Goal: Transaction & Acquisition: Book appointment/travel/reservation

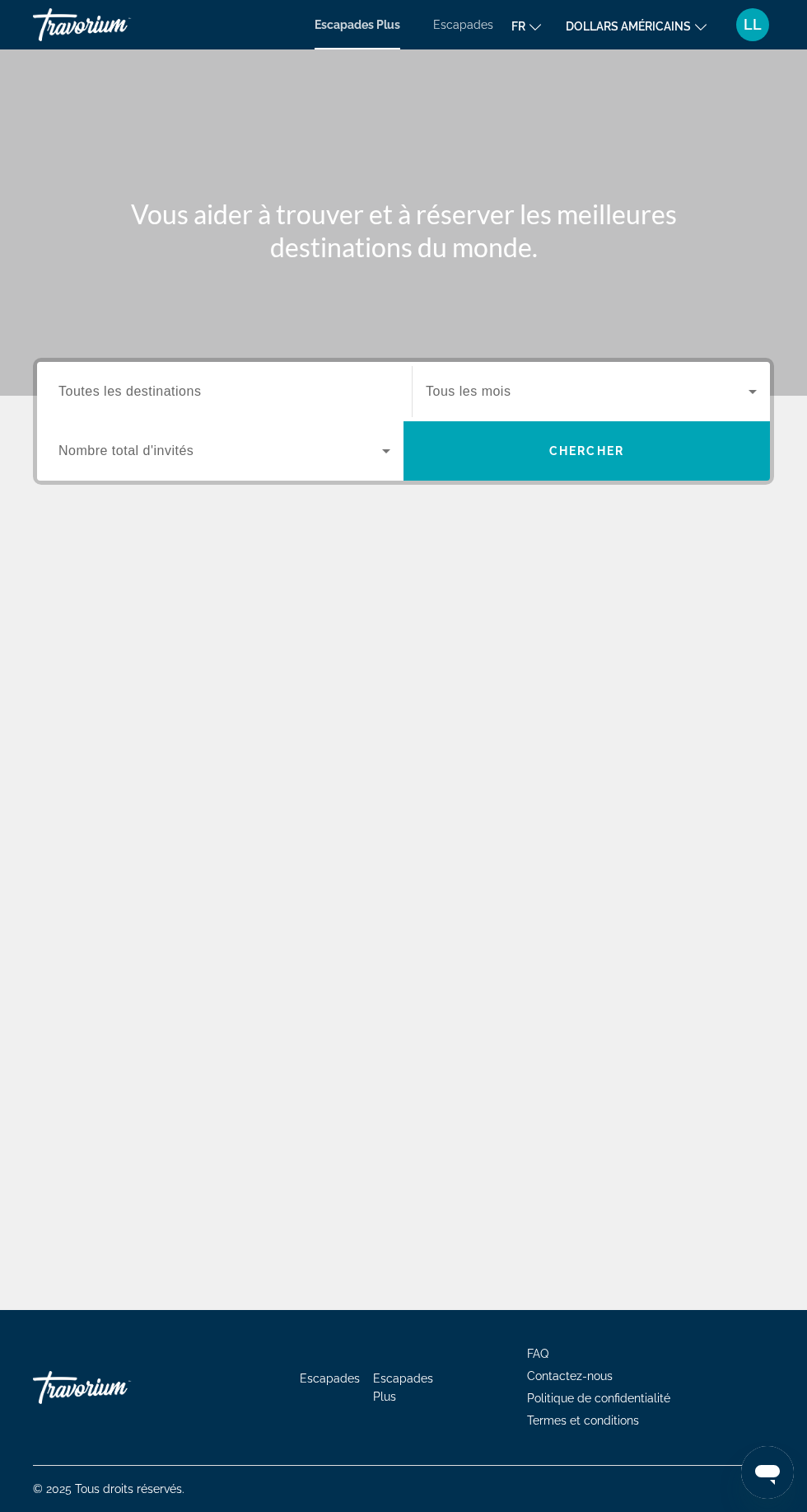
click at [124, 384] on span "Toutes les destinations" at bounding box center [129, 391] width 143 height 14
click at [124, 384] on input "Destination Toutes les destinations" at bounding box center [224, 392] width 332 height 20
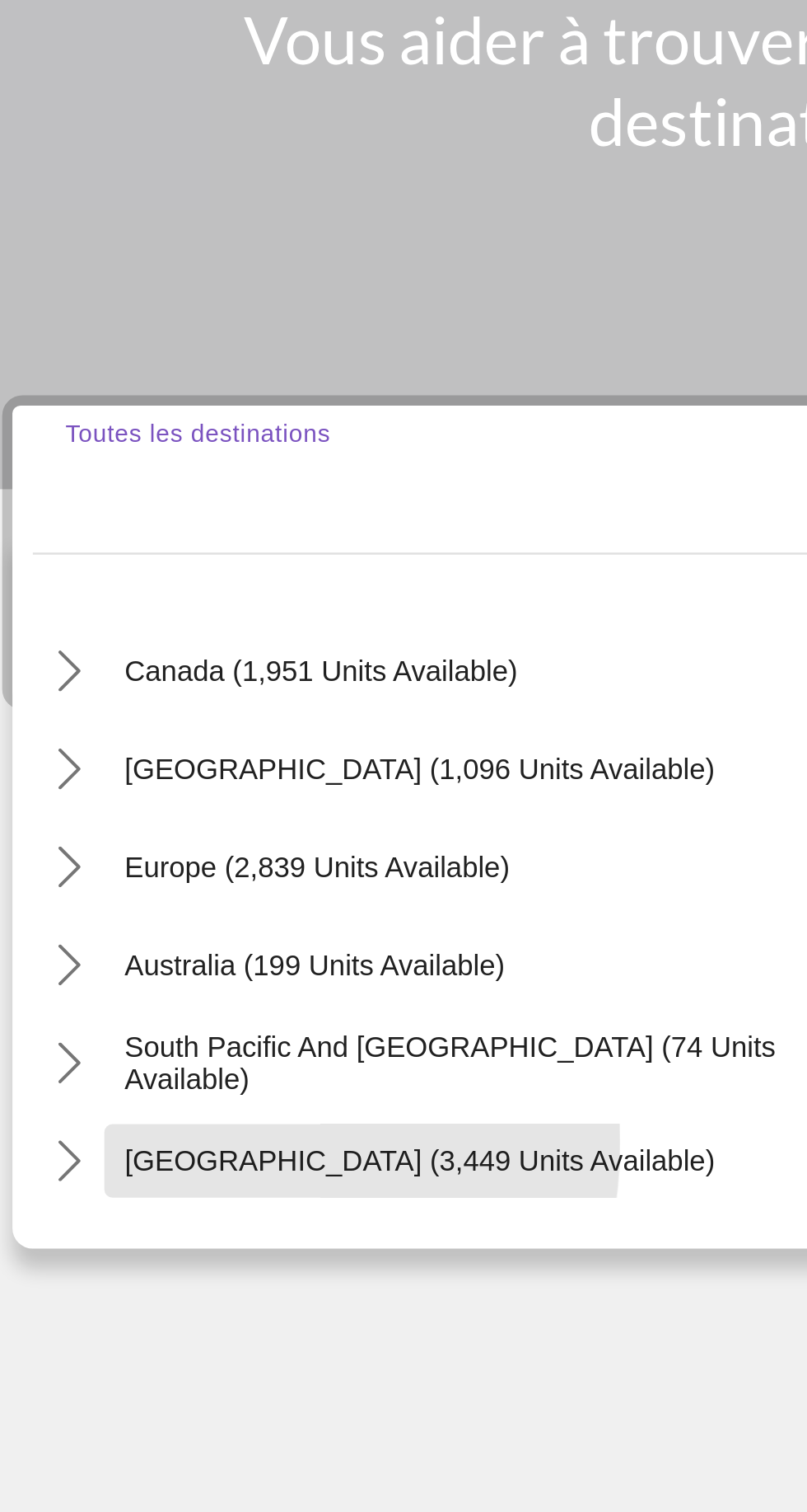
scroll to position [104, 0]
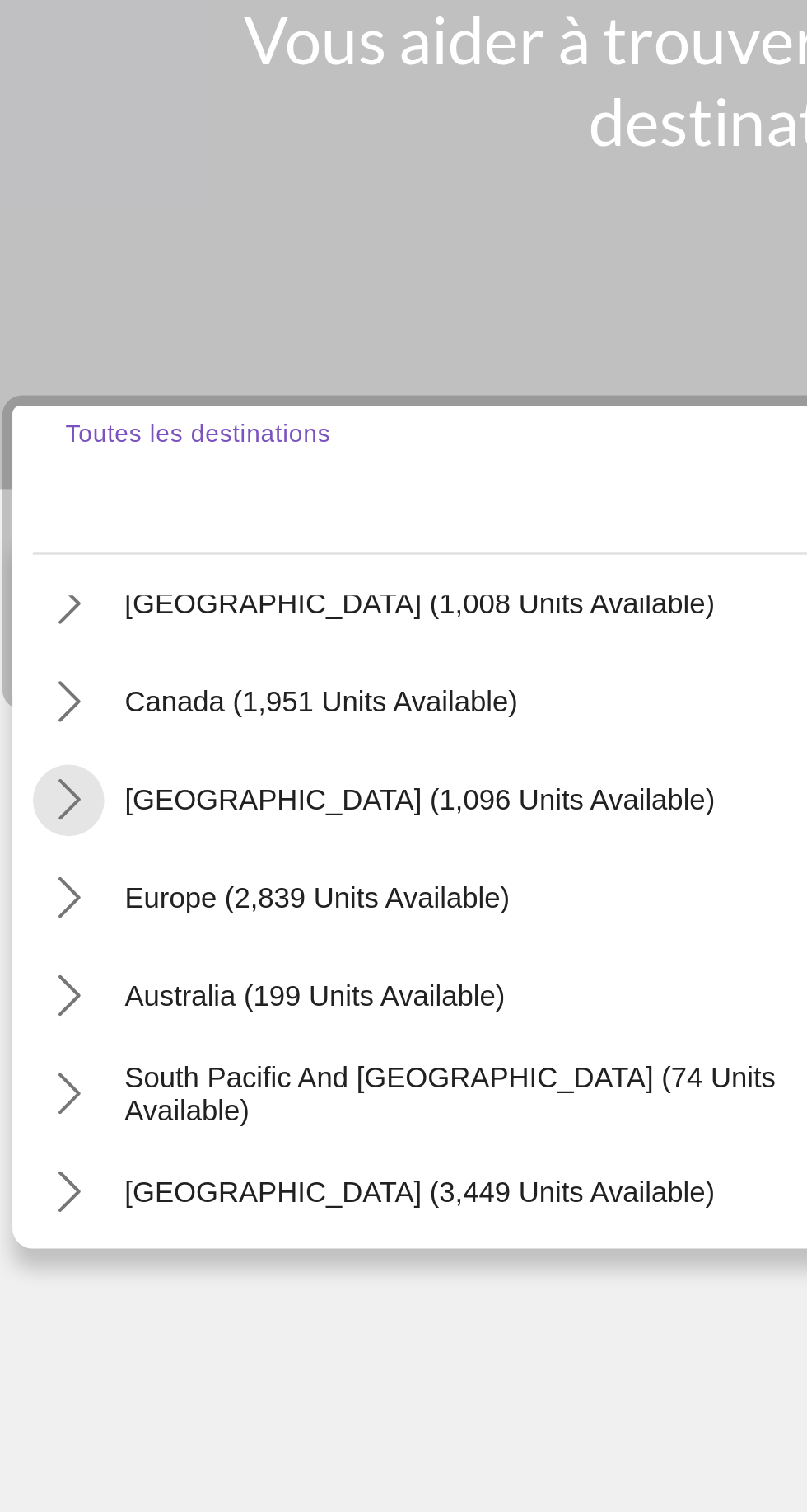
click at [60, 513] on icon "Toggle Caribbean & Atlantic Islands (1,096 units available) submenu" at bounding box center [59, 521] width 16 height 16
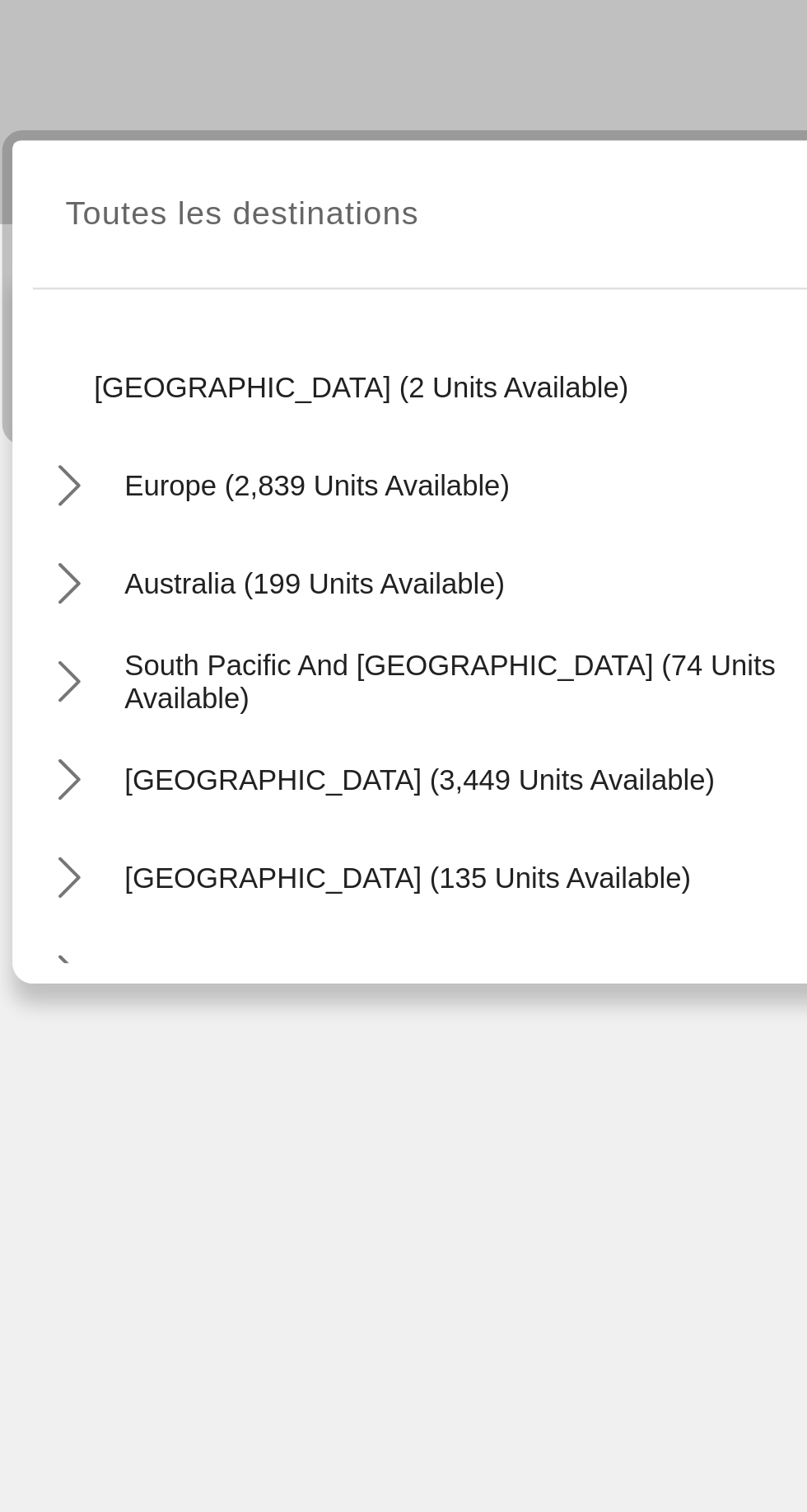
scroll to position [0, 0]
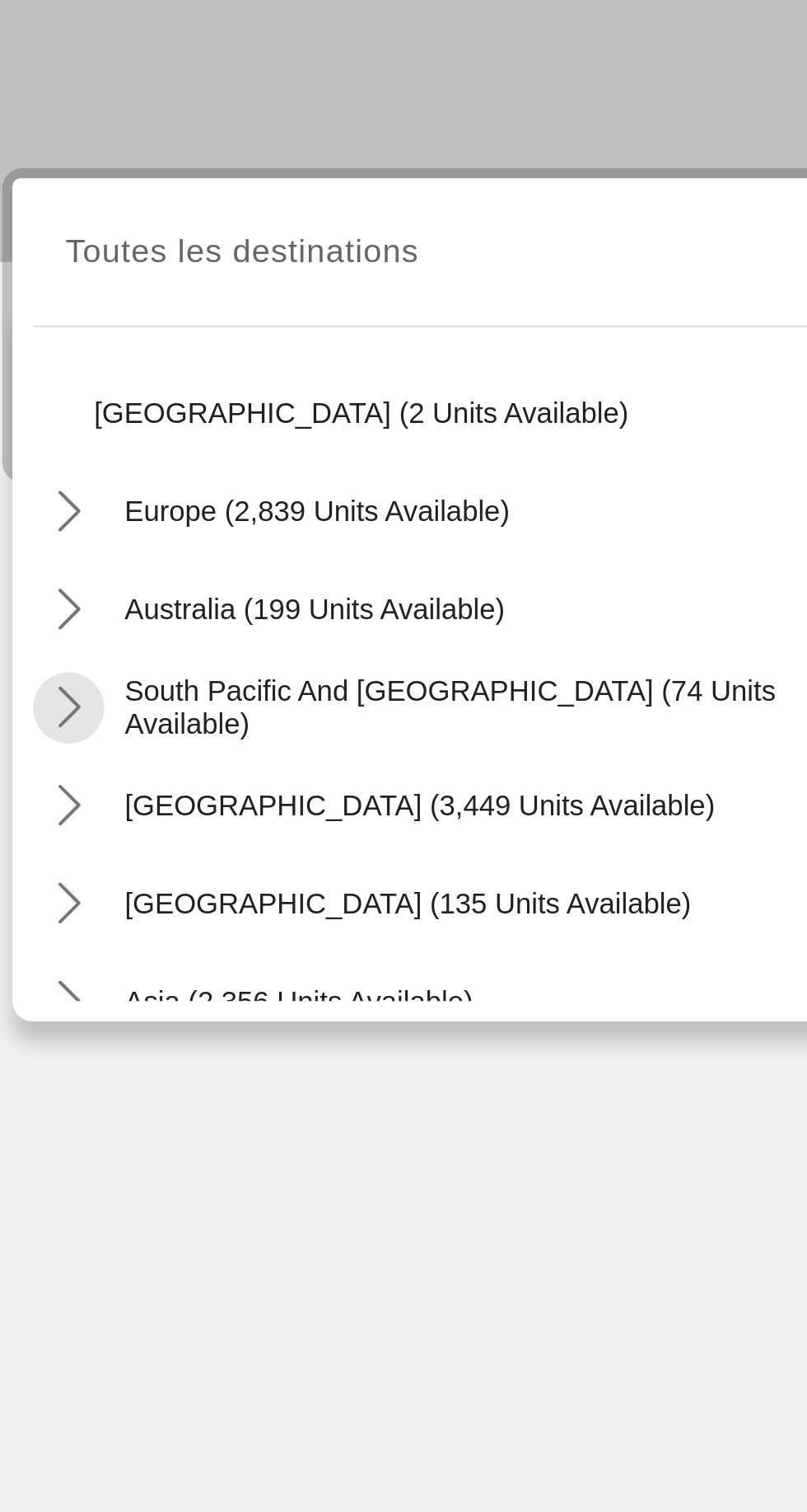
click at [55, 566] on mat-icon "Toggle South Pacific and Oceania (74 units available) submenu" at bounding box center [59, 575] width 29 height 29
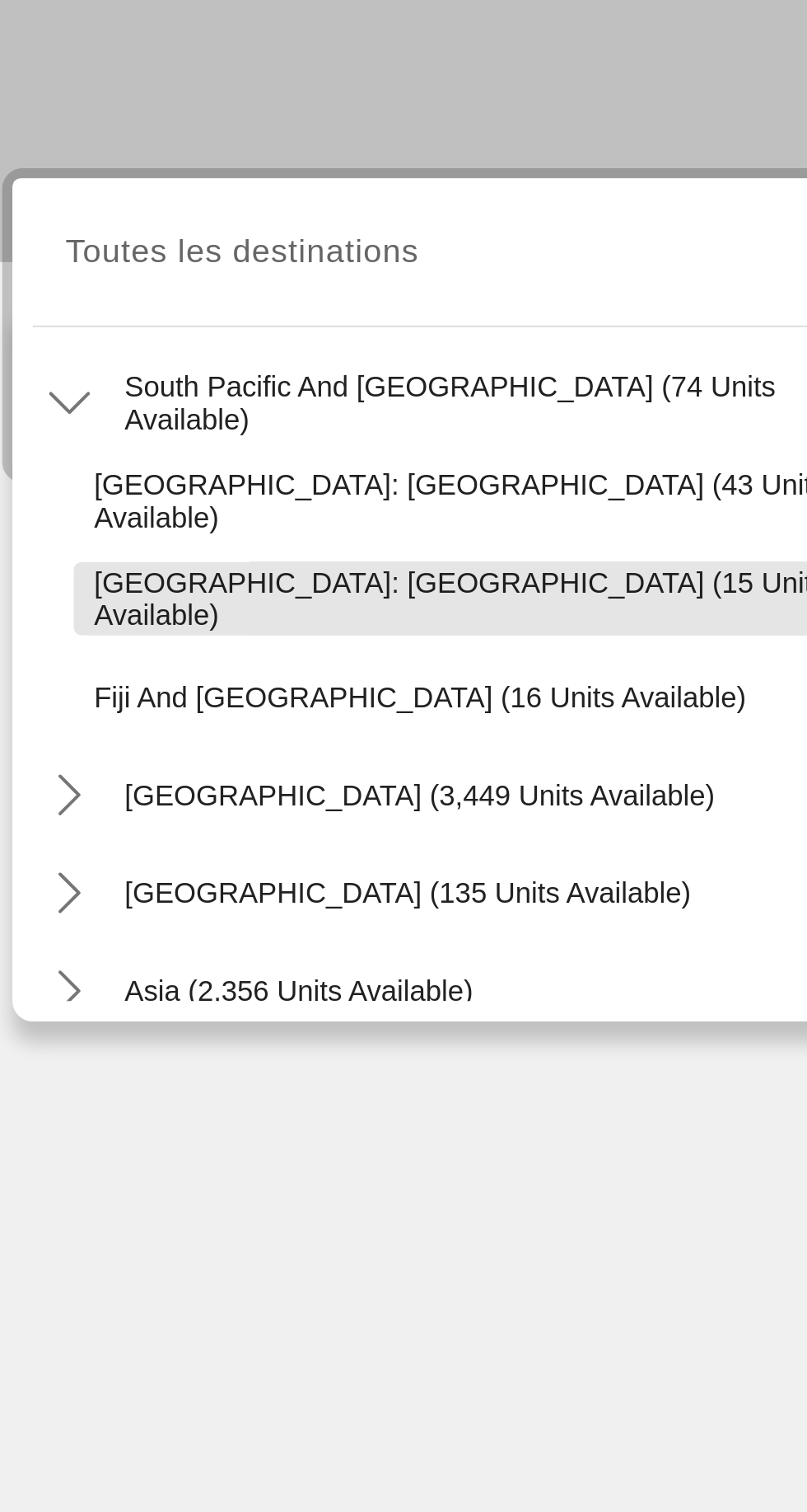
scroll to position [495, 0]
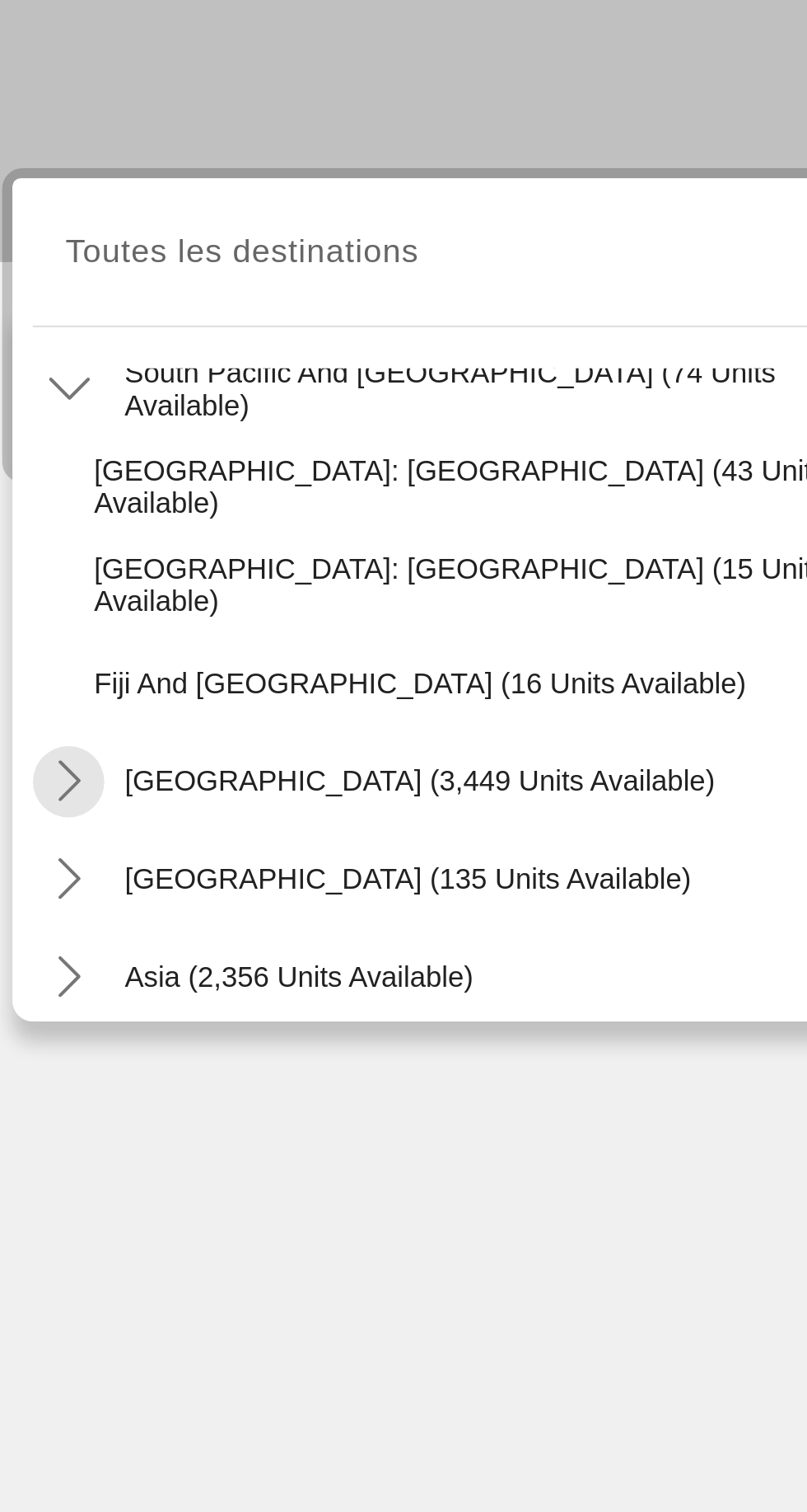
click at [54, 600] on icon "Toggle South America (3,449 units available) submenu" at bounding box center [59, 604] width 16 height 16
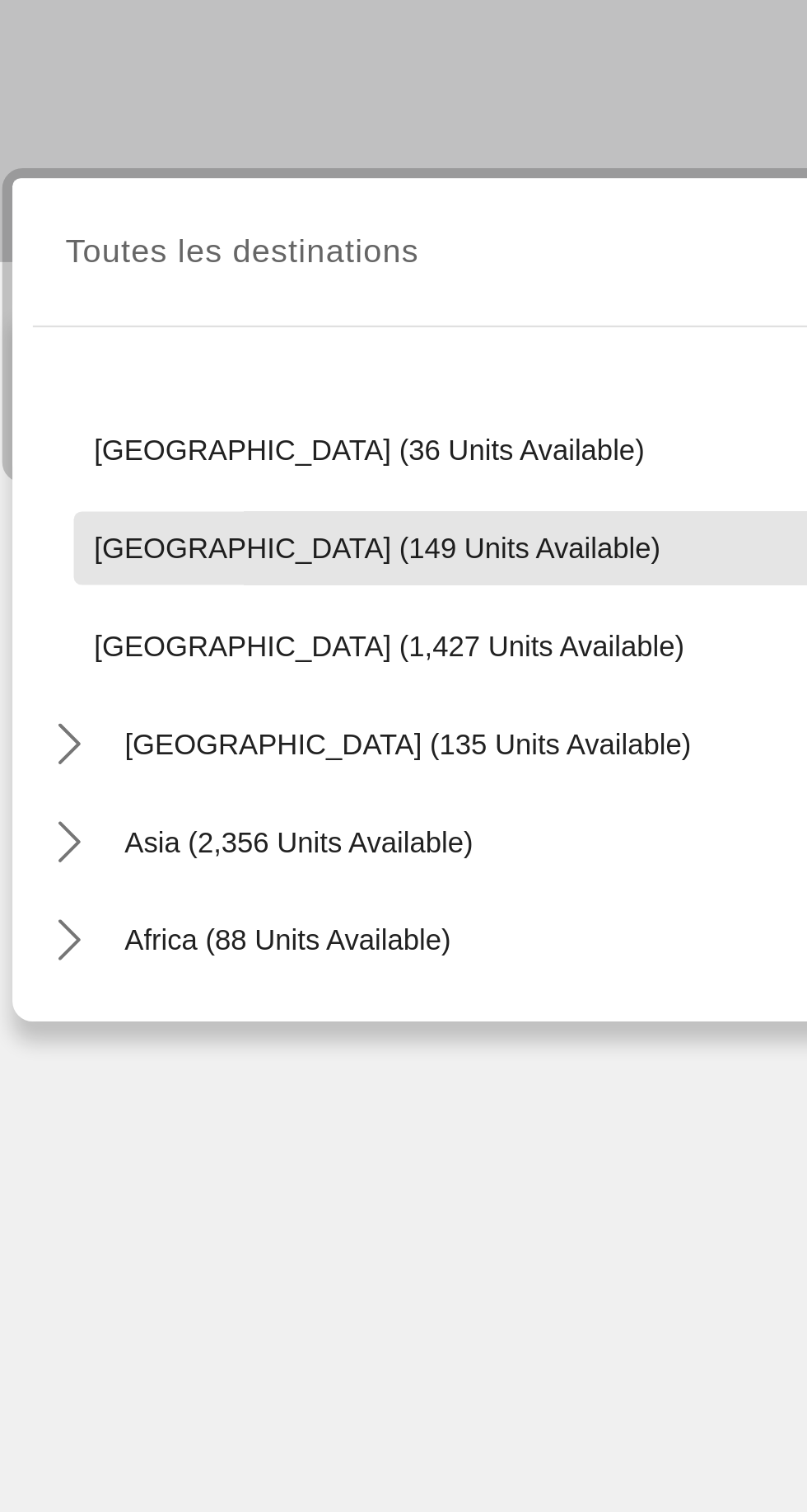
scroll to position [900, 0]
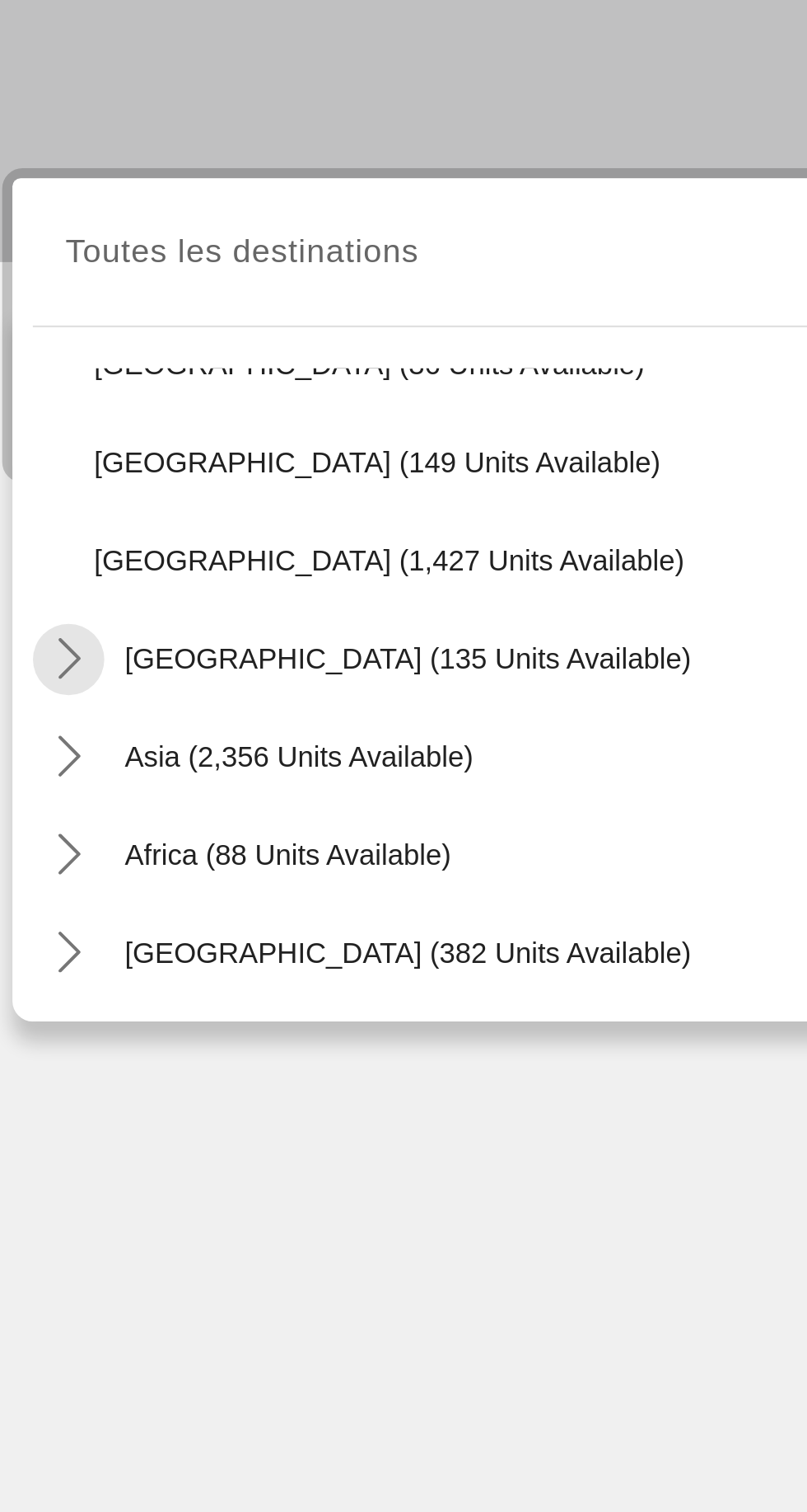
click at [46, 554] on mat-icon "Toggle Central America (135 units available) submenu" at bounding box center [59, 556] width 29 height 29
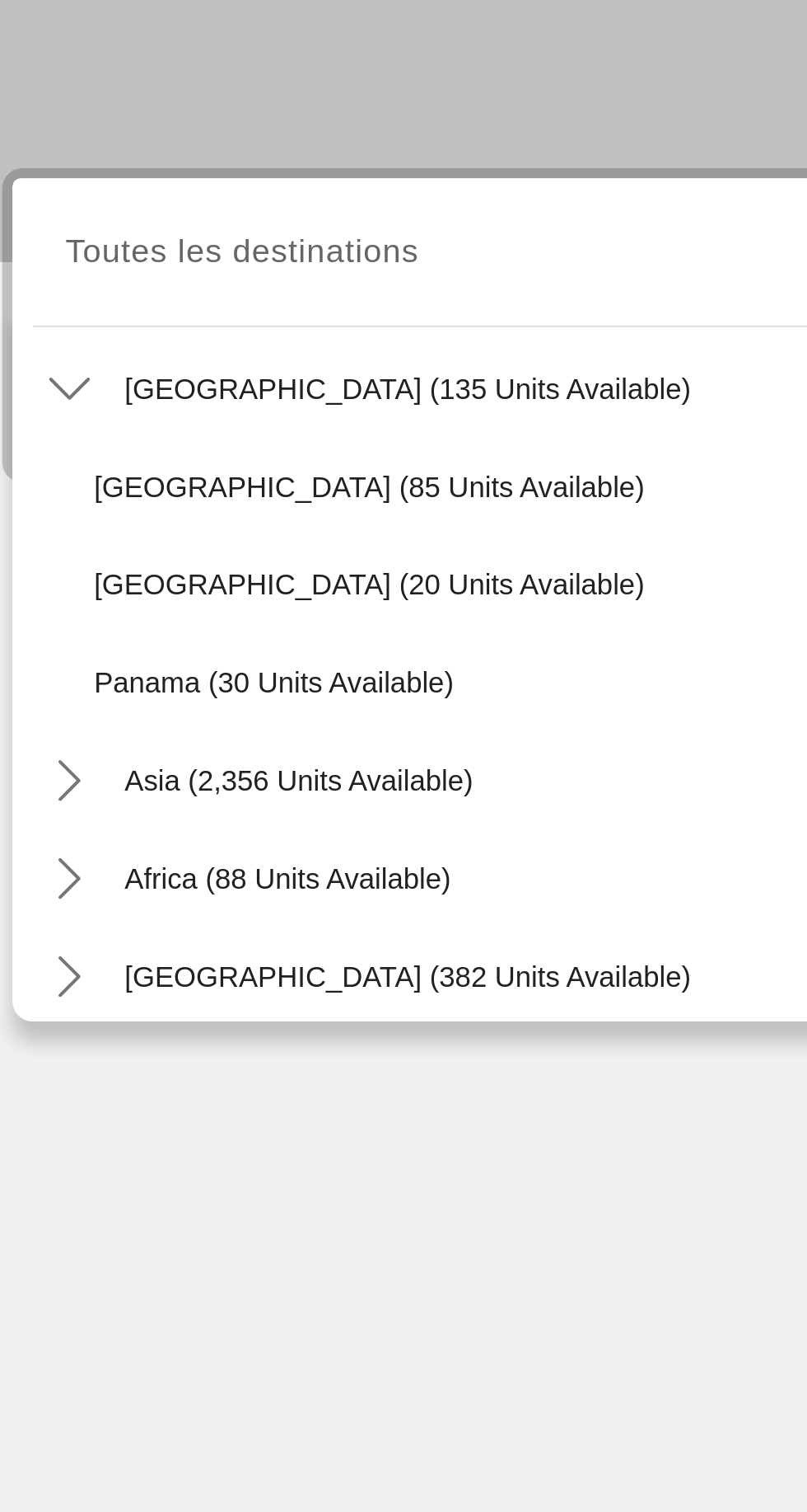
scroll to position [1019, 0]
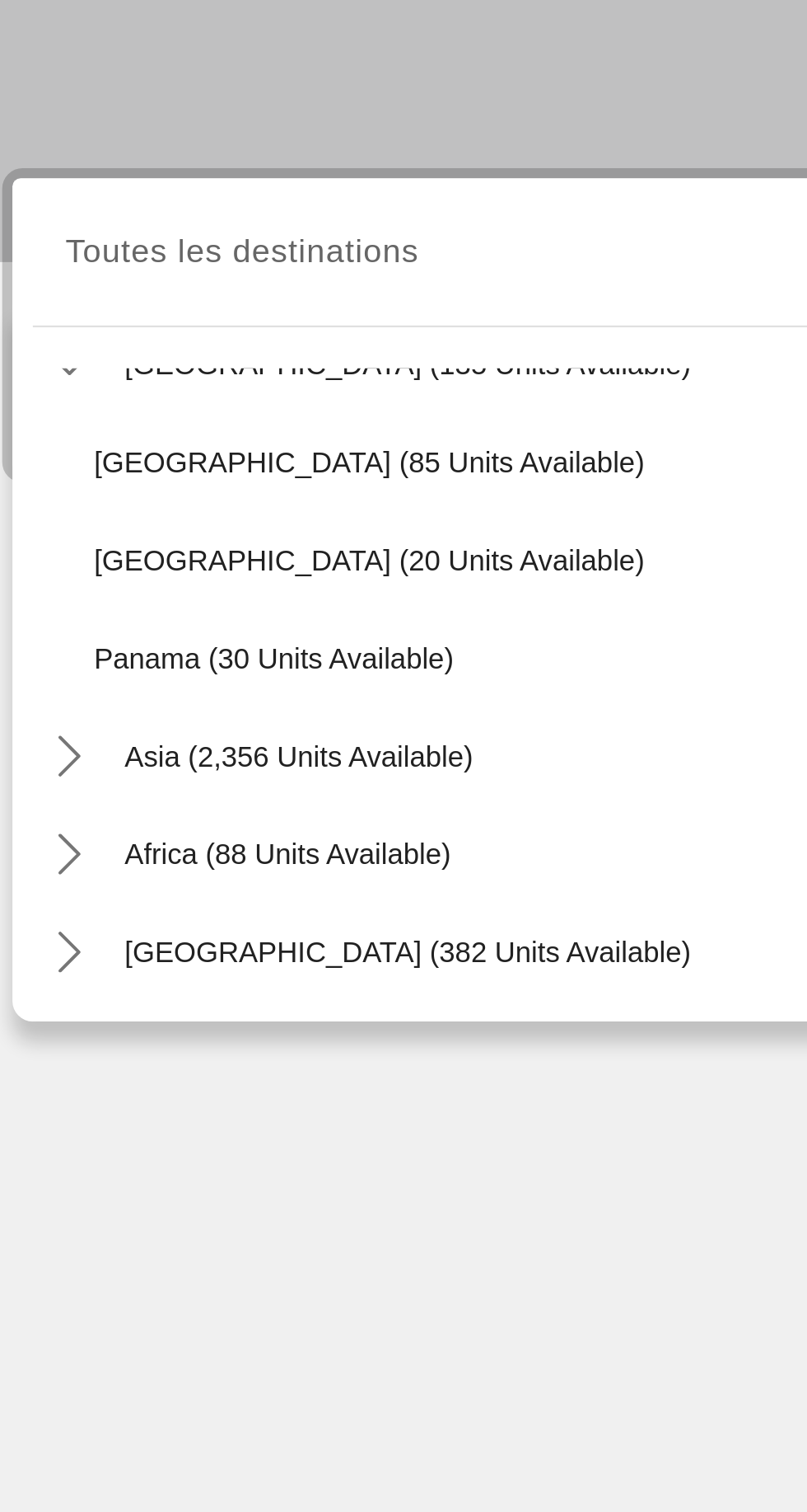
click at [53, 596] on icon "Toggle Asia (2,356 units available) submenu" at bounding box center [59, 594] width 16 height 16
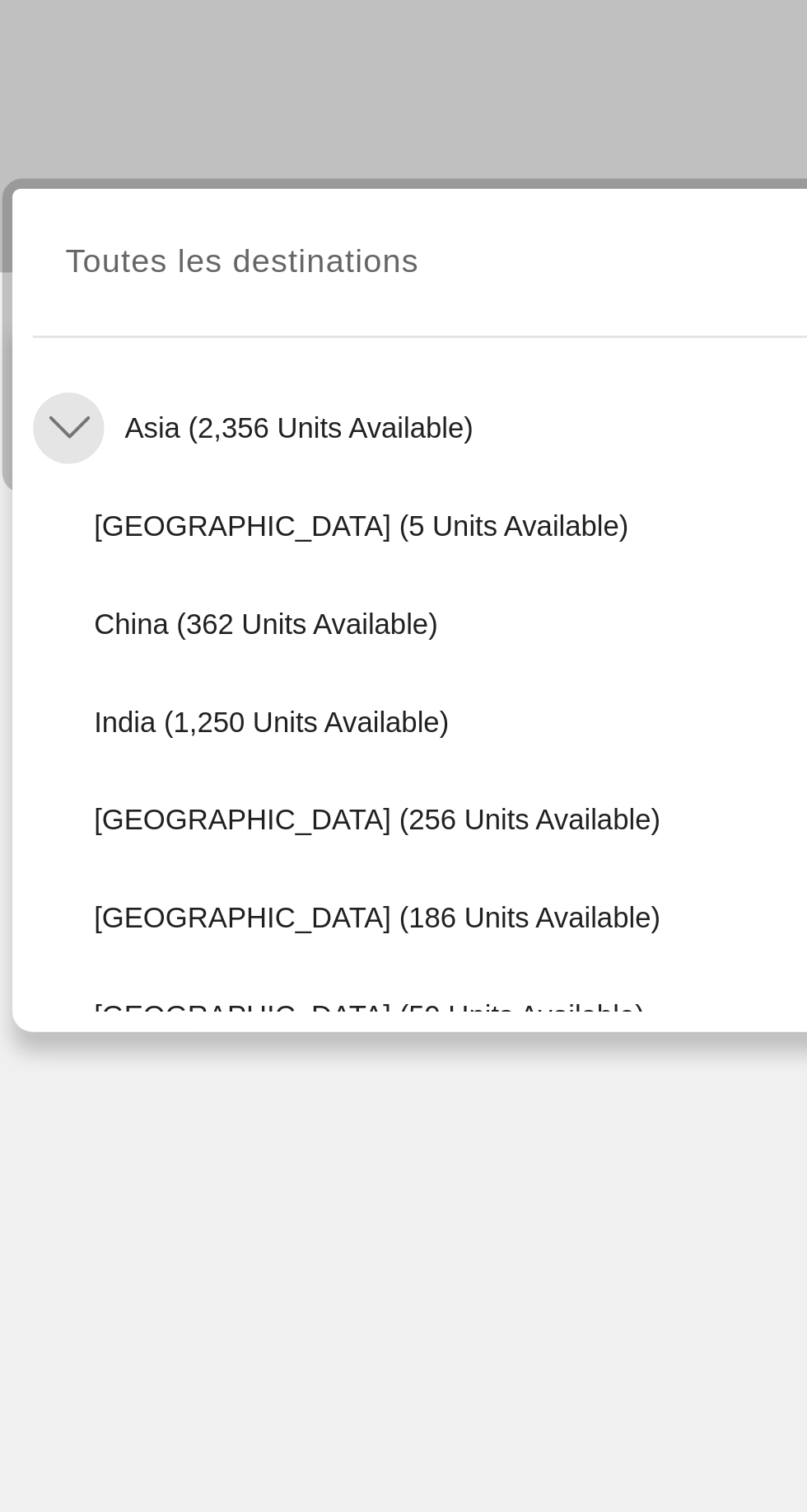
click at [62, 460] on icon "Toggle Asia (2,356 units available) submenu" at bounding box center [59, 457] width 16 height 16
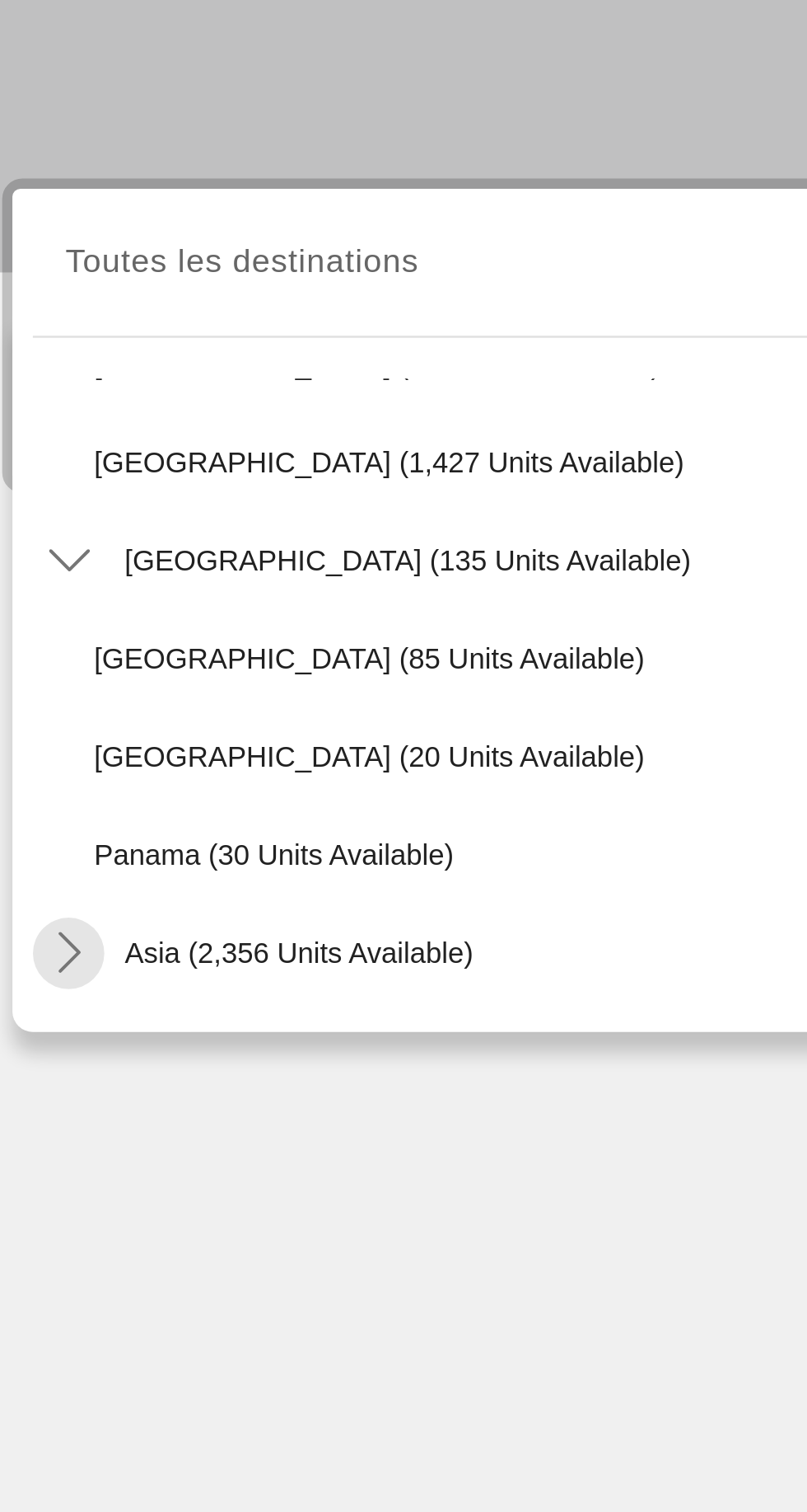
scroll to position [942, 0]
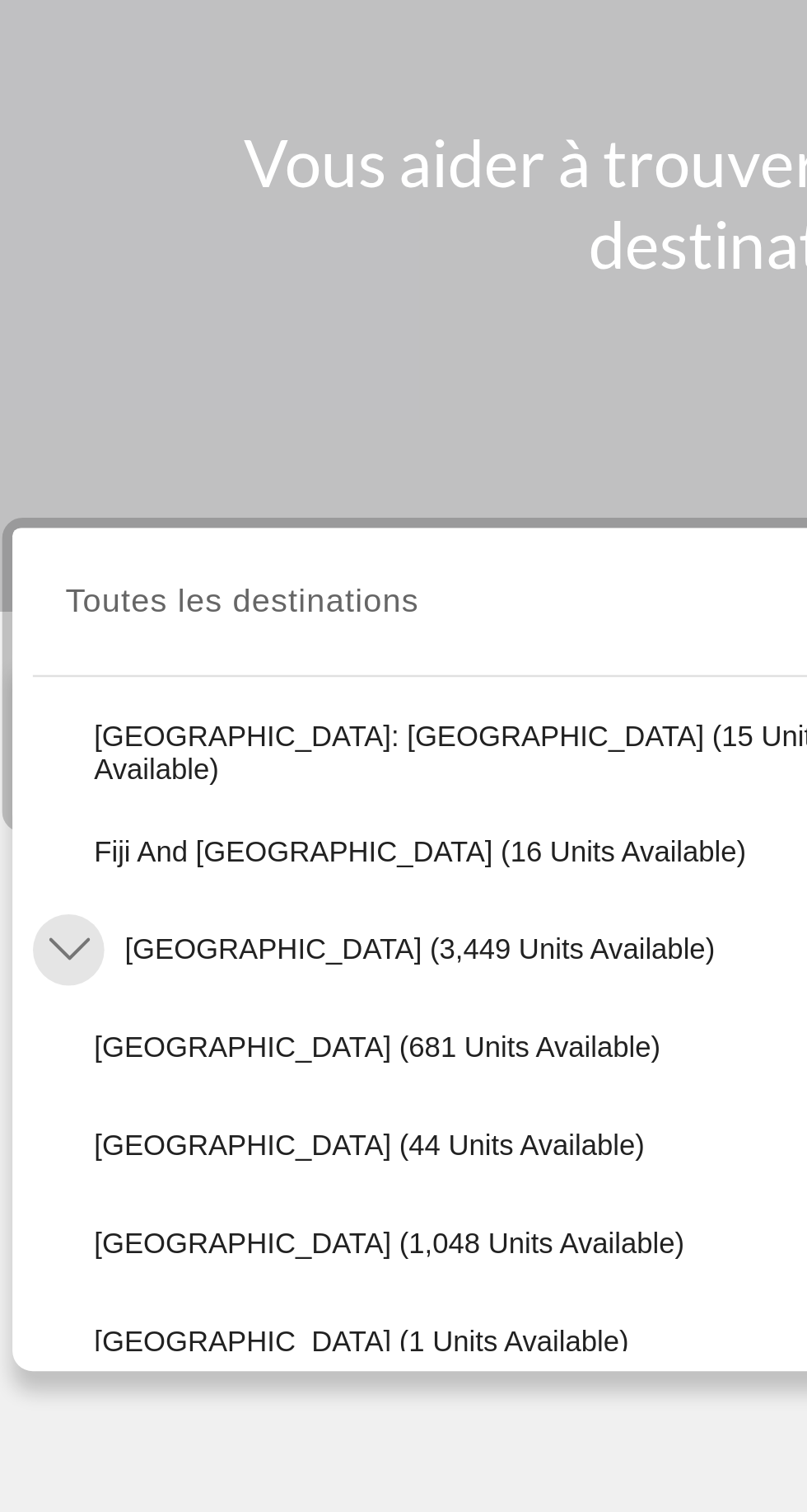
click at [59, 525] on icon "Toggle South America (3,449 units available) submenu" at bounding box center [59, 531] width 16 height 16
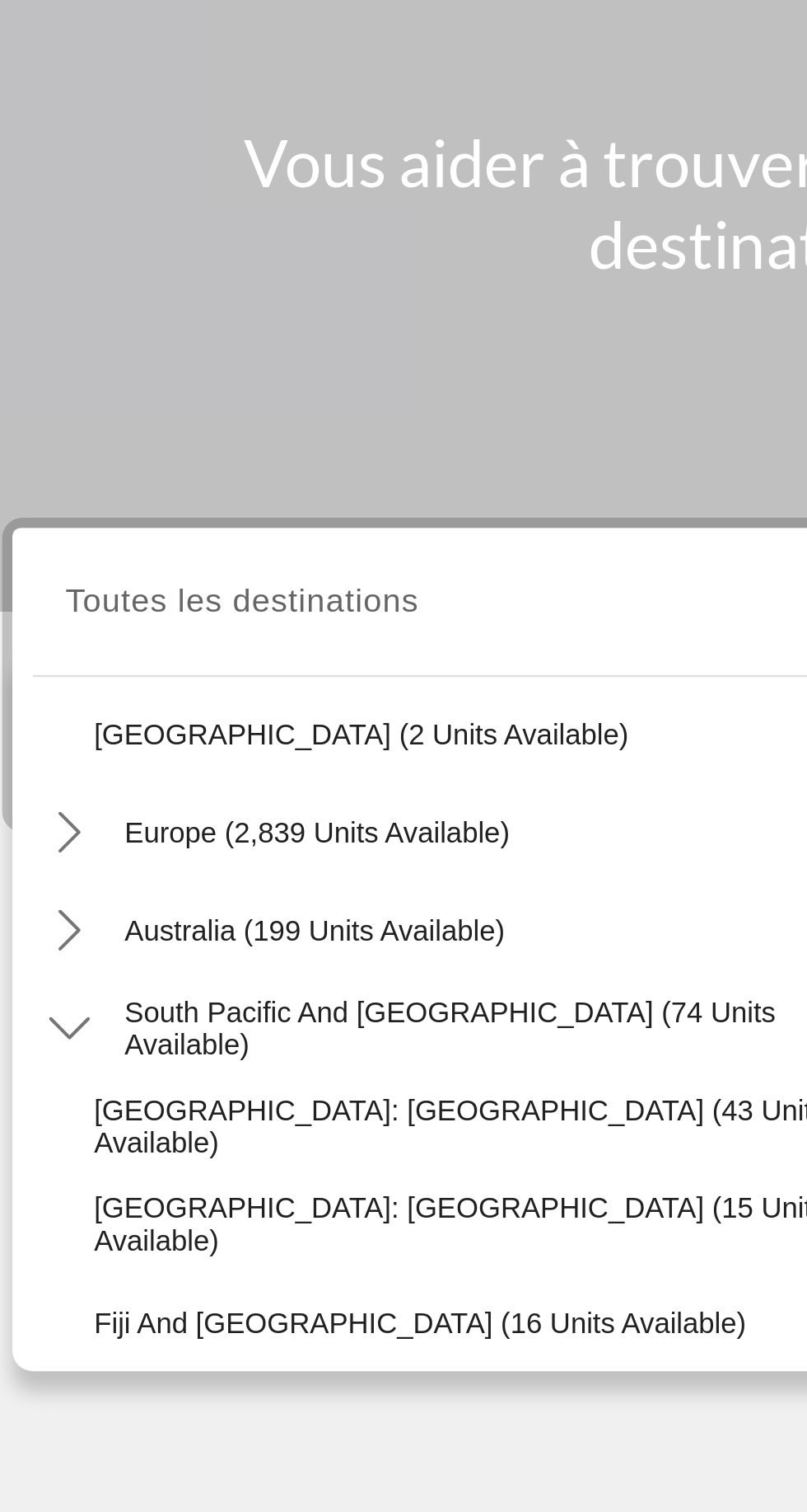
scroll to position [367, 0]
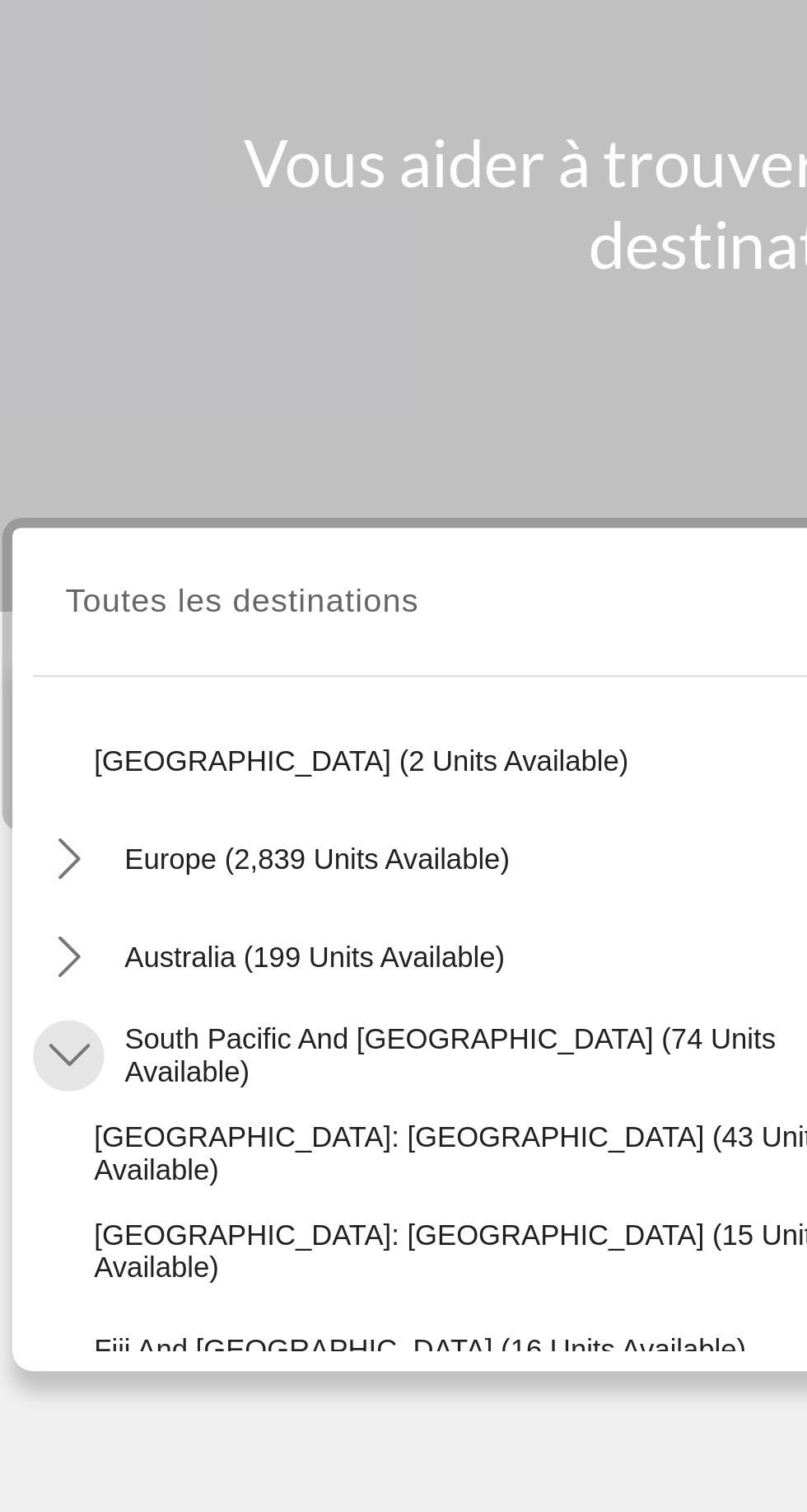
click at [45, 573] on mat-icon "Toggle South Pacific and Oceania (74 units available) submenu" at bounding box center [59, 575] width 29 height 29
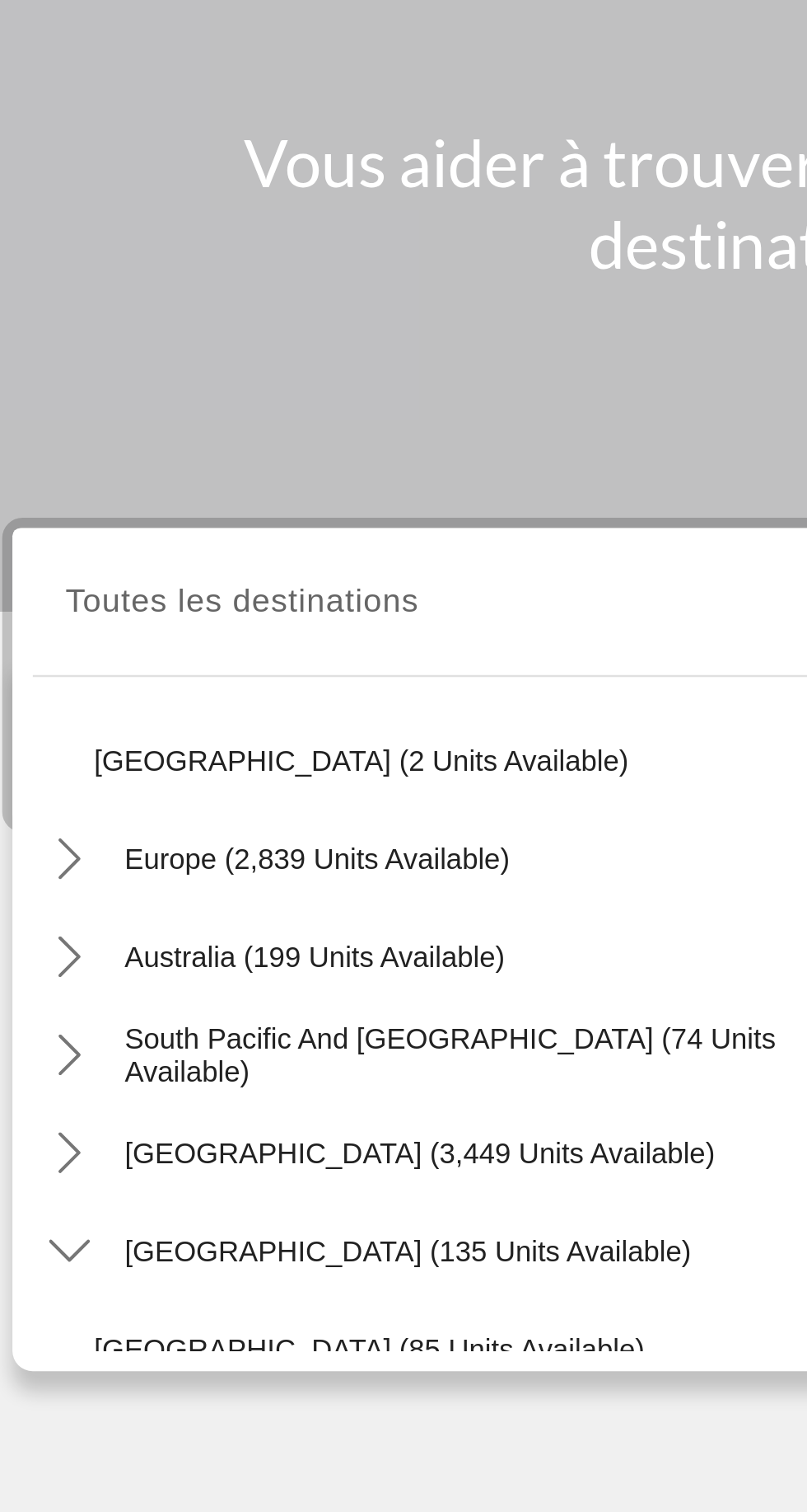
click at [58, 567] on icon "Toggle South Pacific and Oceania (74 units available) submenu" at bounding box center [59, 574] width 9 height 16
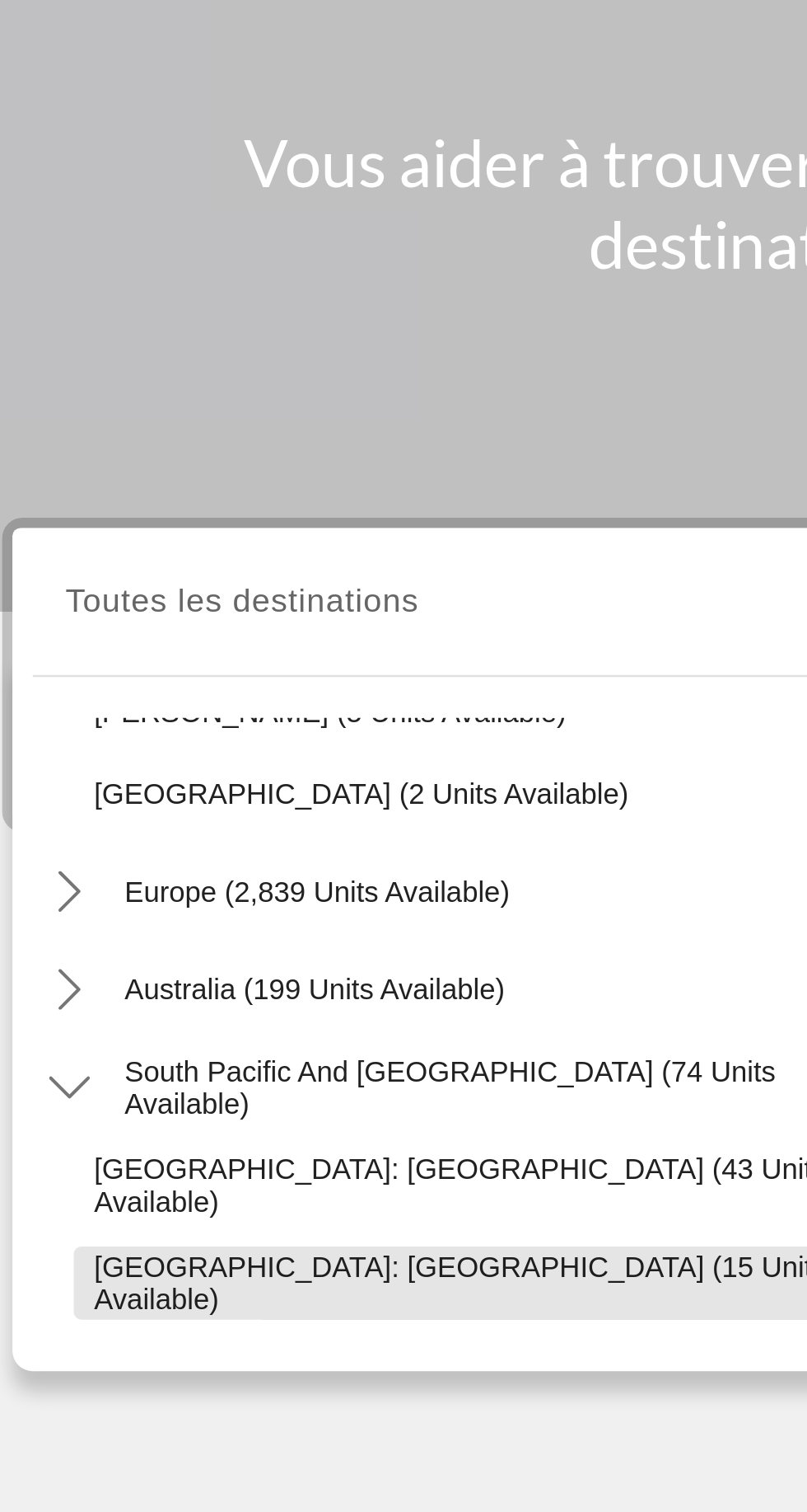
scroll to position [352, 0]
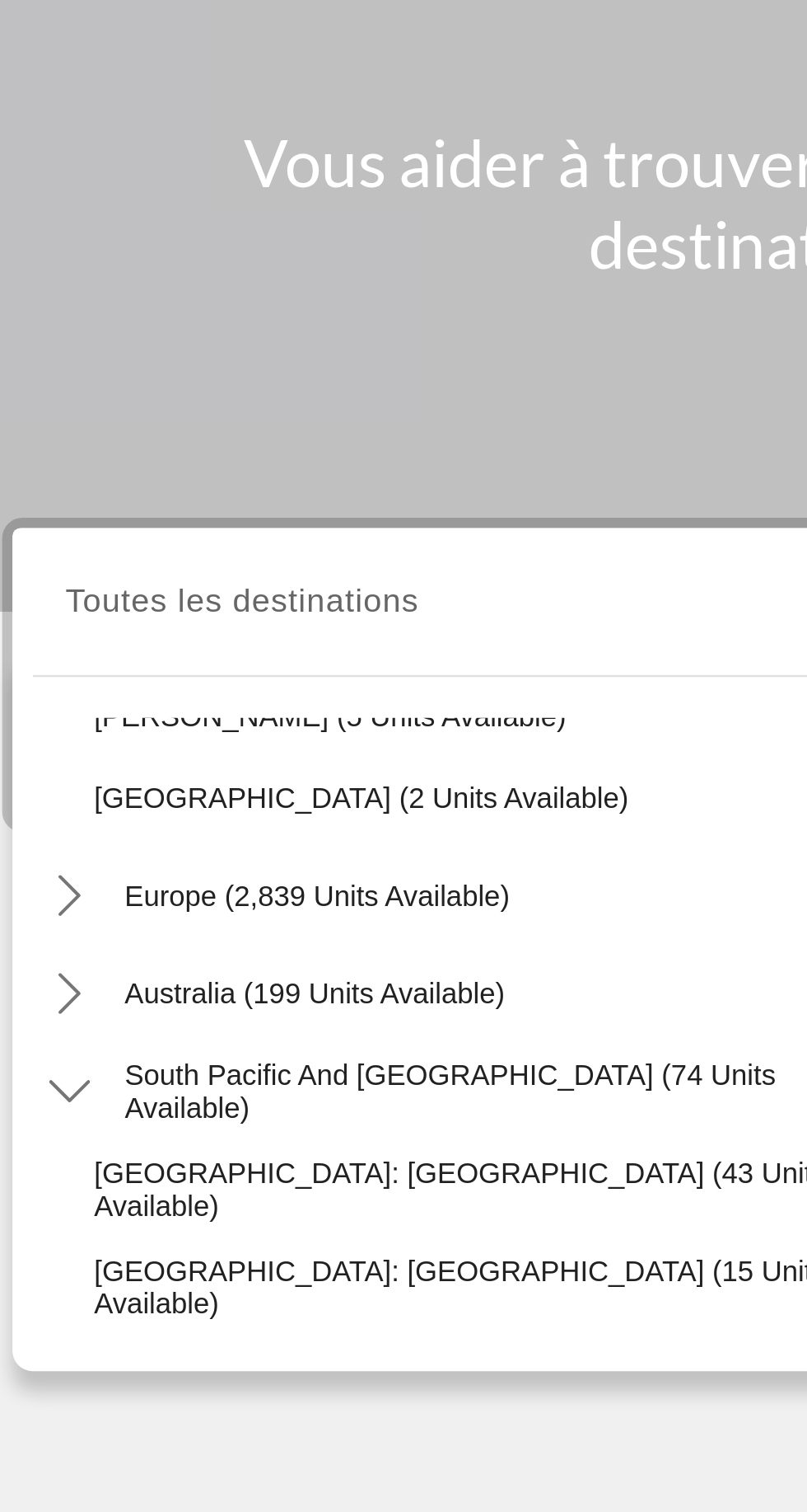
click at [52, 587] on icon "Toggle South Pacific and Oceania (74 units available) submenu" at bounding box center [59, 589] width 16 height 16
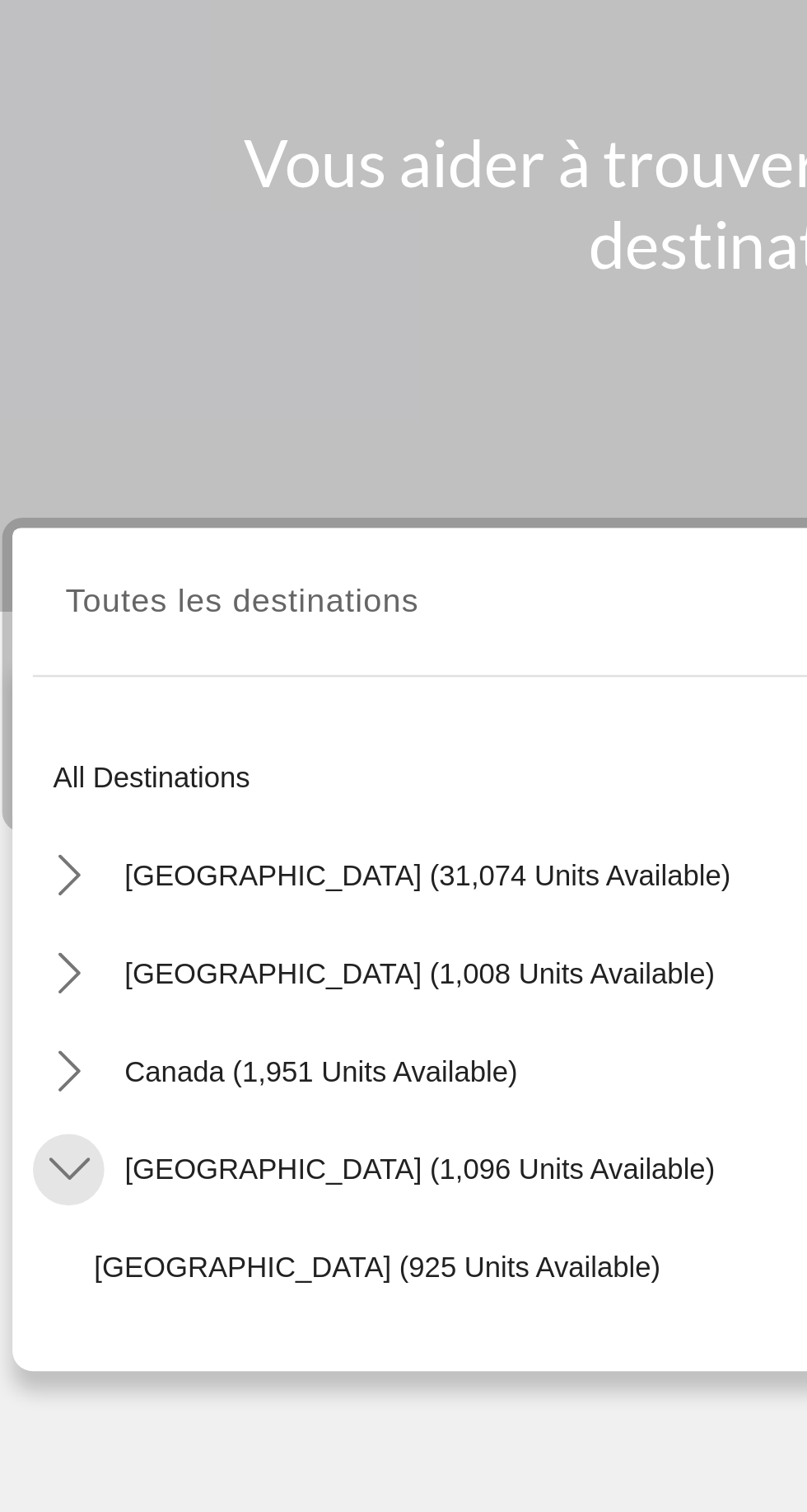
scroll to position [0, 0]
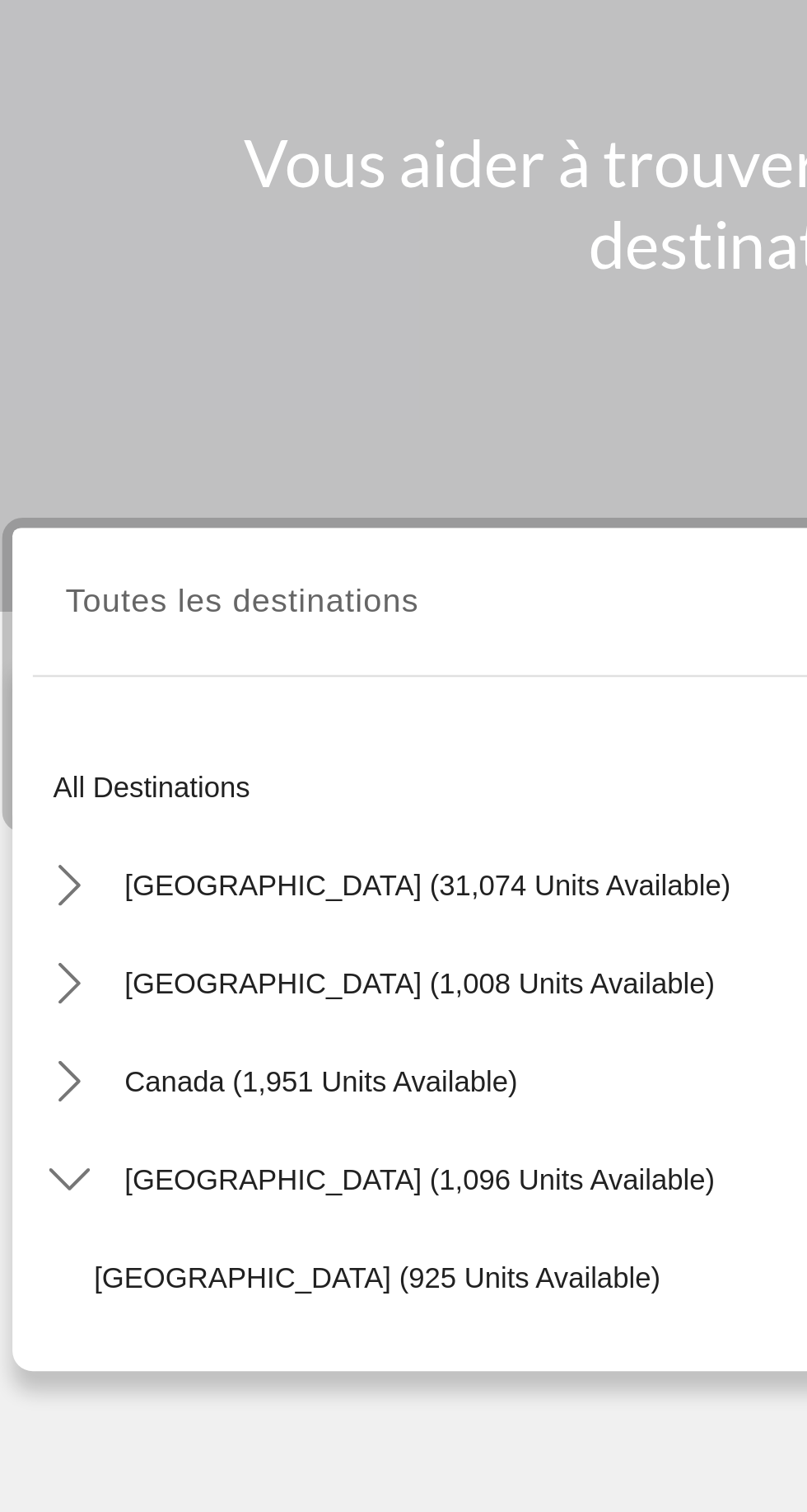
click at [52, 547] on icon "Toggle Mexico (1,008 units available) submenu" at bounding box center [59, 545] width 16 height 16
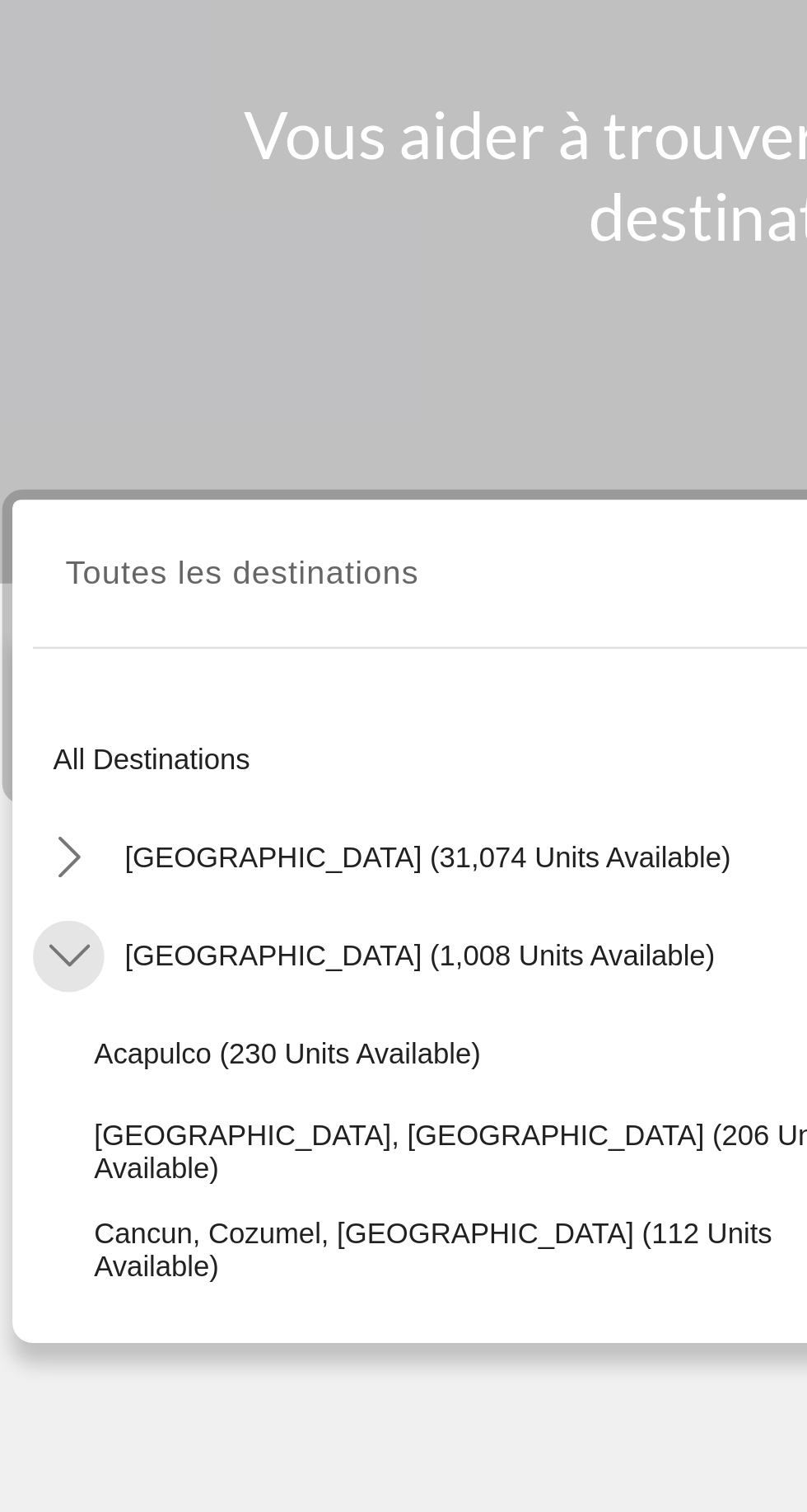
click at [64, 549] on icon "Toggle Mexico (1,008 units available) submenu" at bounding box center [59, 545] width 16 height 16
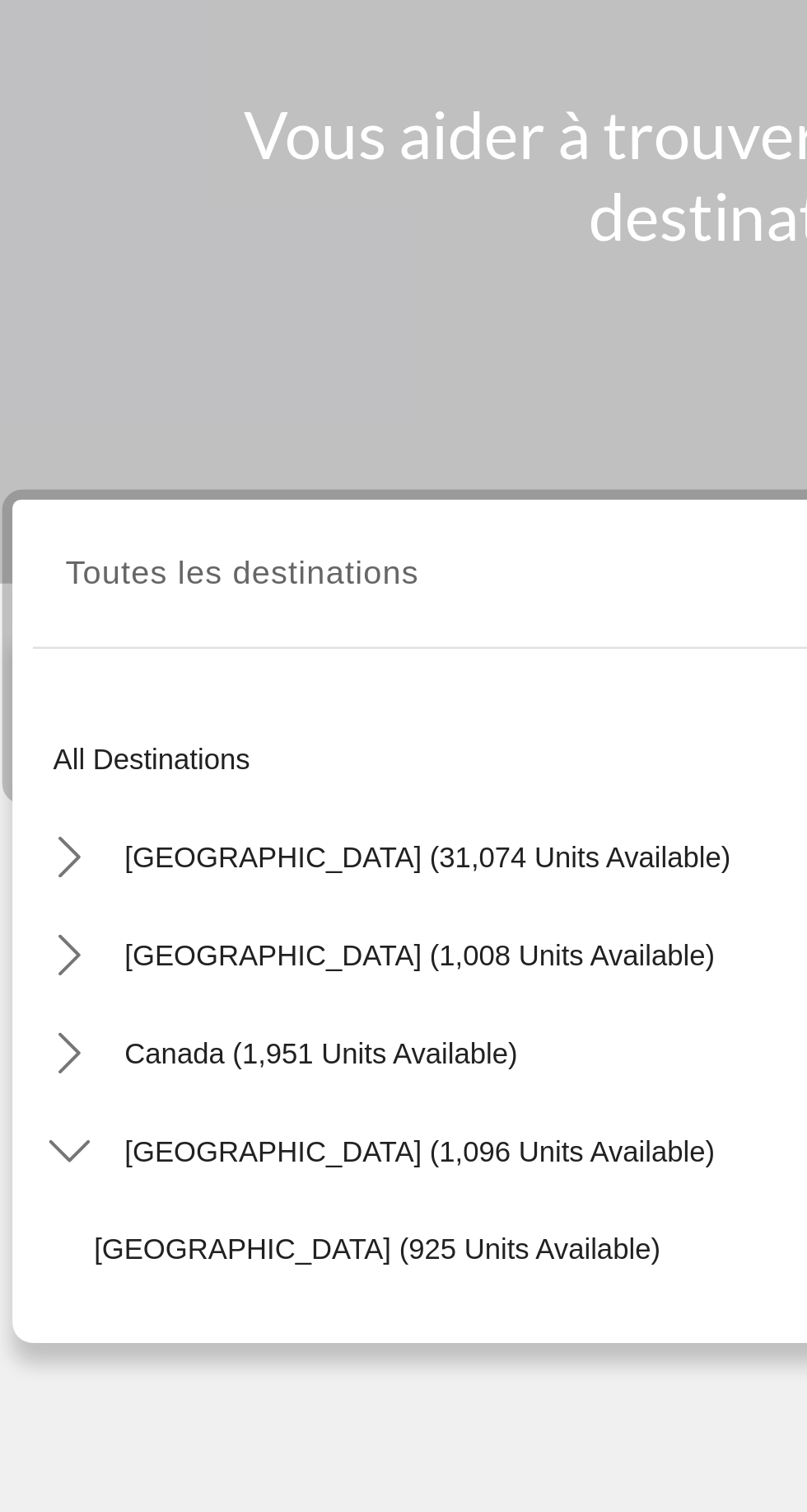
click at [52, 498] on icon "Toggle United States (31,074 units available) submenu" at bounding box center [59, 505] width 16 height 16
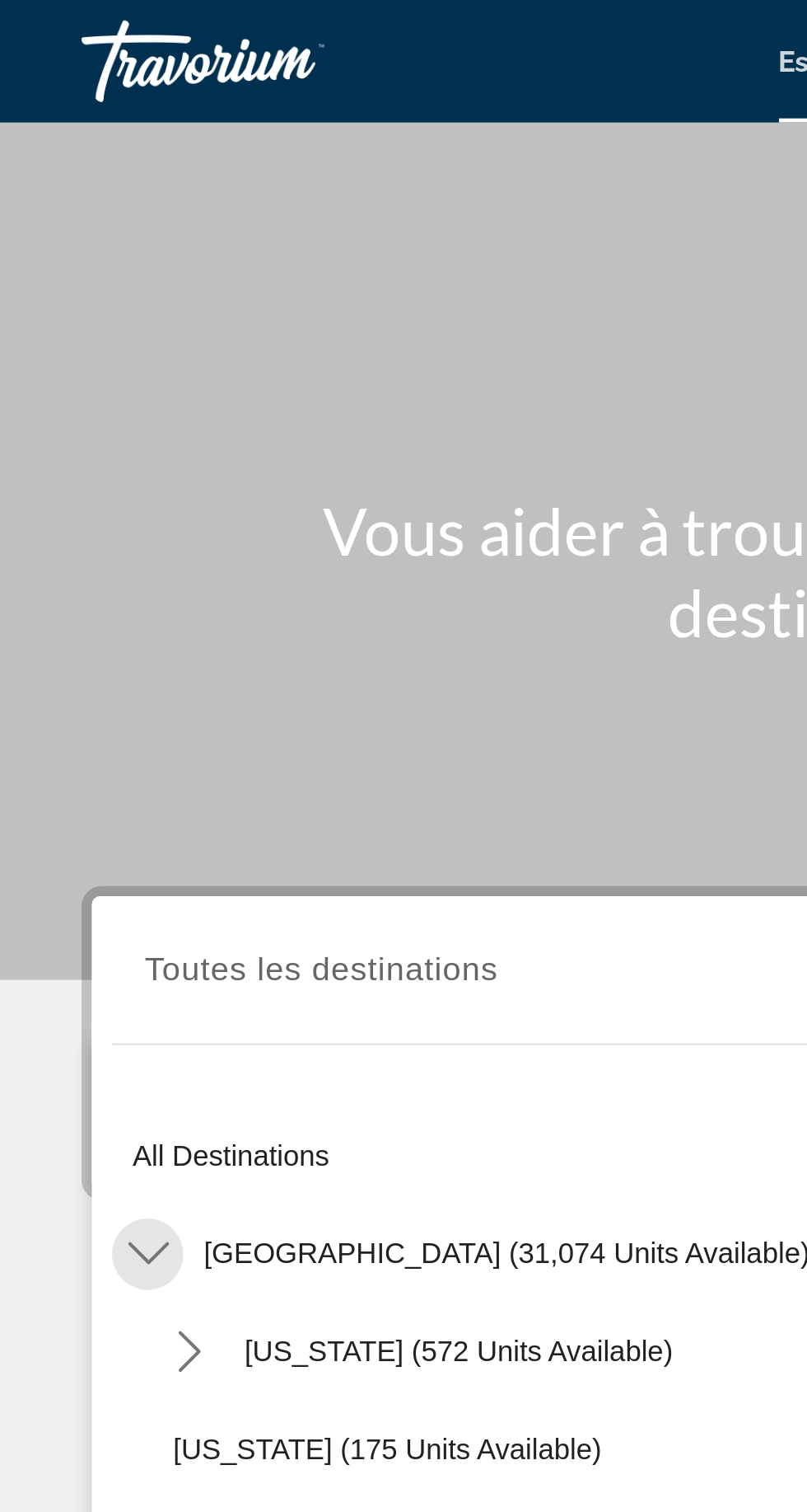
click at [62, 502] on icon "Toggle United States (31,074 units available) submenu" at bounding box center [59, 505] width 16 height 16
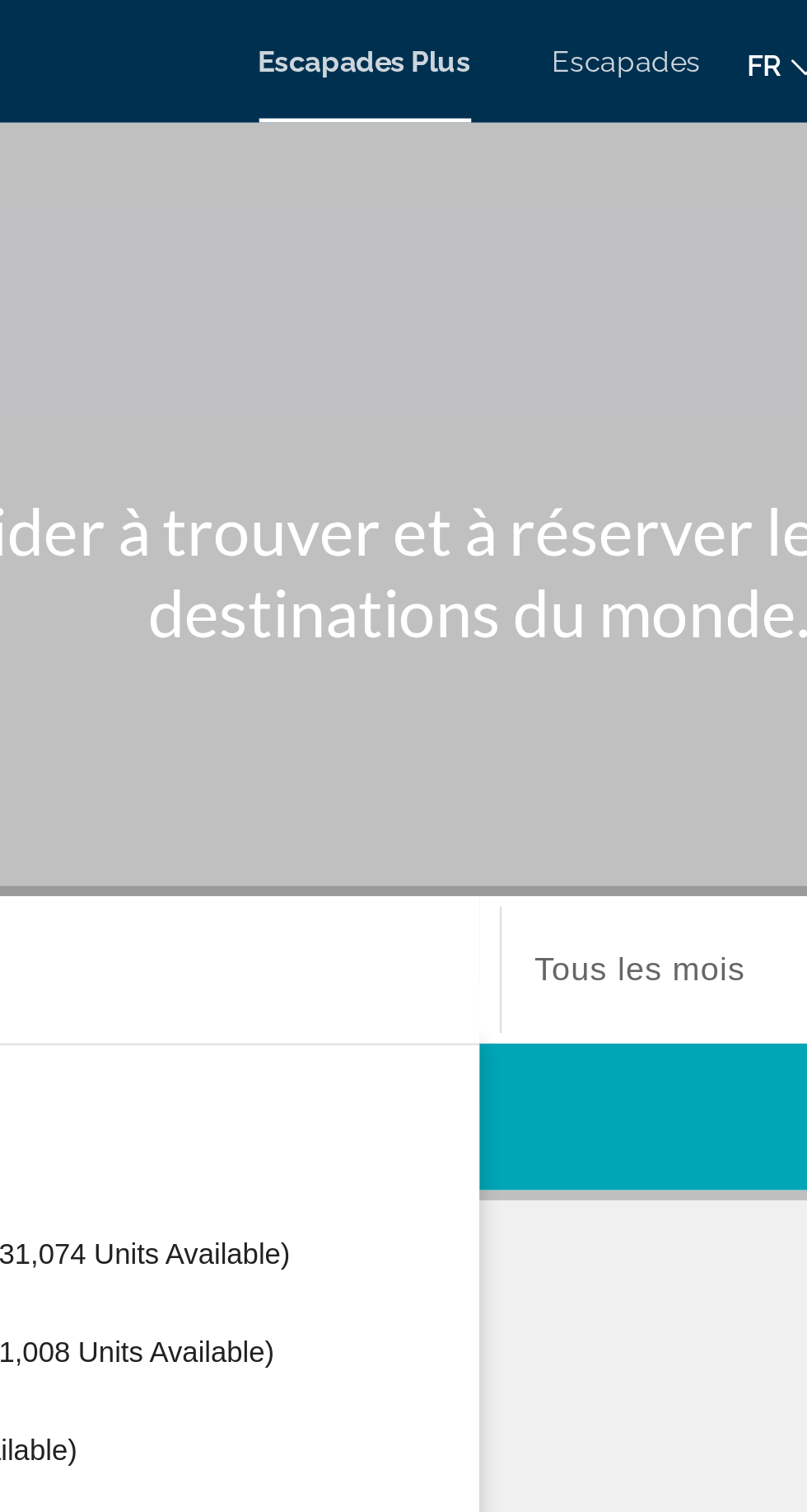
click at [451, 24] on font "Escapades" at bounding box center [463, 25] width 60 height 13
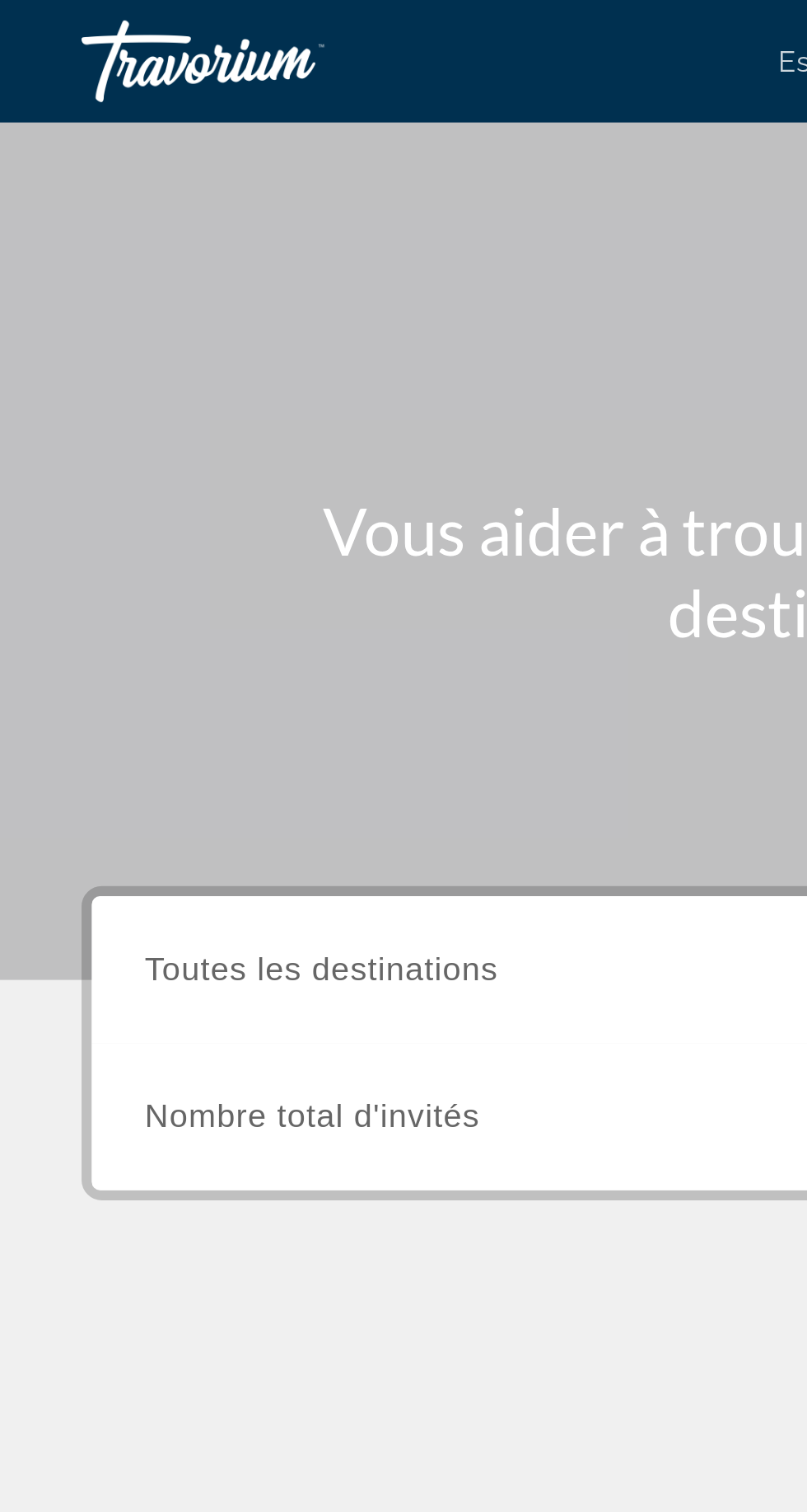
click at [219, 385] on input "Destination Toutes les destinations" at bounding box center [224, 392] width 332 height 20
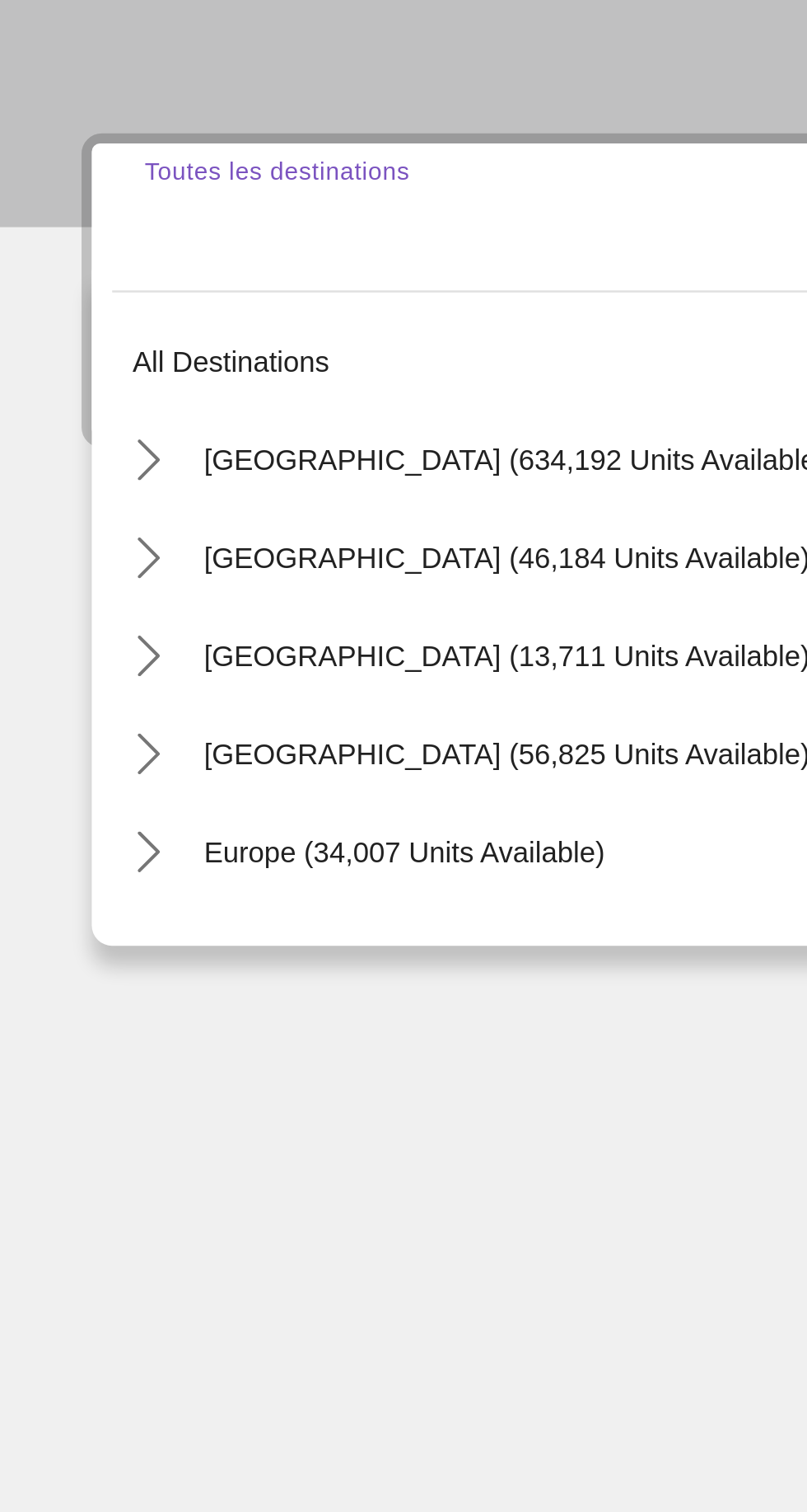
click at [53, 606] on icon "Toggle Caribbean & Atlantic Islands (56,825 units available) submenu" at bounding box center [59, 608] width 16 height 16
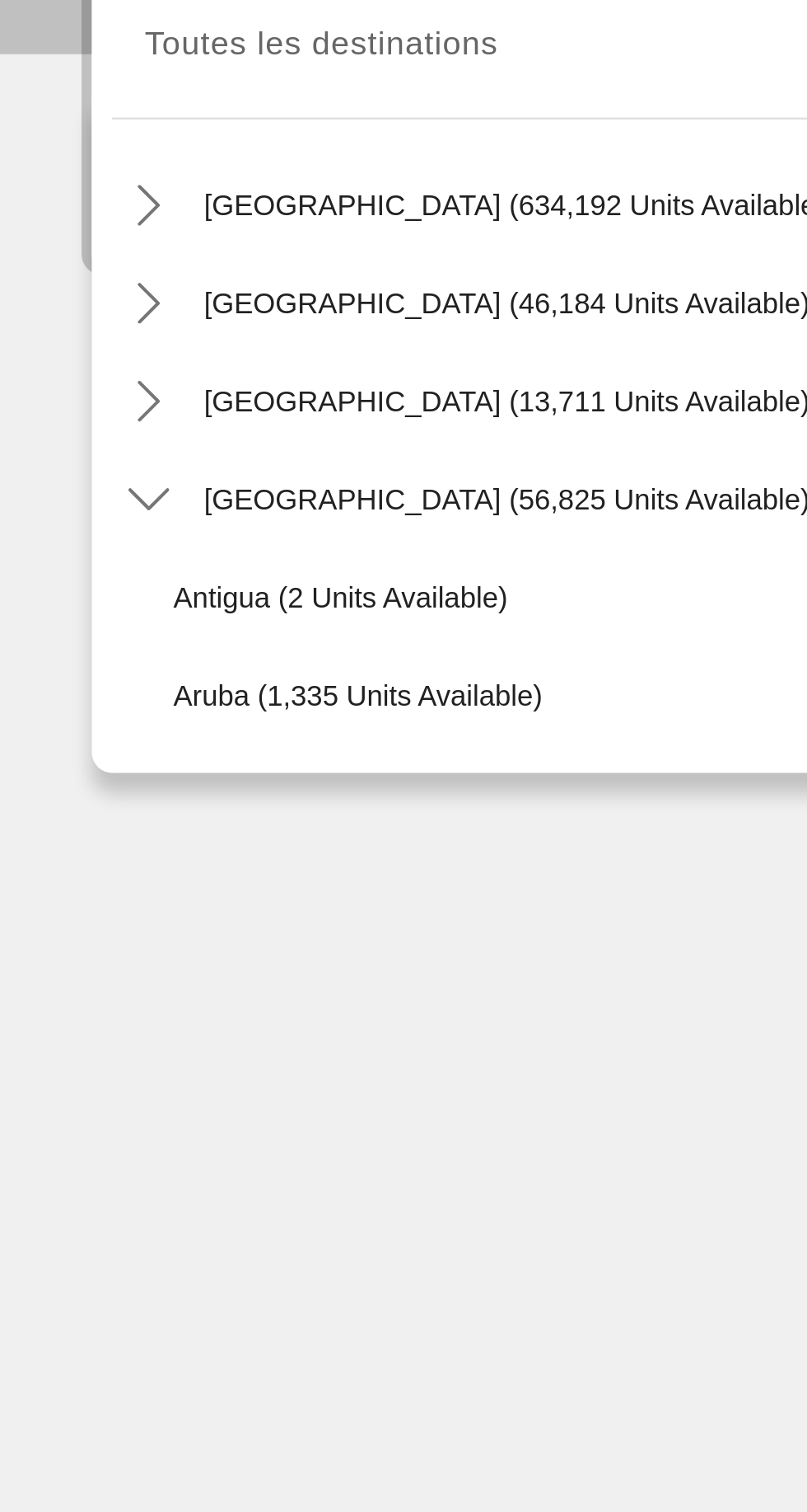
scroll to position [27, 0]
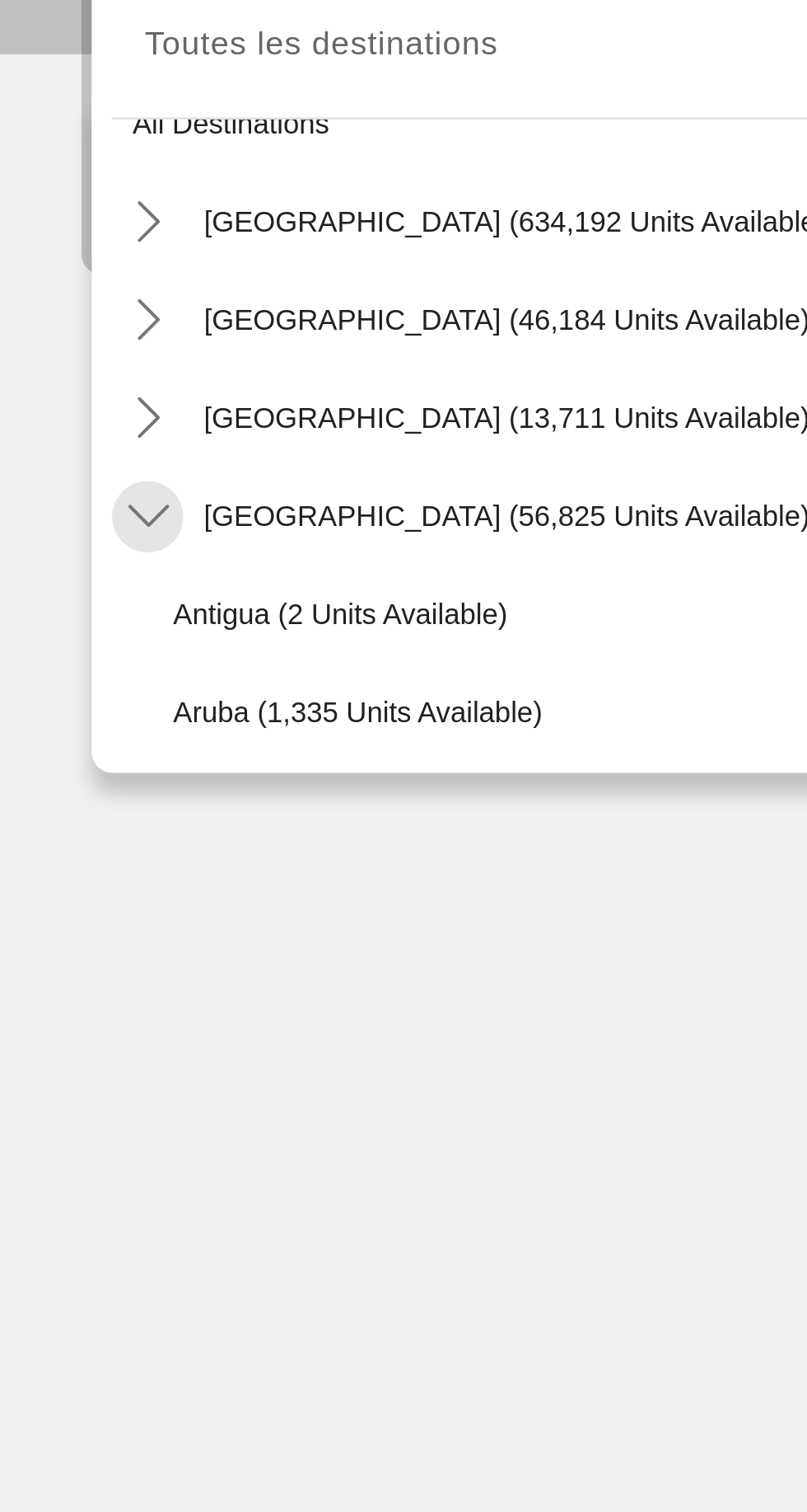
click at [61, 589] on icon "Toggle Caribbean & Atlantic Islands (56,825 units available) submenu" at bounding box center [59, 581] width 16 height 16
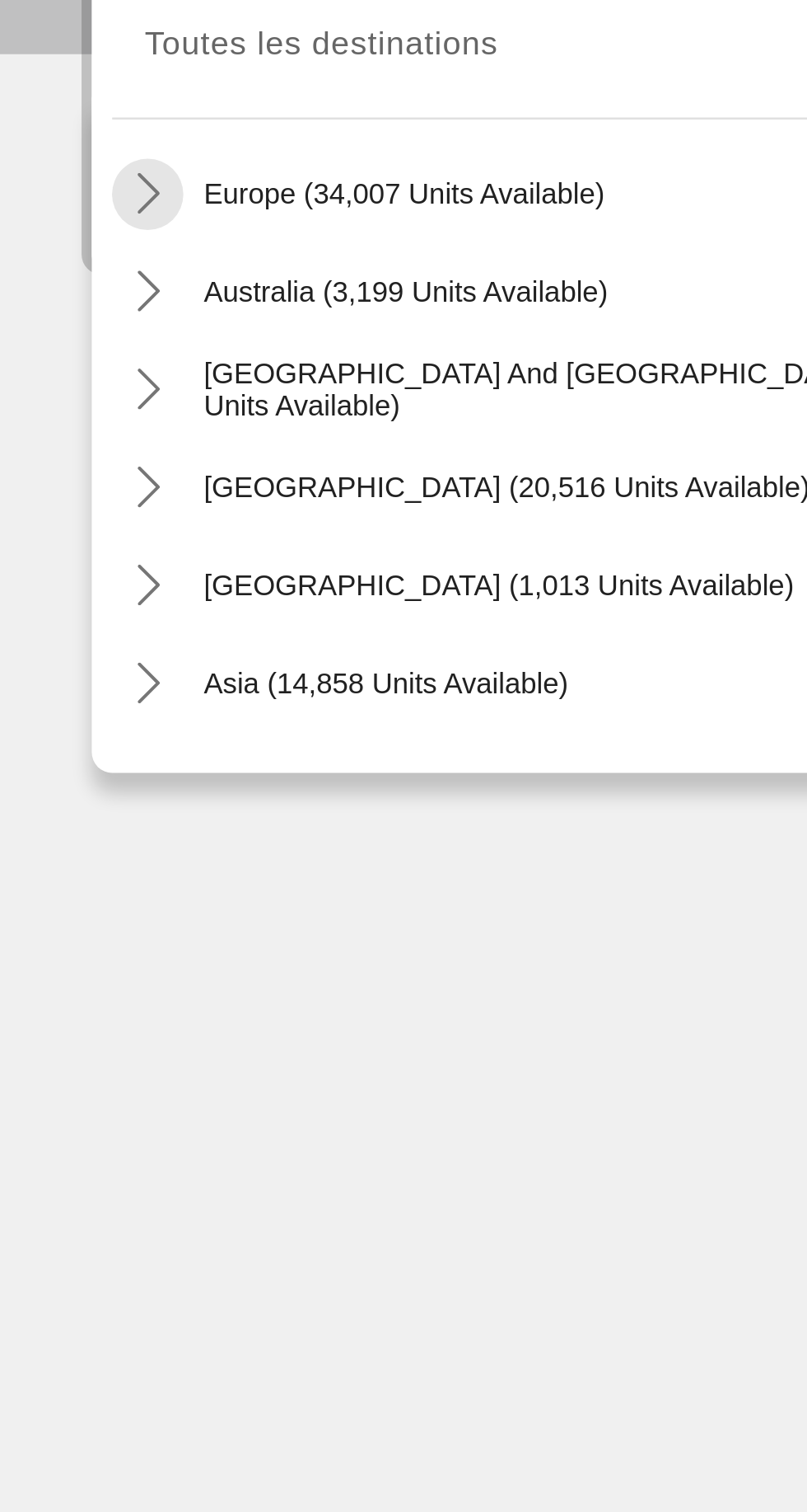
scroll to position [197, 0]
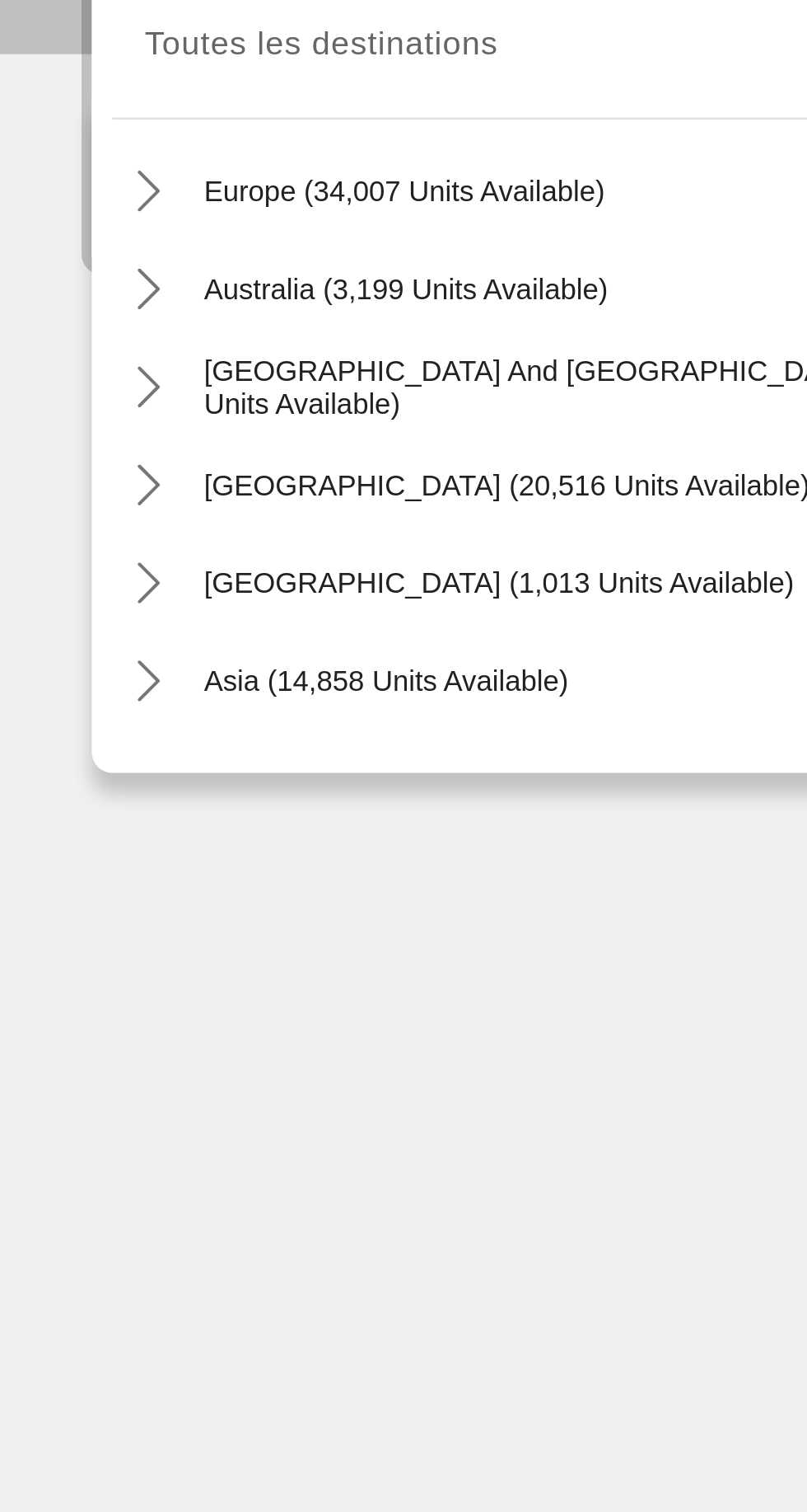
click at [53, 534] on icon "Toggle South Pacific and Oceania (837 units available) submenu" at bounding box center [59, 529] width 16 height 16
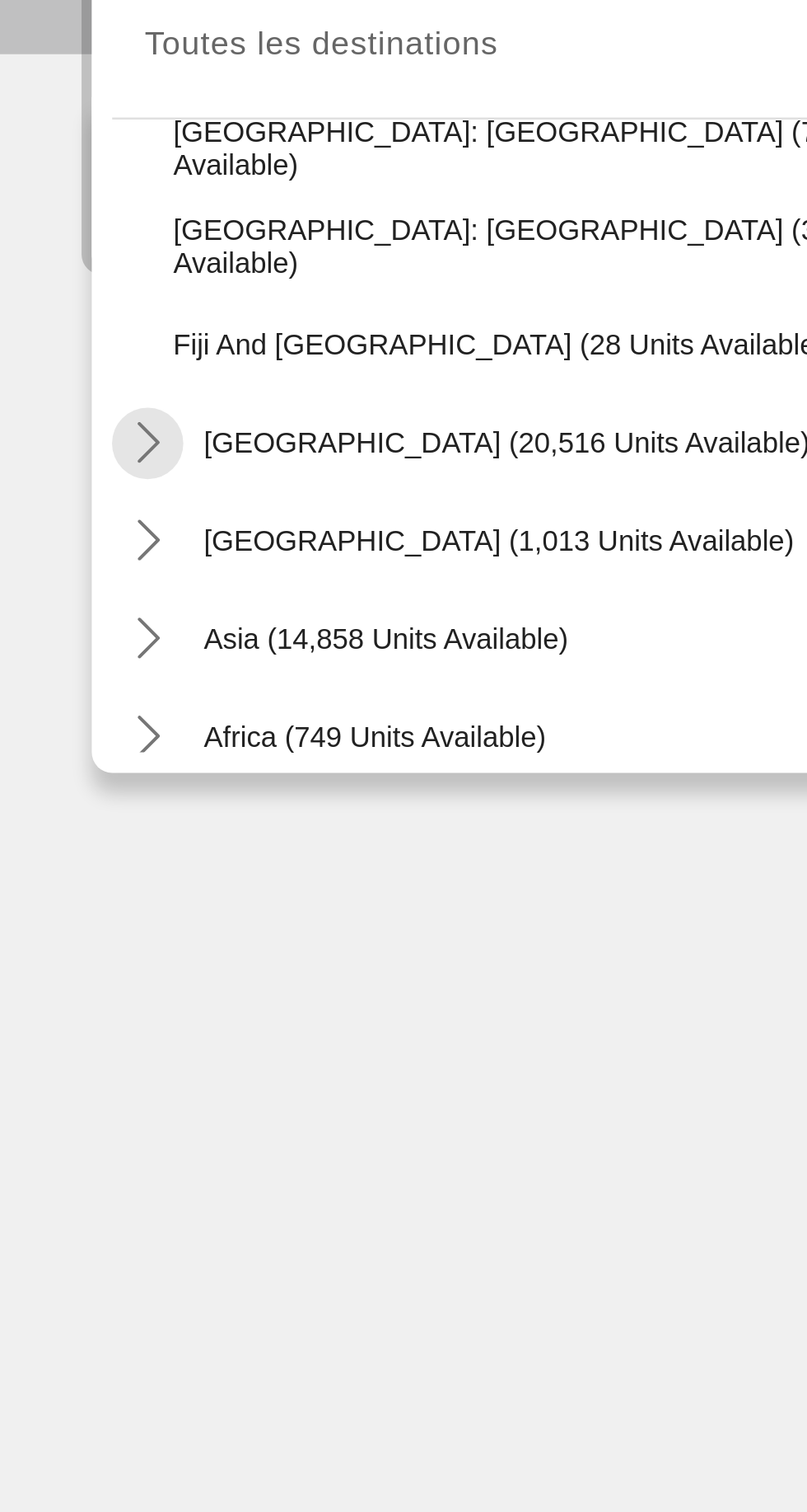
click at [50, 558] on mat-icon "Toggle South America (20,516 units available) submenu" at bounding box center [59, 552] width 29 height 29
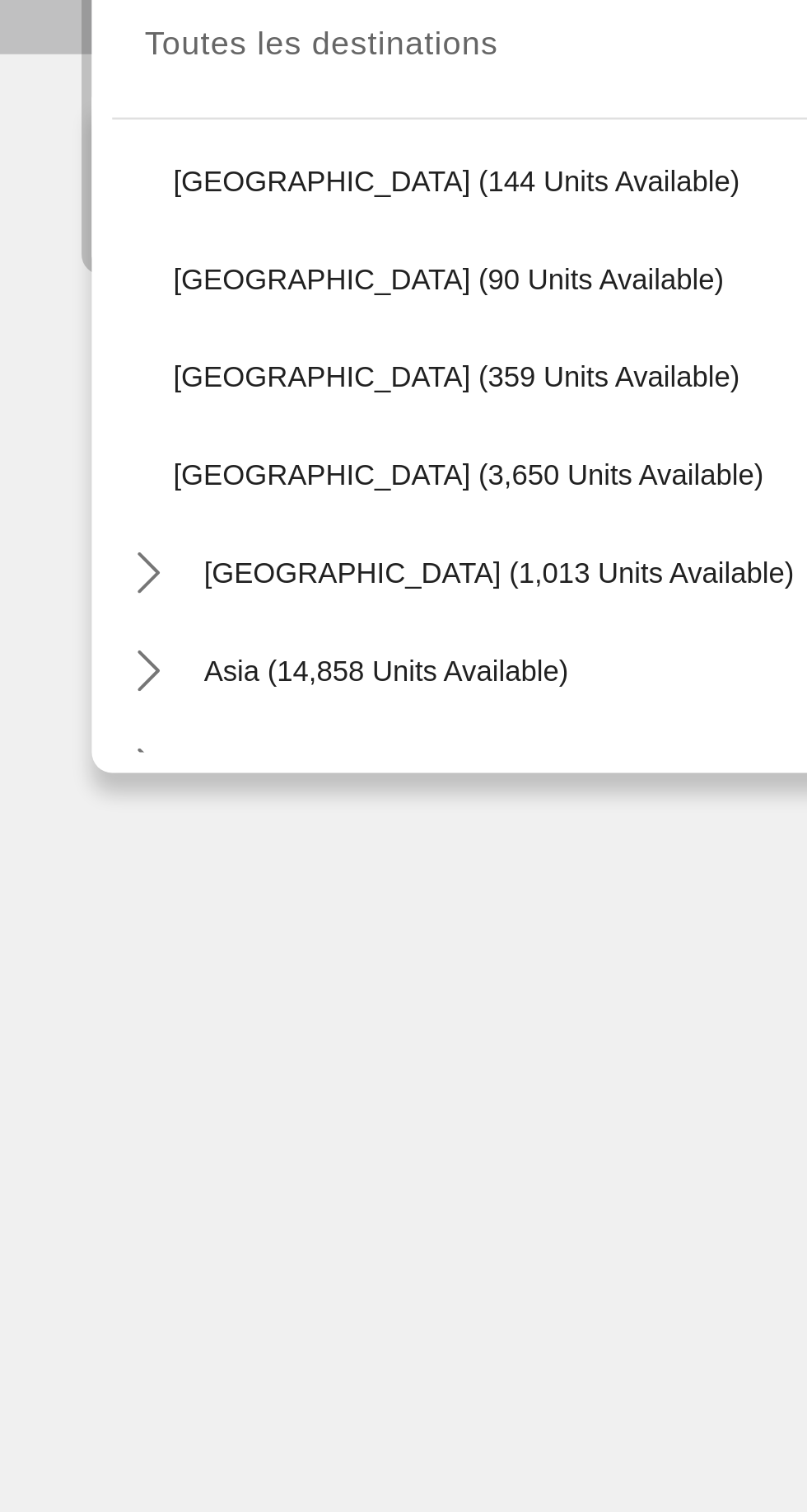
click at [55, 602] on icon "Toggle Central America (1,013 units available) submenu" at bounding box center [59, 604] width 16 height 16
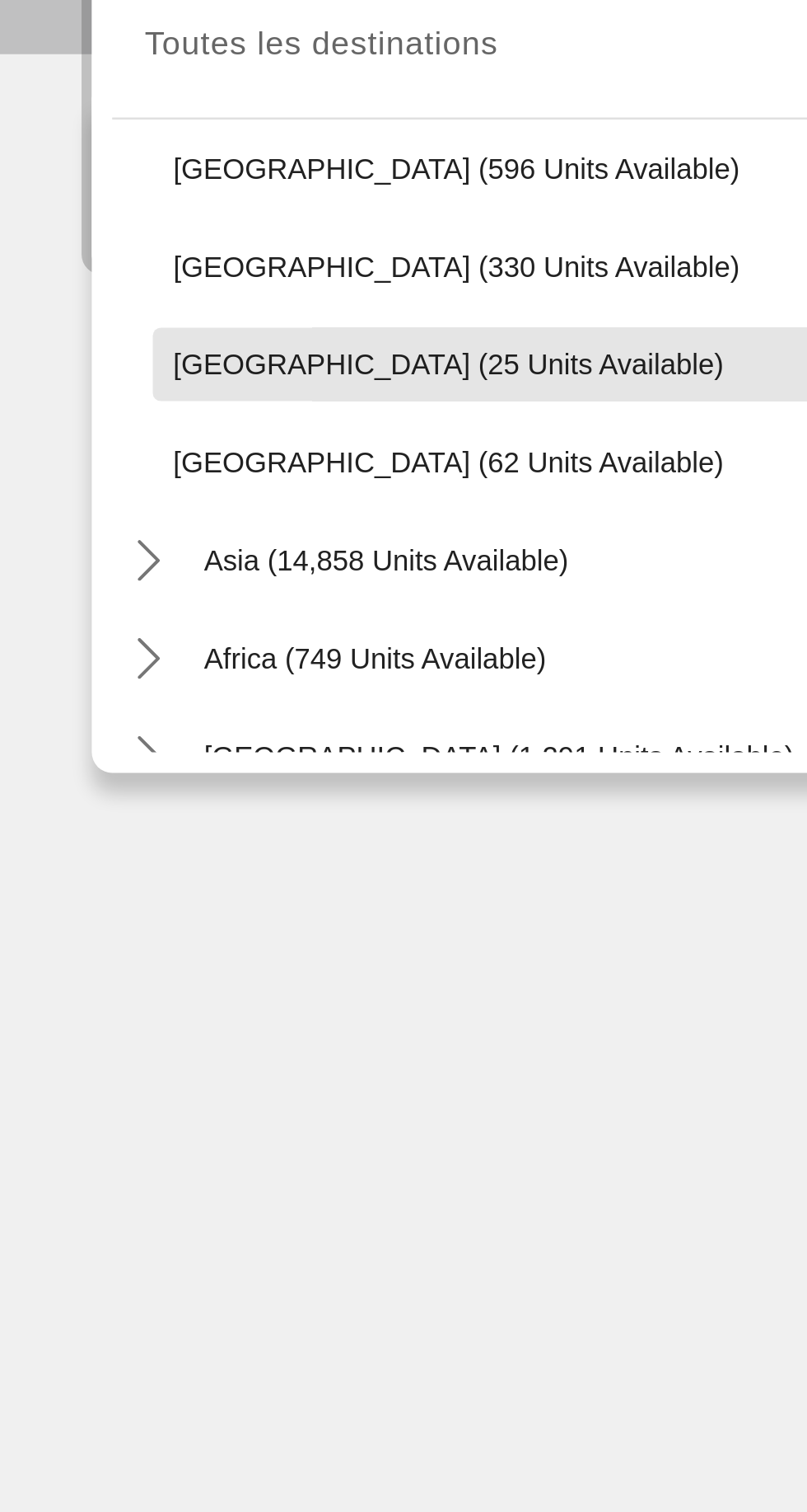
scroll to position [860, 0]
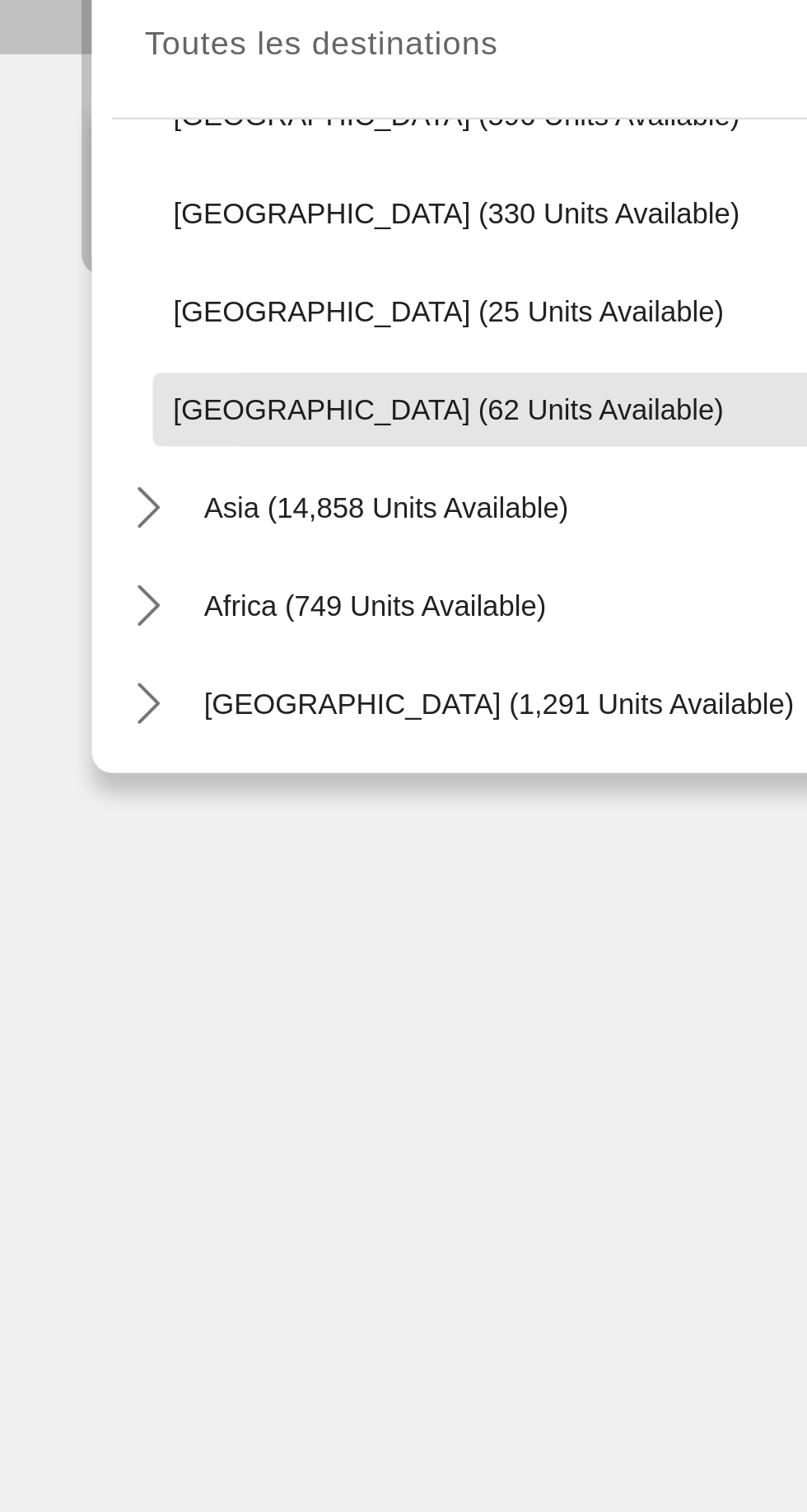
click at [81, 535] on span "Panama (62 units available)" at bounding box center [181, 539] width 222 height 13
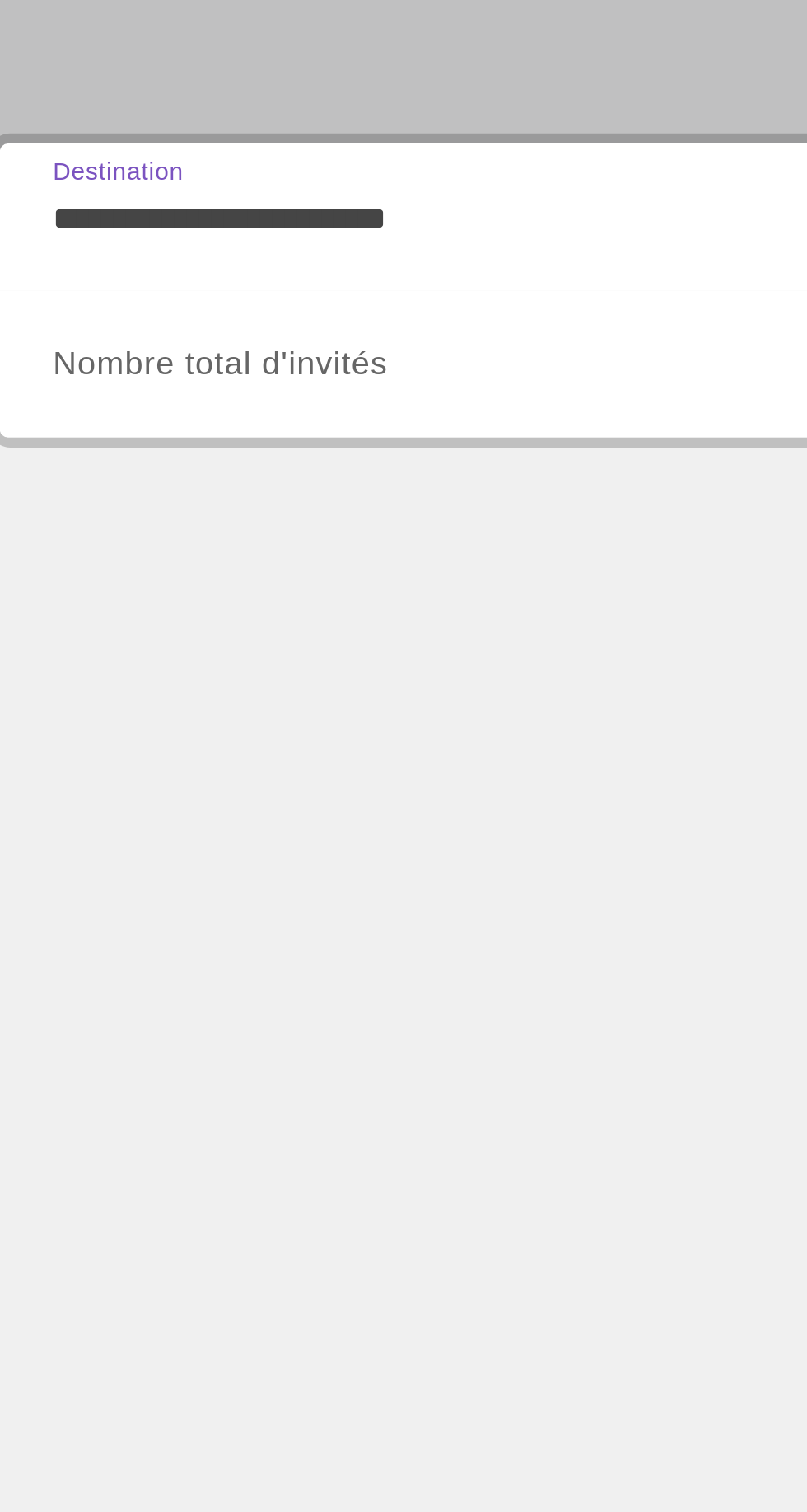
click at [90, 391] on input "**********" at bounding box center [224, 392] width 332 height 20
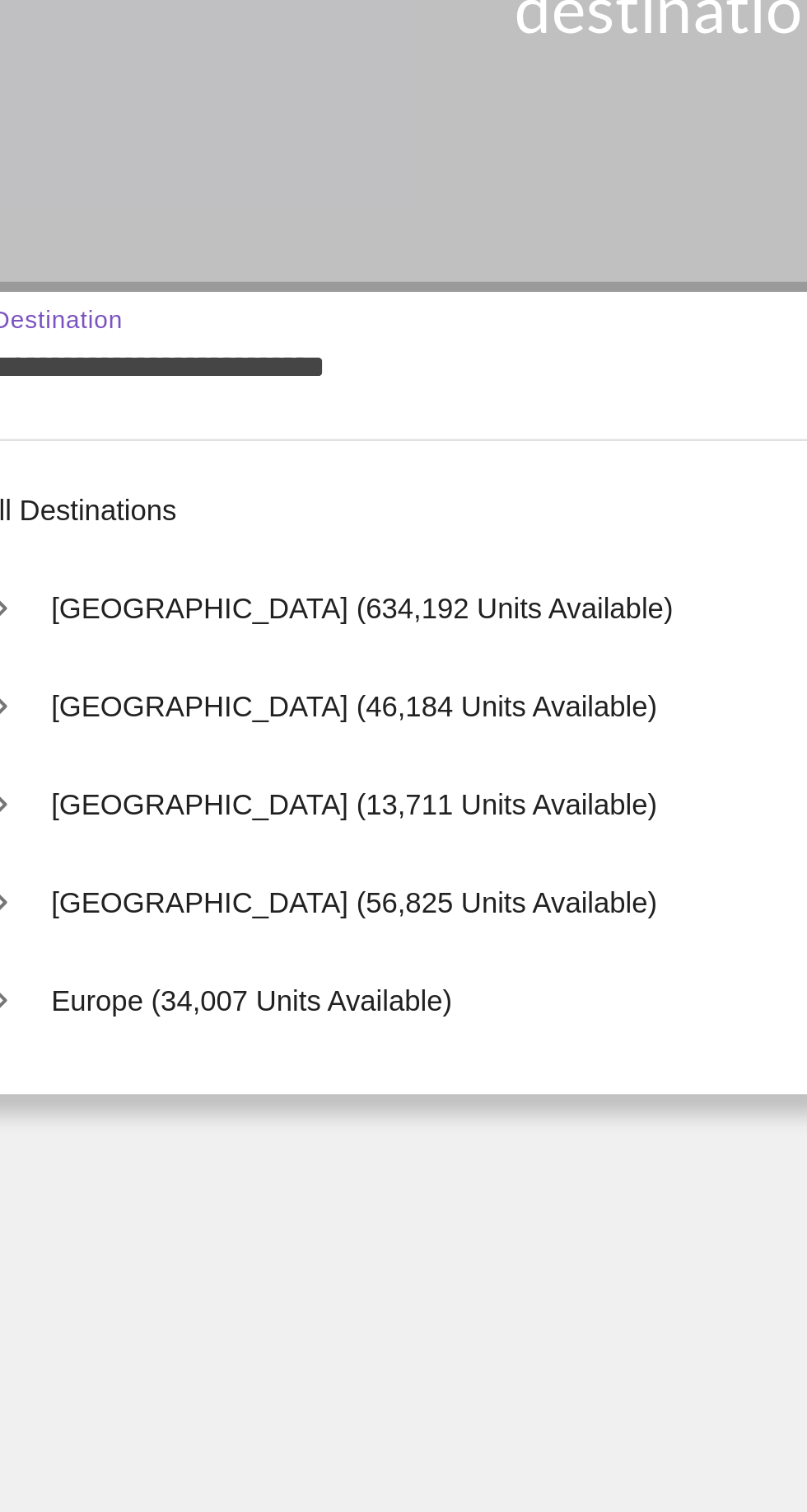
scroll to position [849, 0]
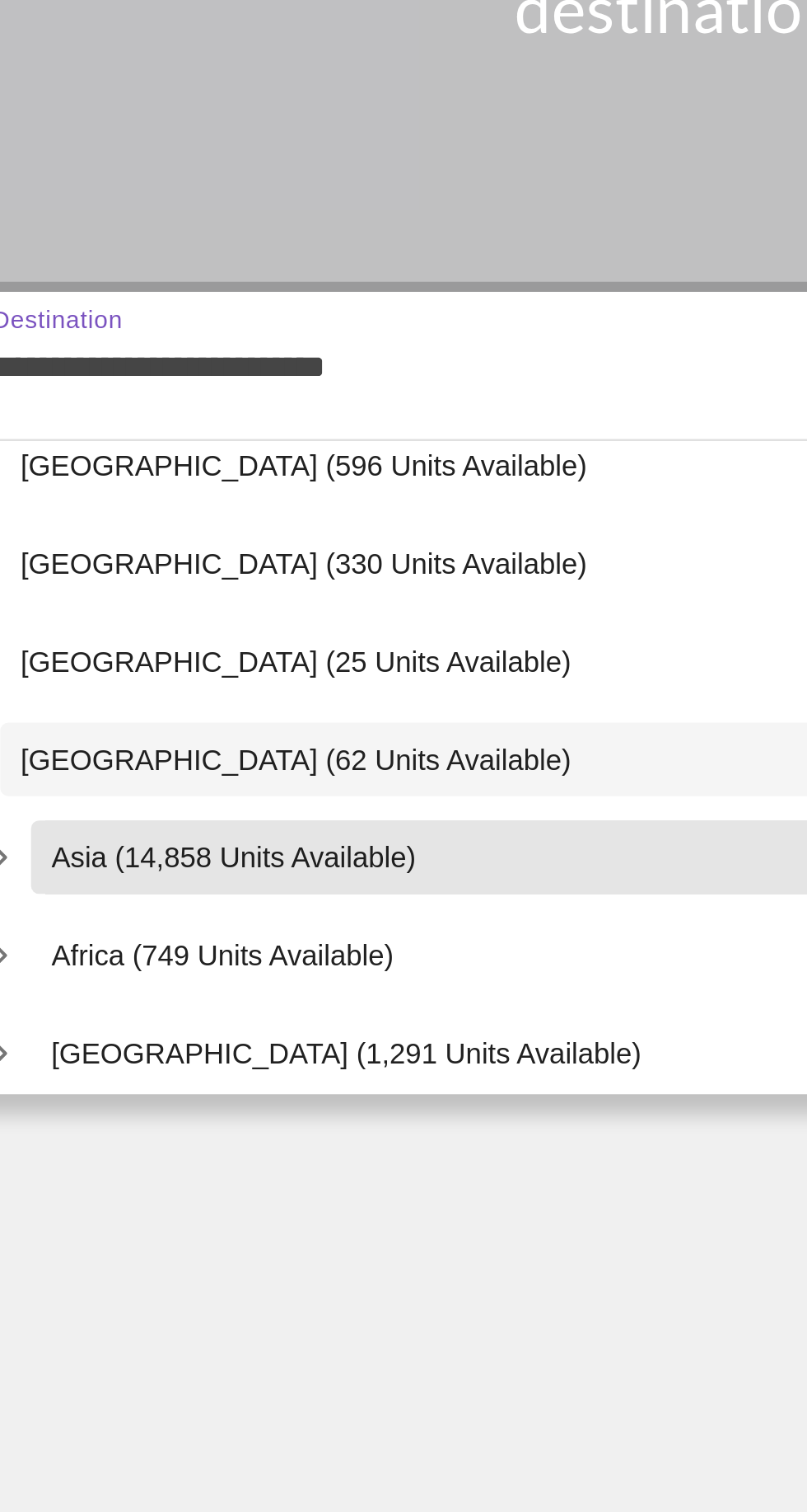
click at [114, 584] on span "Asia (14,858 units available)" at bounding box center [156, 591] width 148 height 13
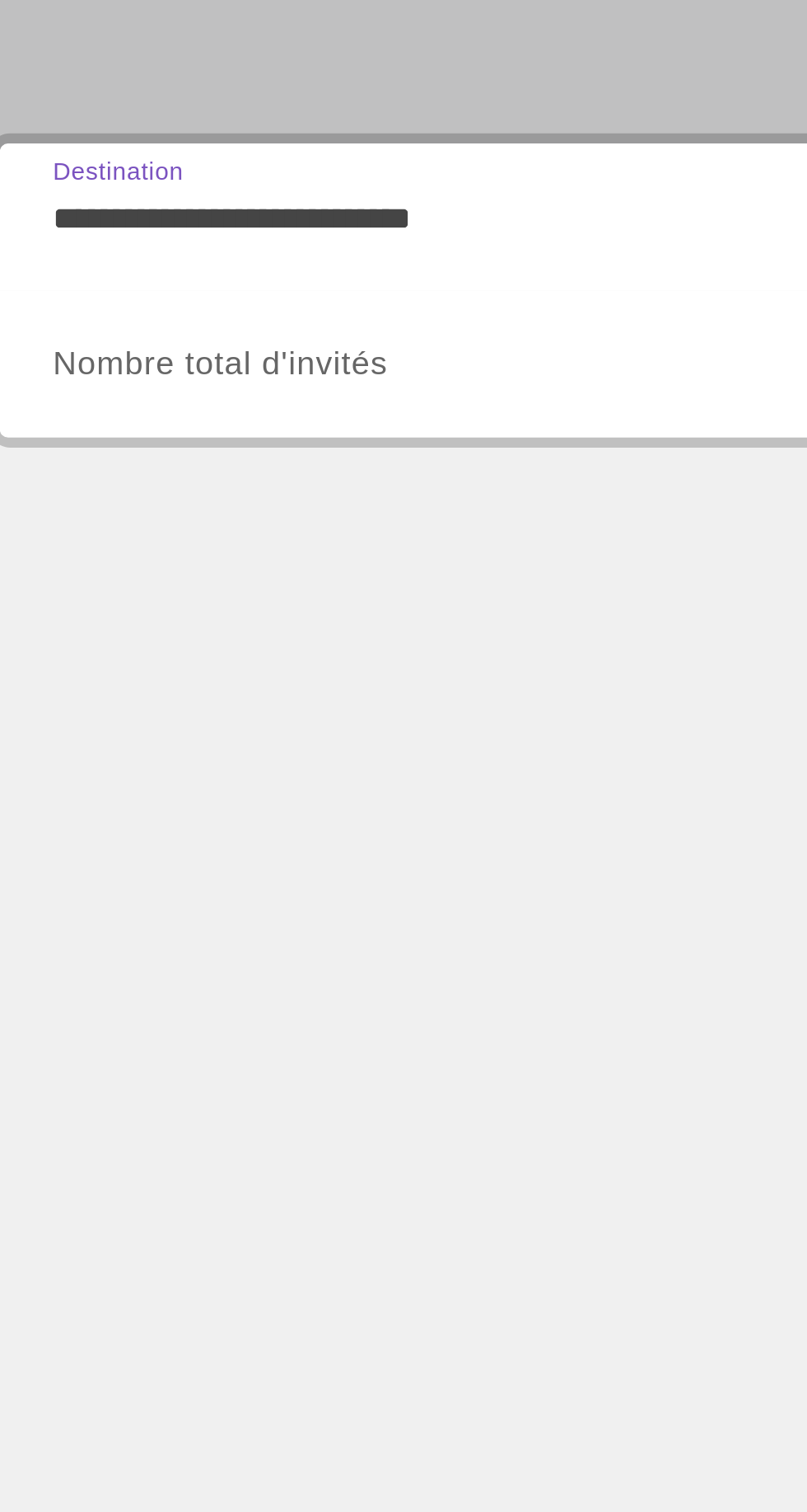
click at [88, 396] on input "**********" at bounding box center [224, 392] width 332 height 20
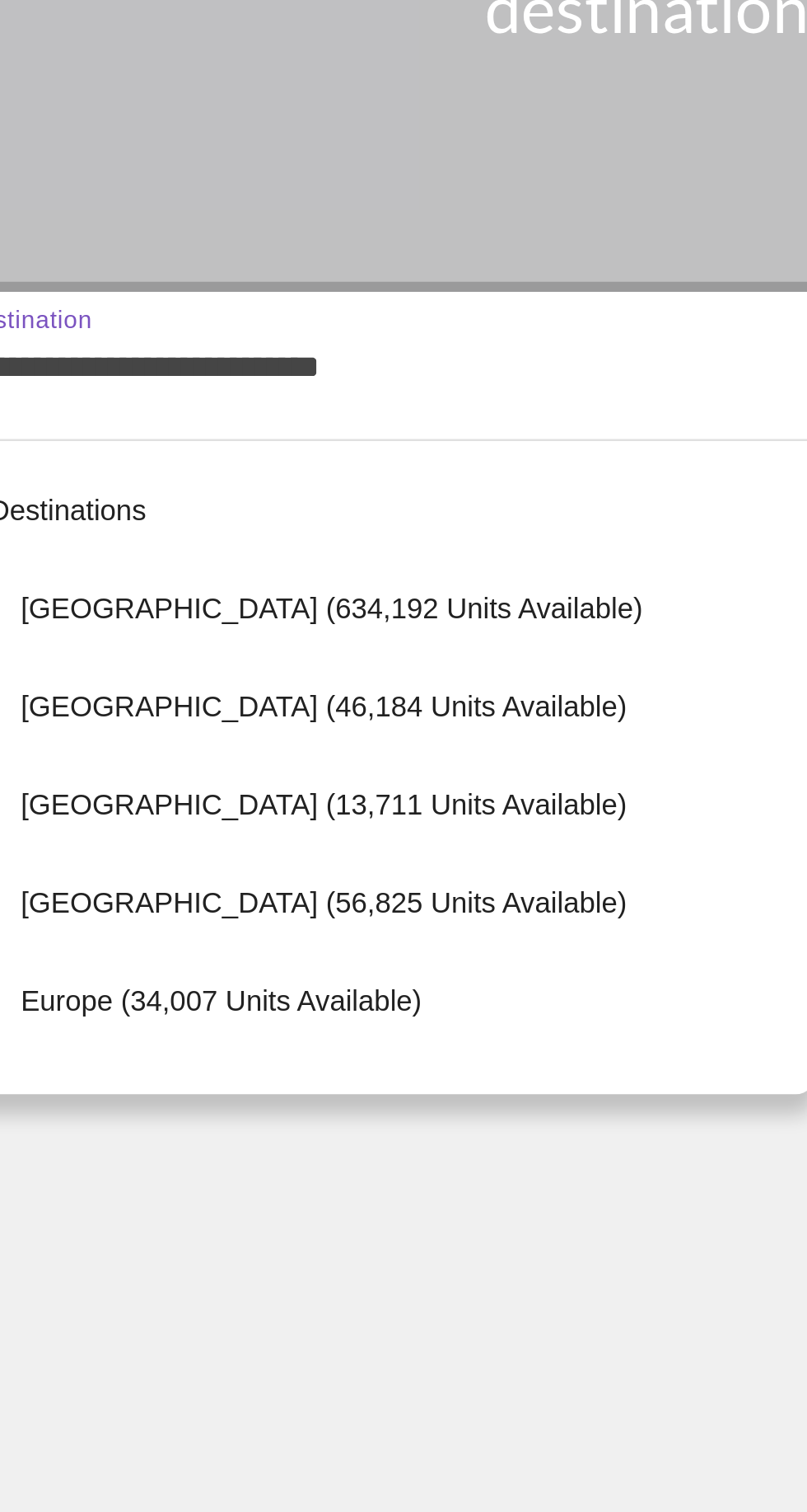
scroll to position [889, 0]
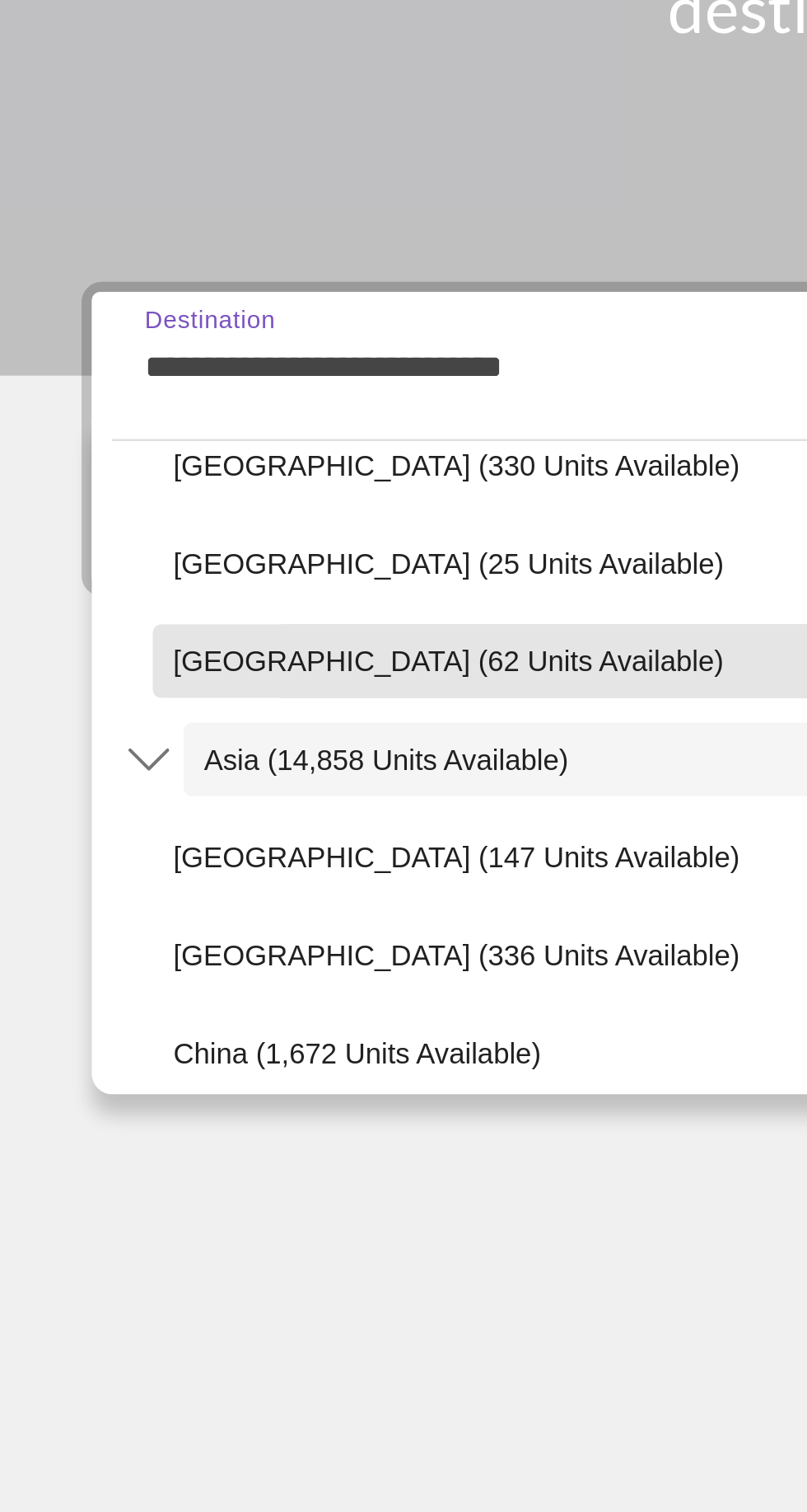
click at [89, 507] on span "Panama (62 units available)" at bounding box center [181, 511] width 222 height 13
type input "**********"
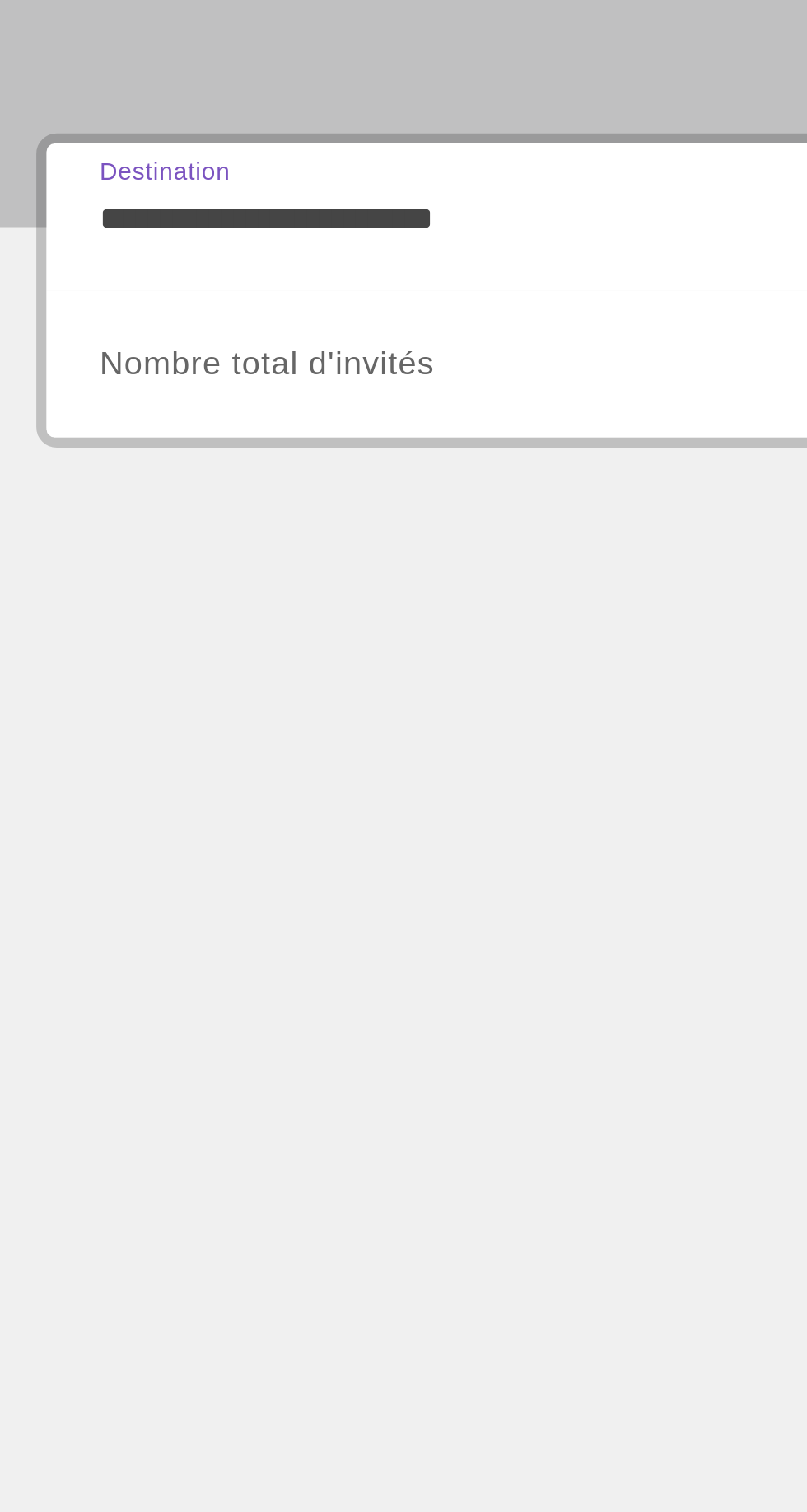
click at [90, 429] on div "Search widget" at bounding box center [224, 451] width 332 height 46
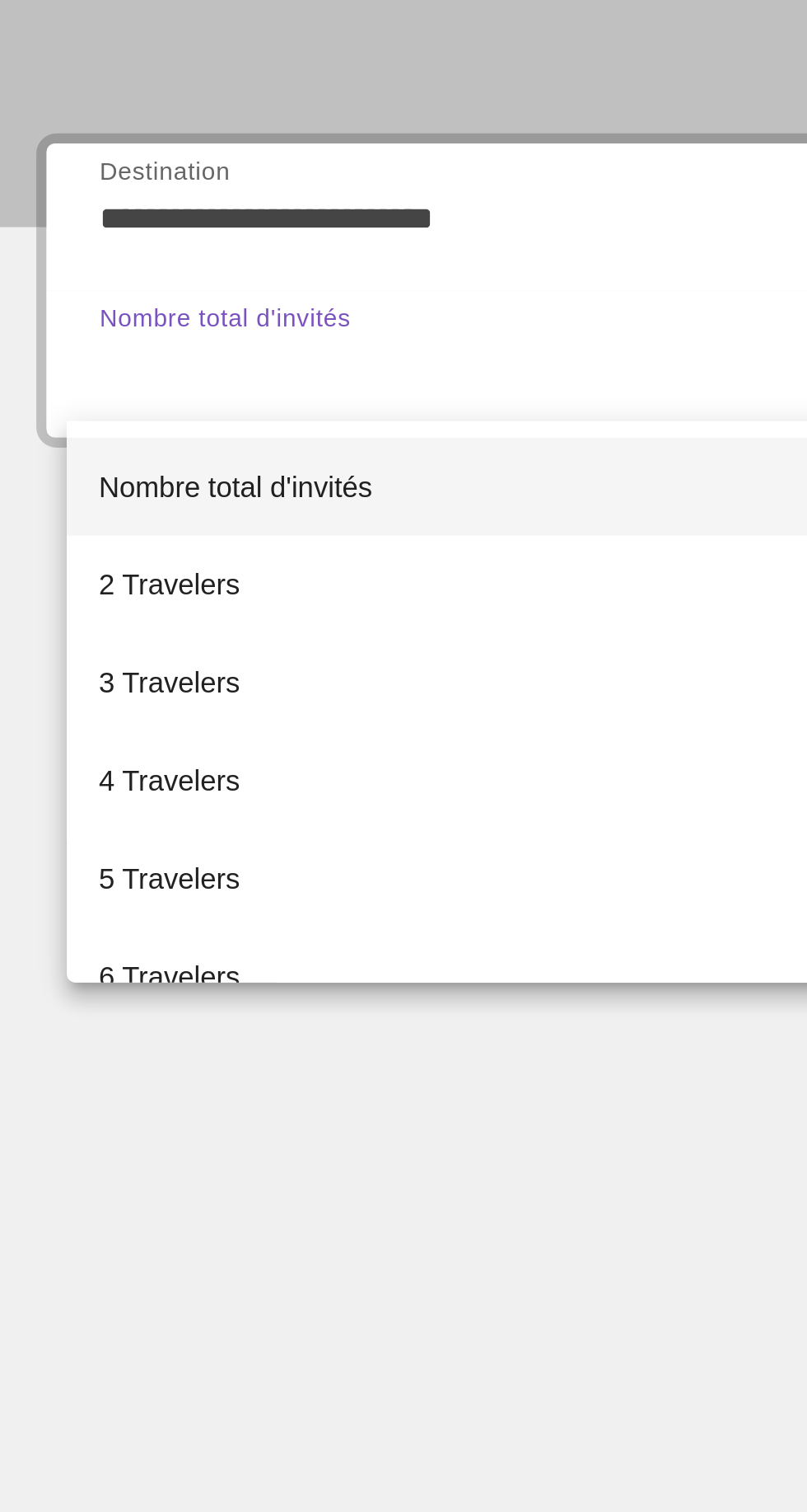
click at [74, 451] on div at bounding box center [404, 756] width 807 height 1512
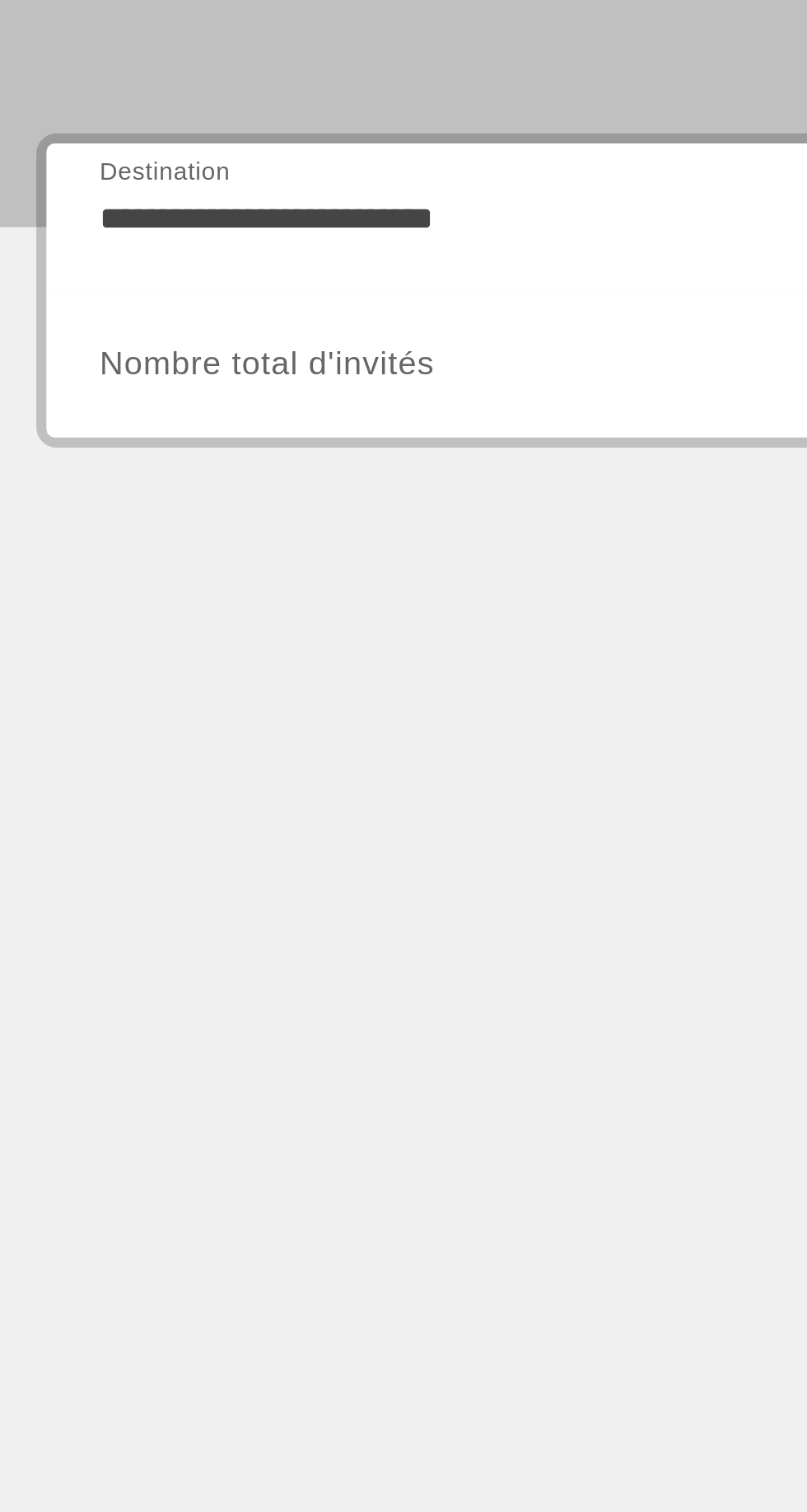
click at [70, 447] on span "Nombre total d'invités" at bounding box center [126, 450] width 135 height 14
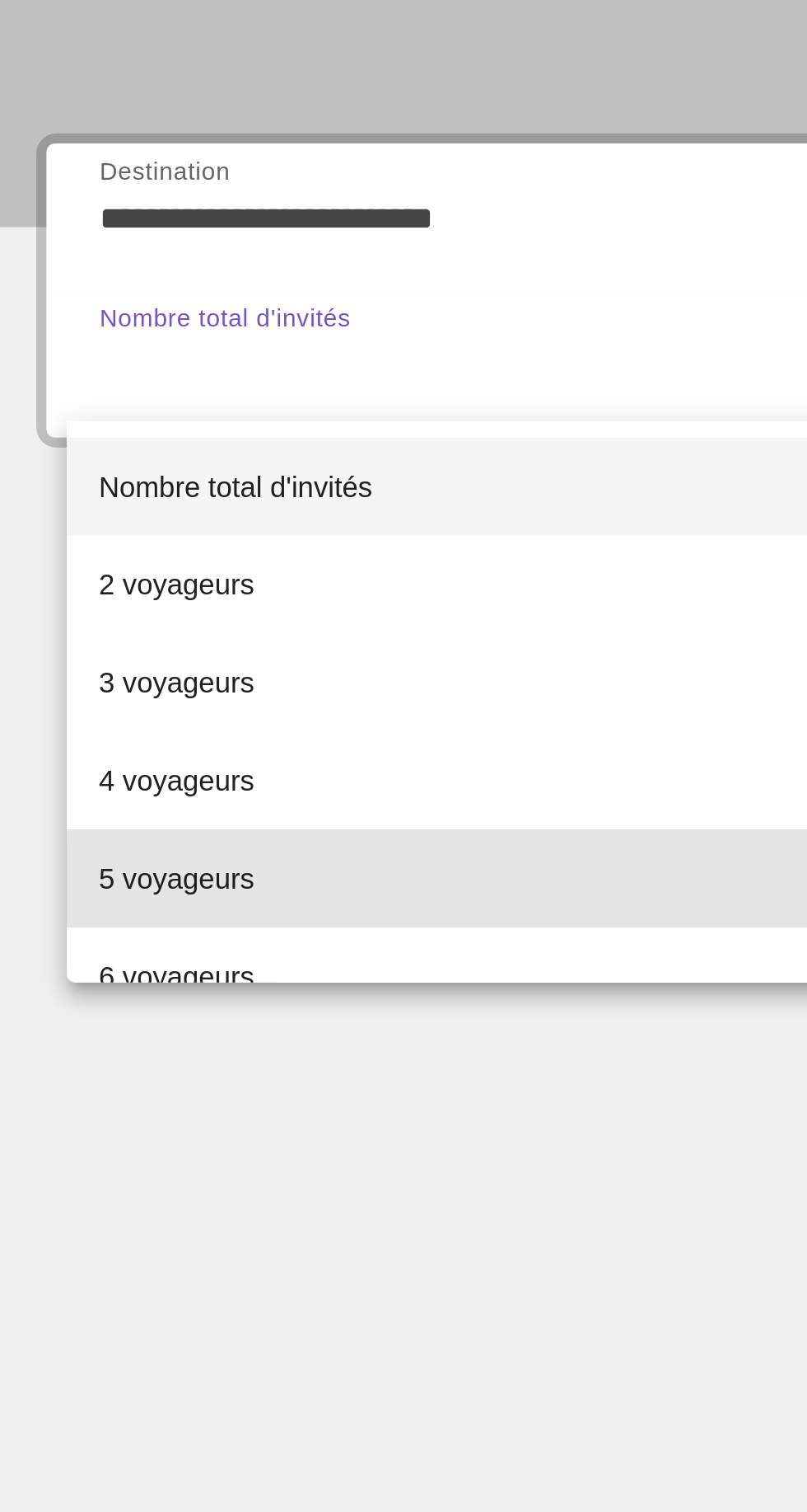
click at [71, 660] on font "5 voyageurs" at bounding box center [89, 659] width 62 height 13
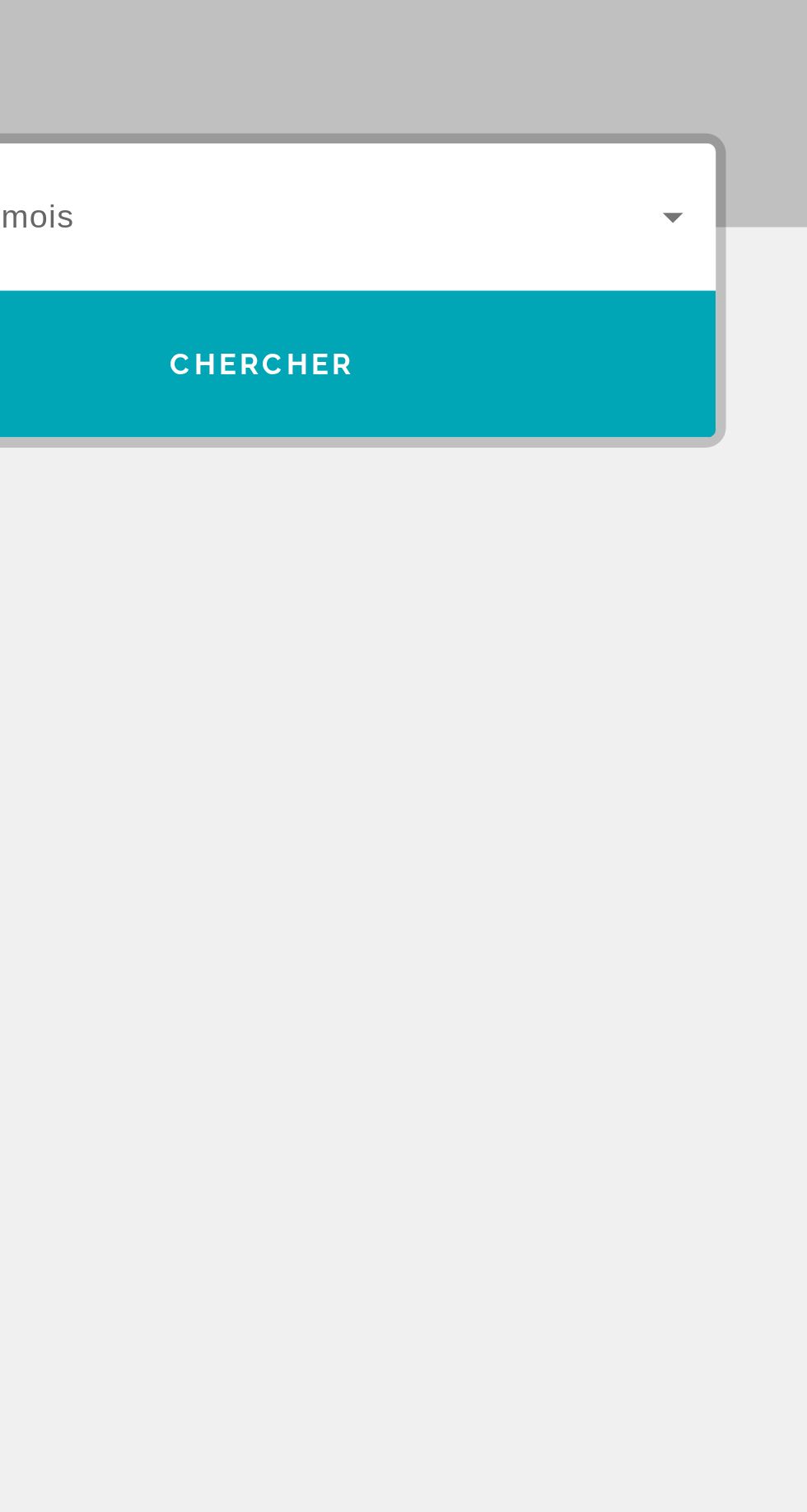
click at [535, 394] on span "Search widget" at bounding box center [587, 391] width 323 height 20
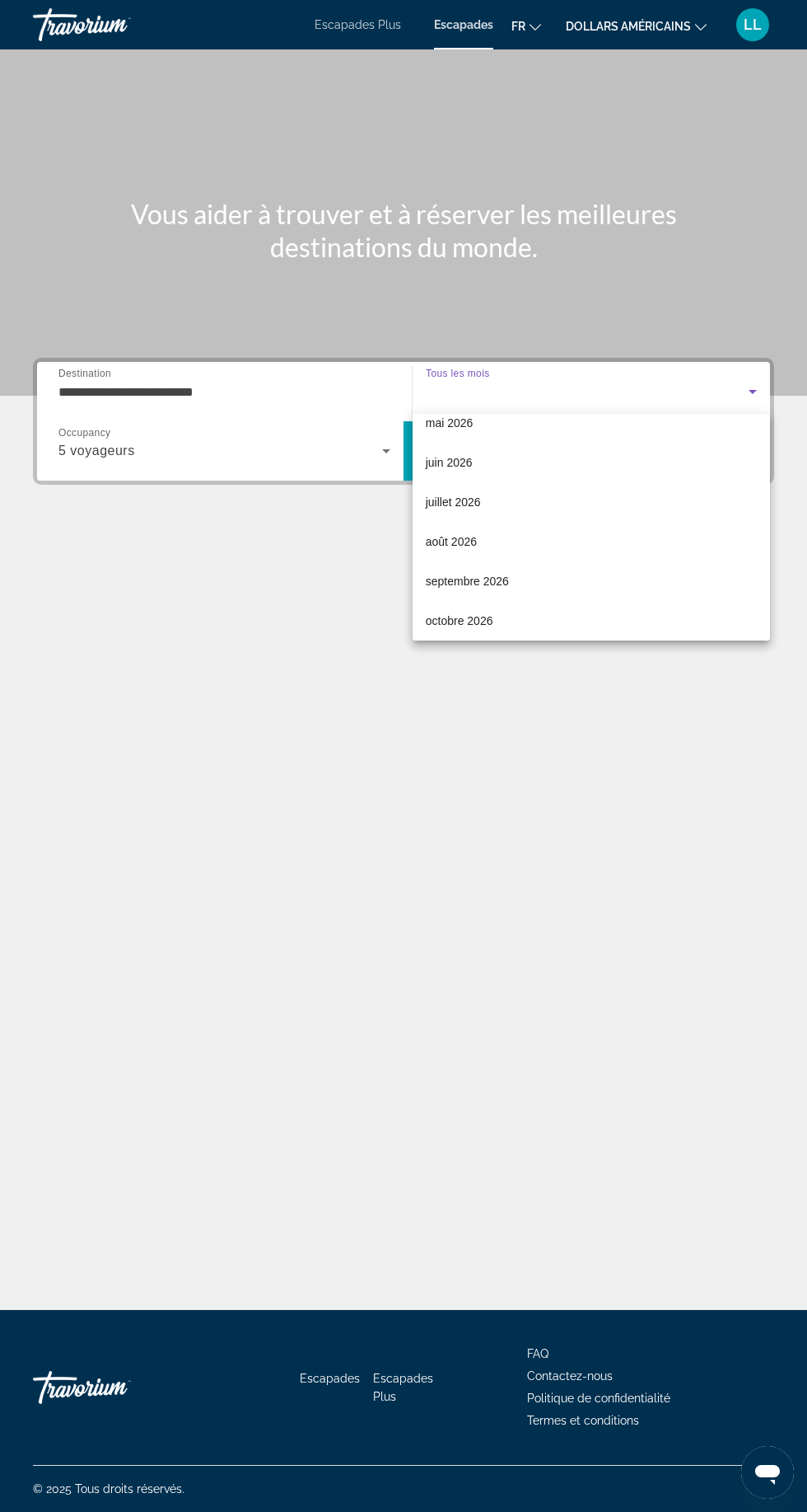
scroll to position [340, 0]
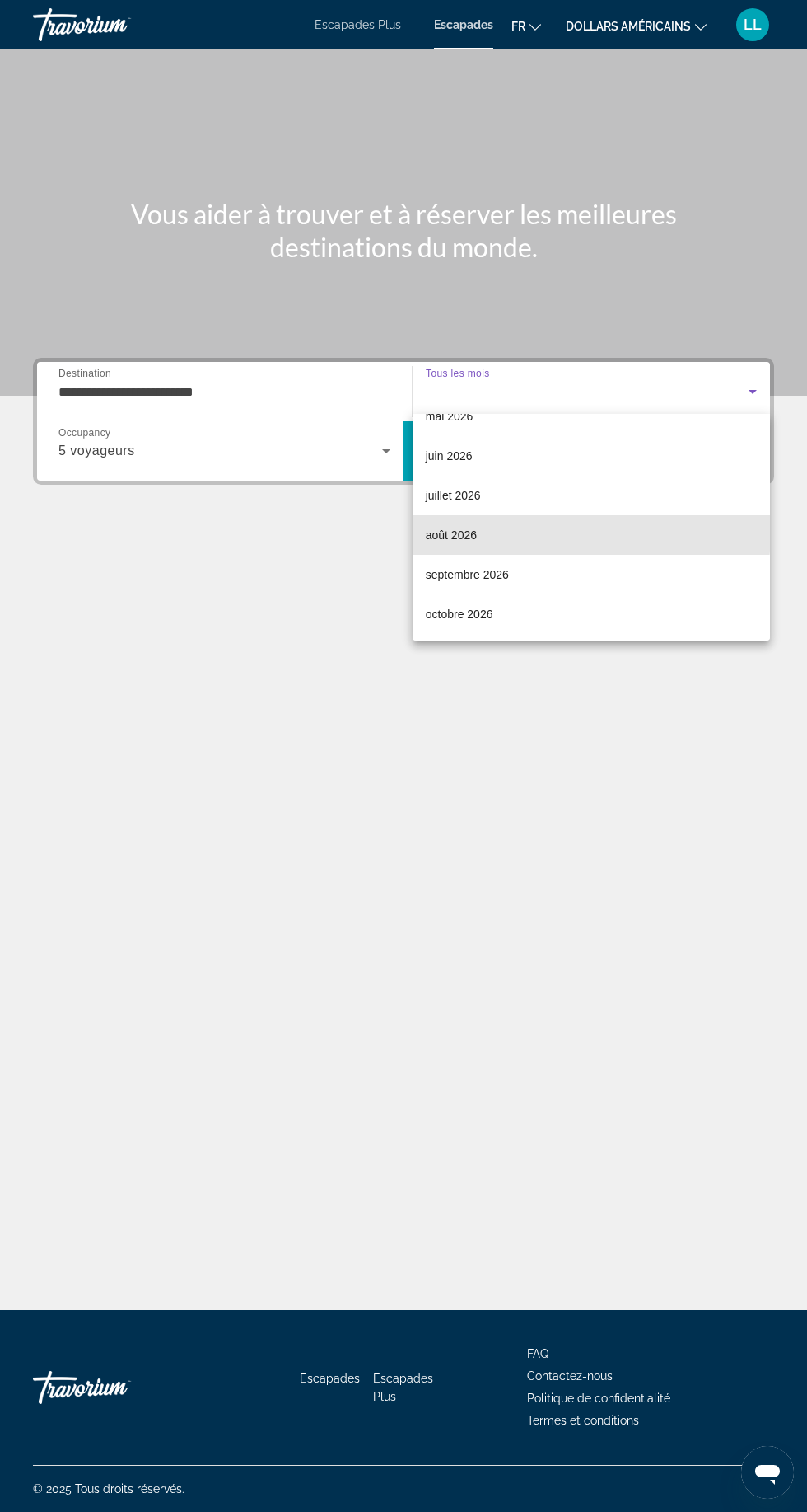
click at [450, 528] on font "août 2026" at bounding box center [450, 535] width 51 height 13
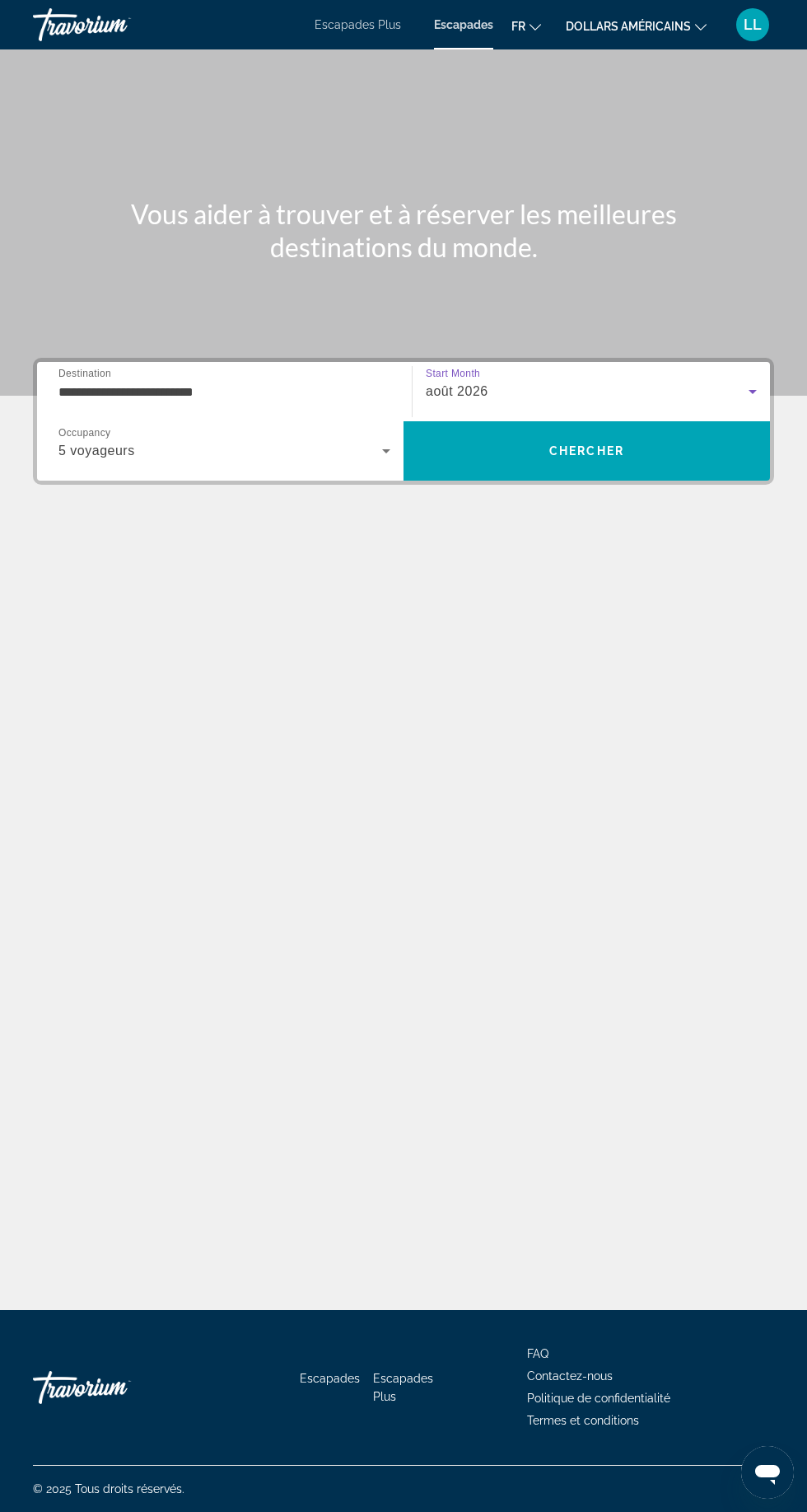
click at [465, 450] on span "Search" at bounding box center [587, 451] width 367 height 39
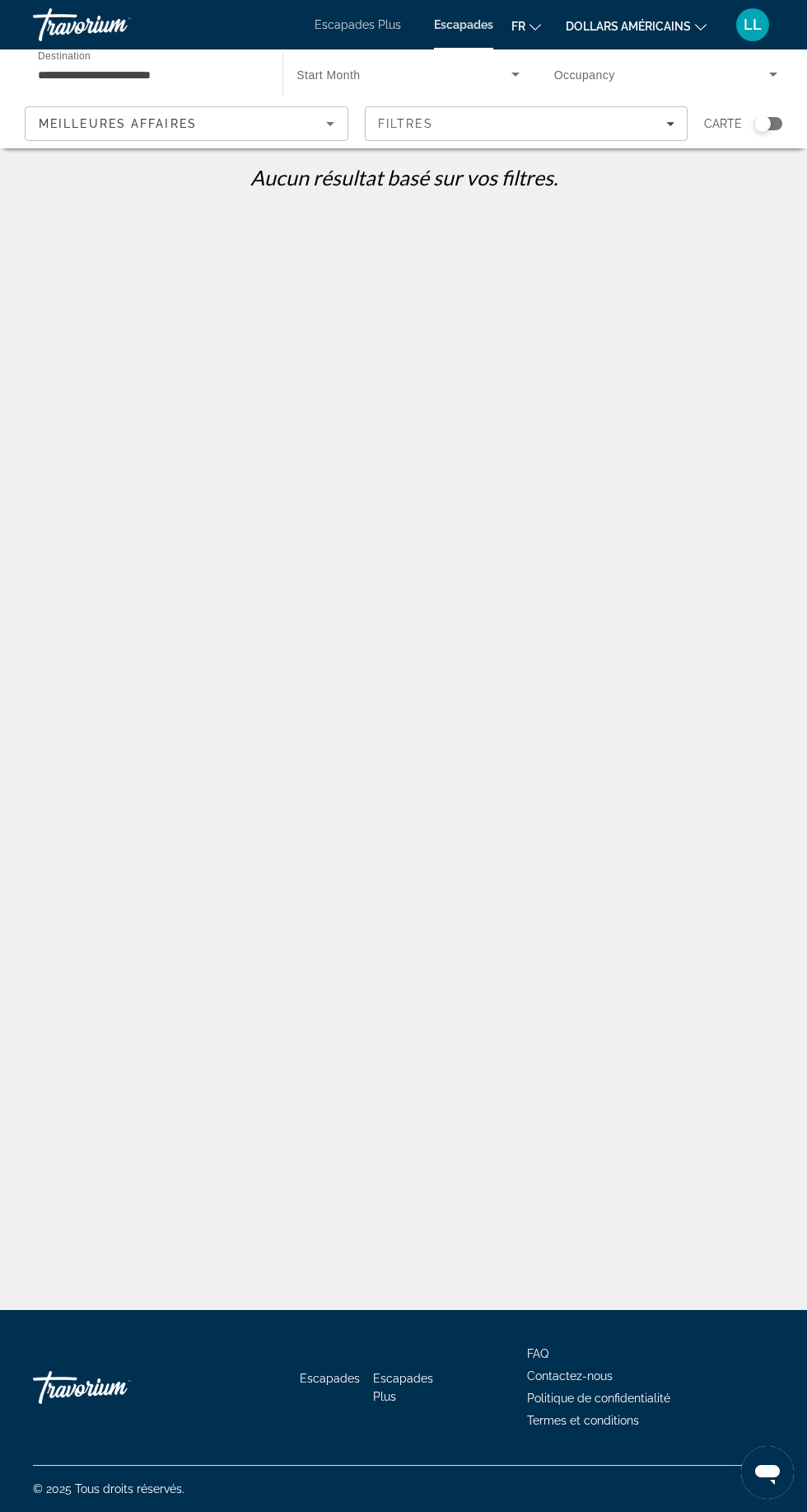
click at [558, 74] on span "Occupancy" at bounding box center [586, 75] width 61 height 13
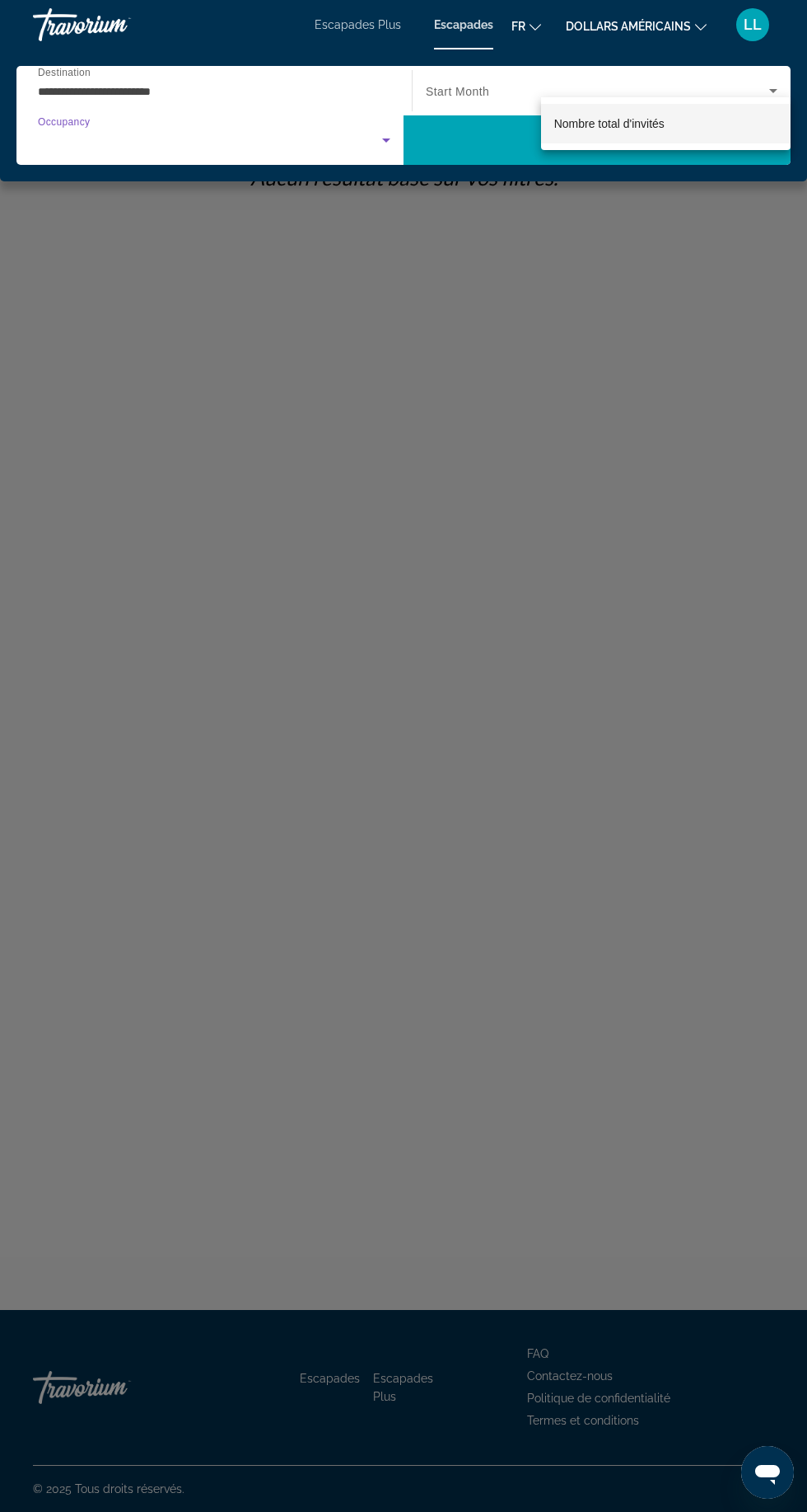
click at [333, 385] on div at bounding box center [404, 756] width 807 height 1512
click at [211, 142] on span "Search widget" at bounding box center [210, 140] width 344 height 20
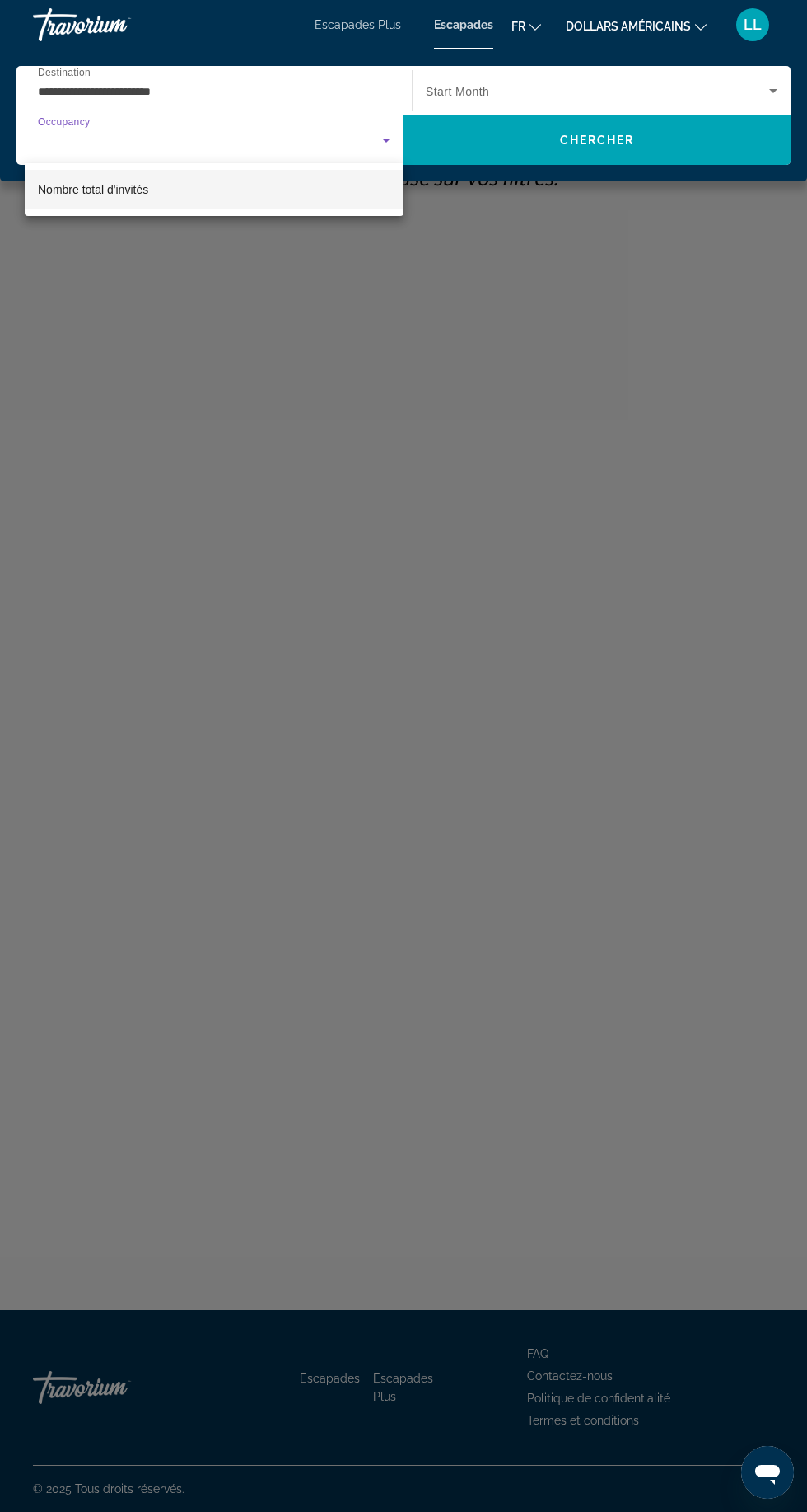
click at [40, 194] on font "Nombre total d'invités" at bounding box center [93, 190] width 110 height 13
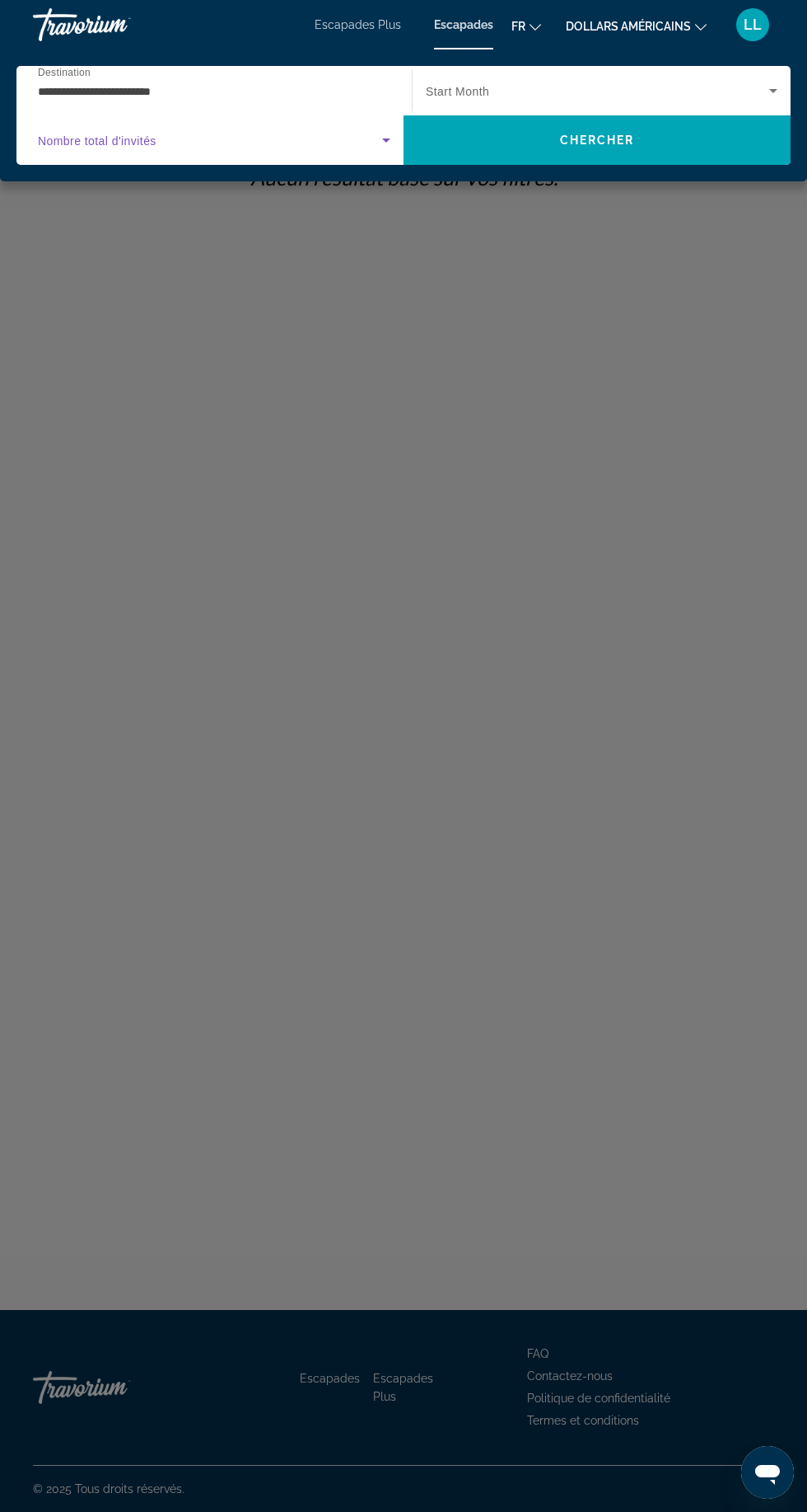
click at [472, 99] on span "Search widget" at bounding box center [597, 90] width 343 height 20
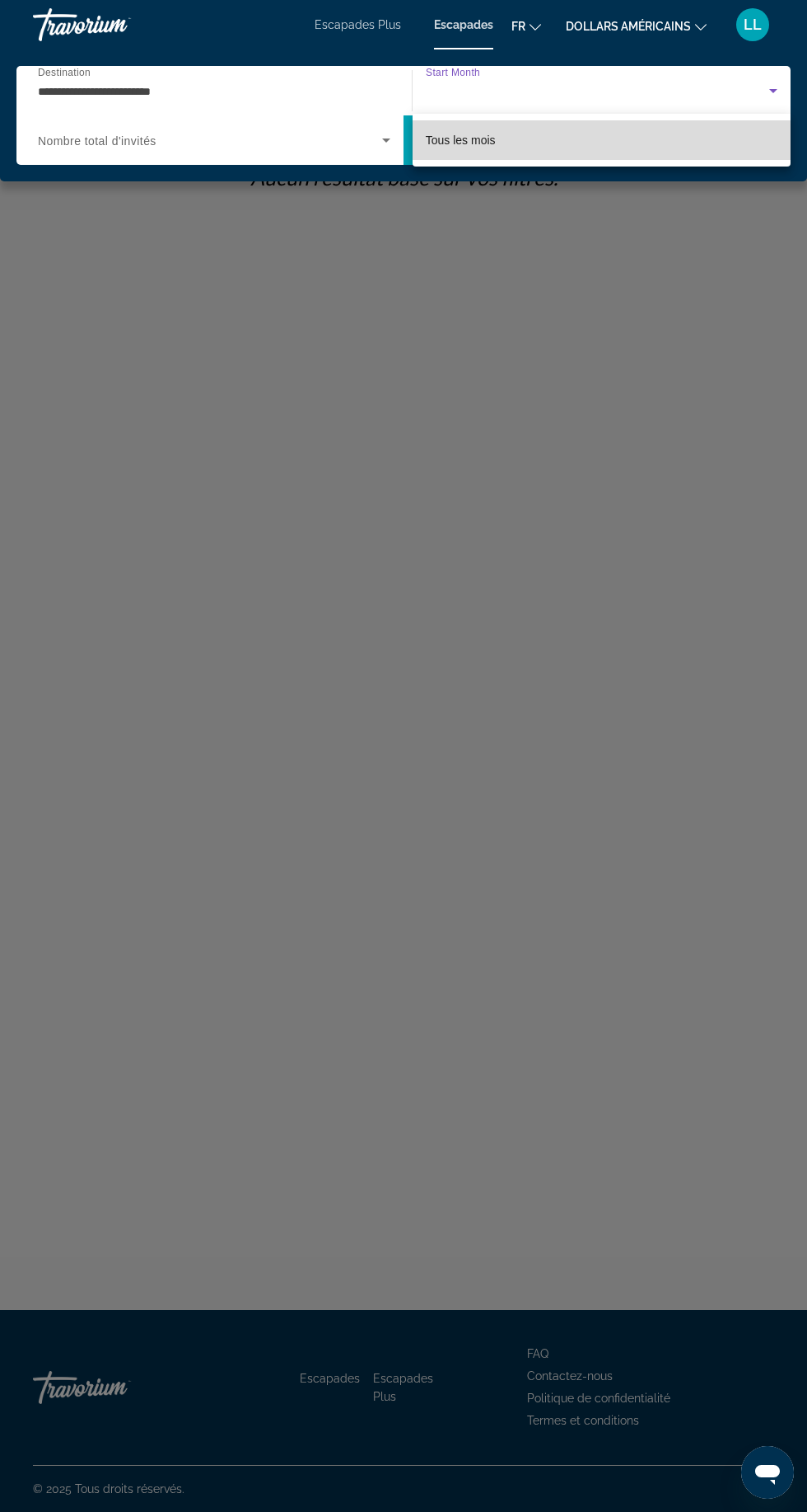
click at [458, 150] on mat-option "Tous les mois" at bounding box center [602, 140] width 379 height 39
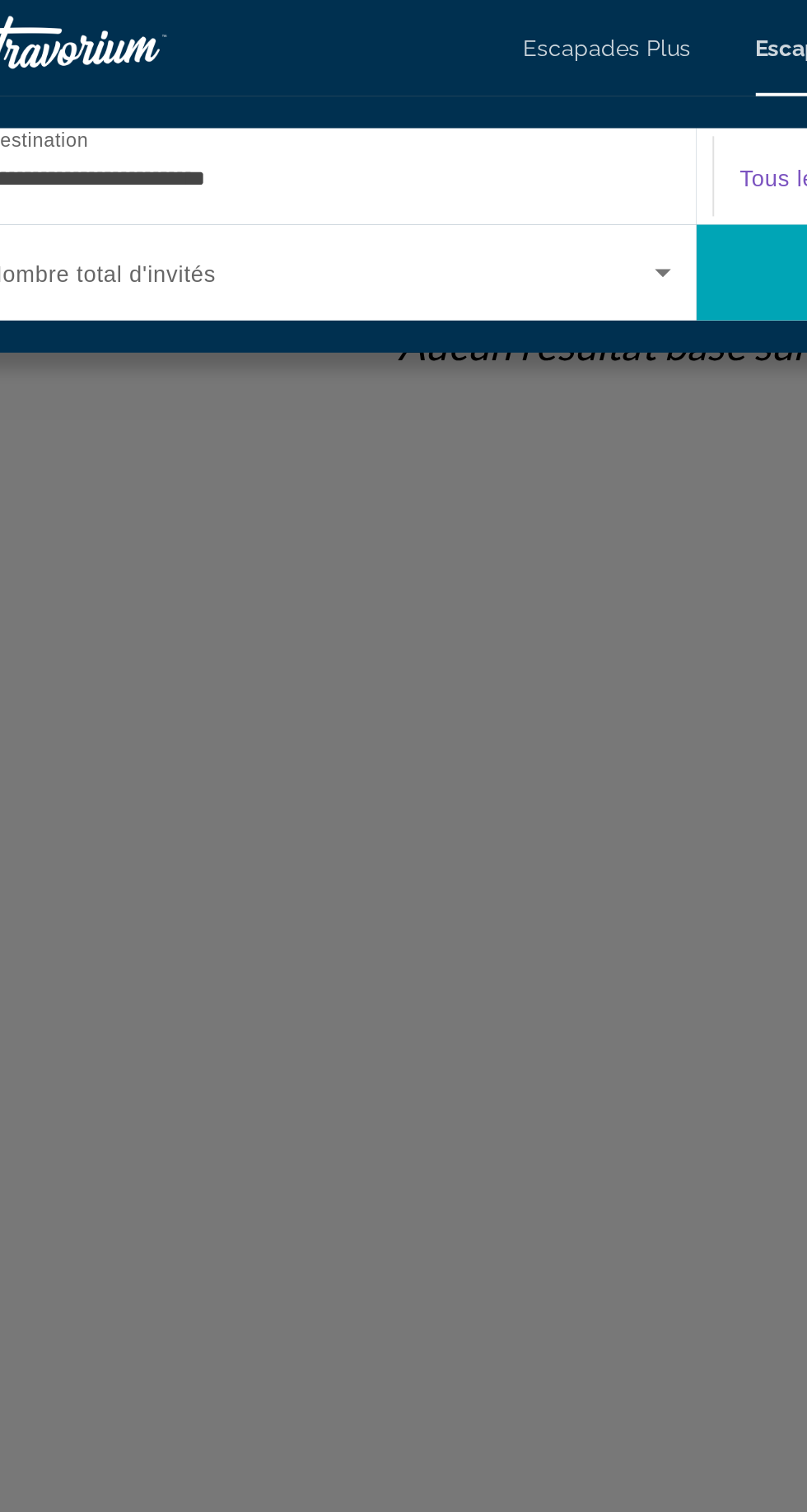
click at [111, 142] on span "Nombre total d'invités" at bounding box center [98, 141] width 119 height 13
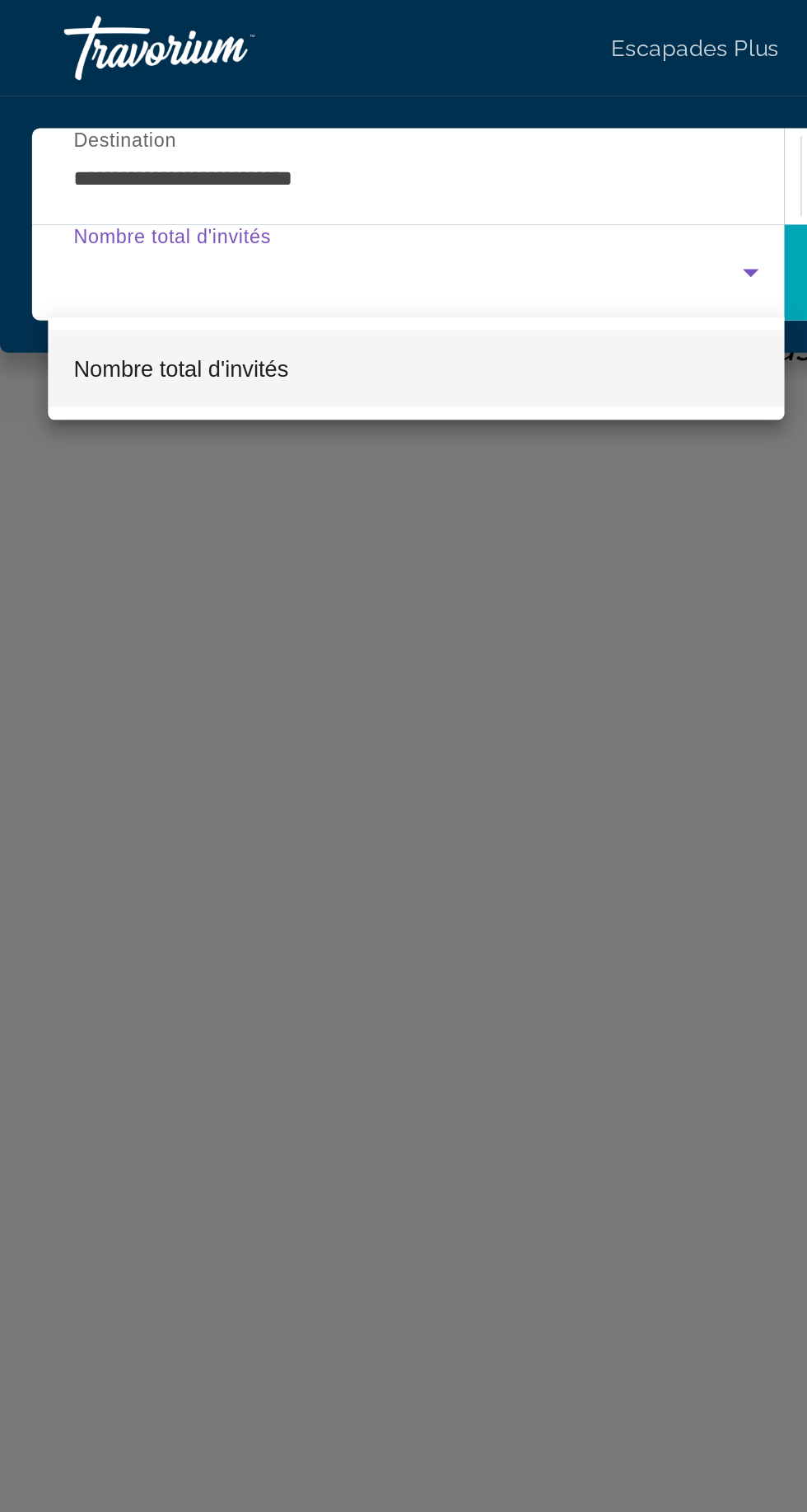
click at [74, 181] on span "Nombre total d'invités" at bounding box center [93, 189] width 110 height 20
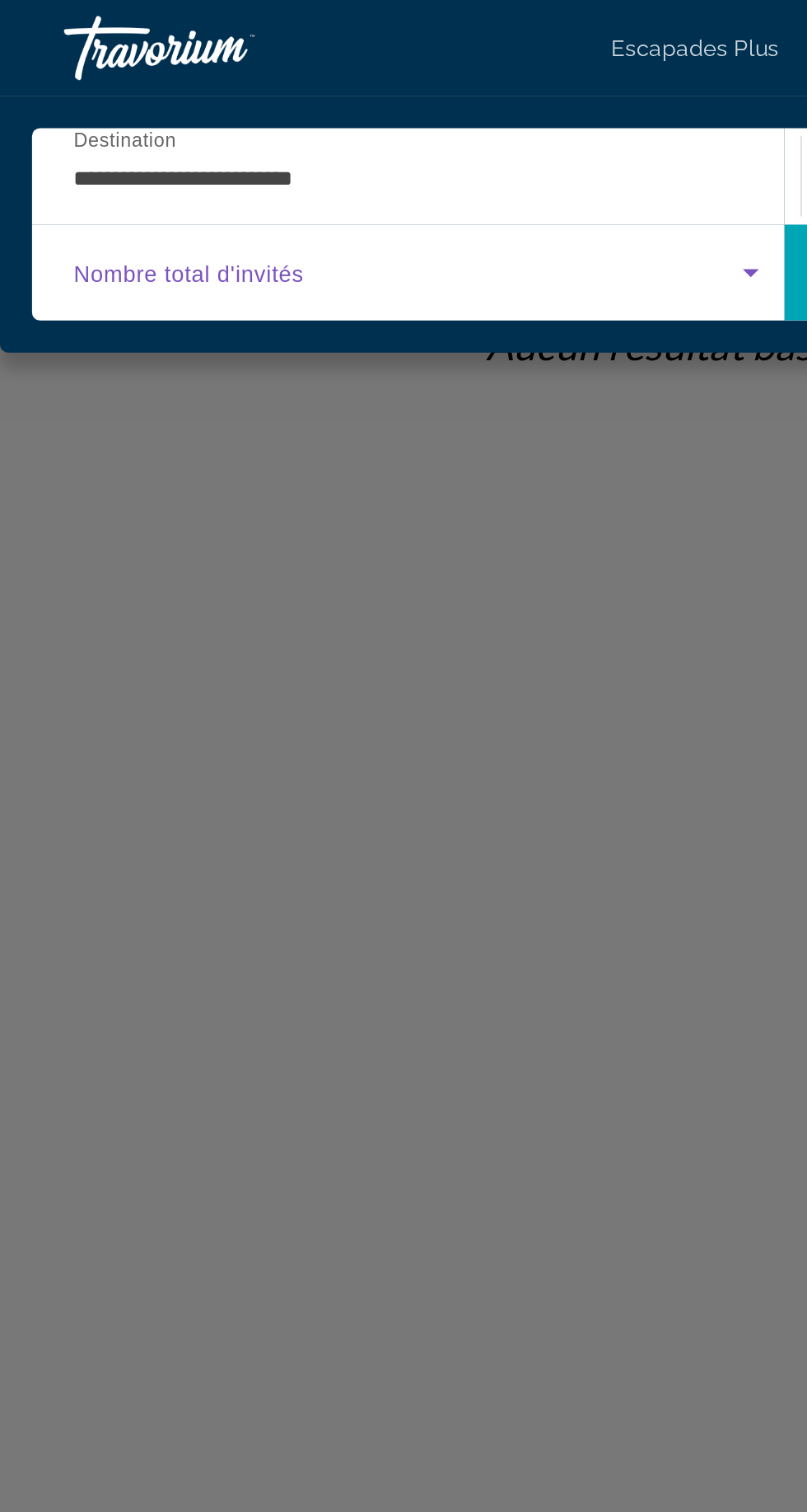
click at [74, 141] on span "Nombre total d'invités" at bounding box center [98, 141] width 119 height 13
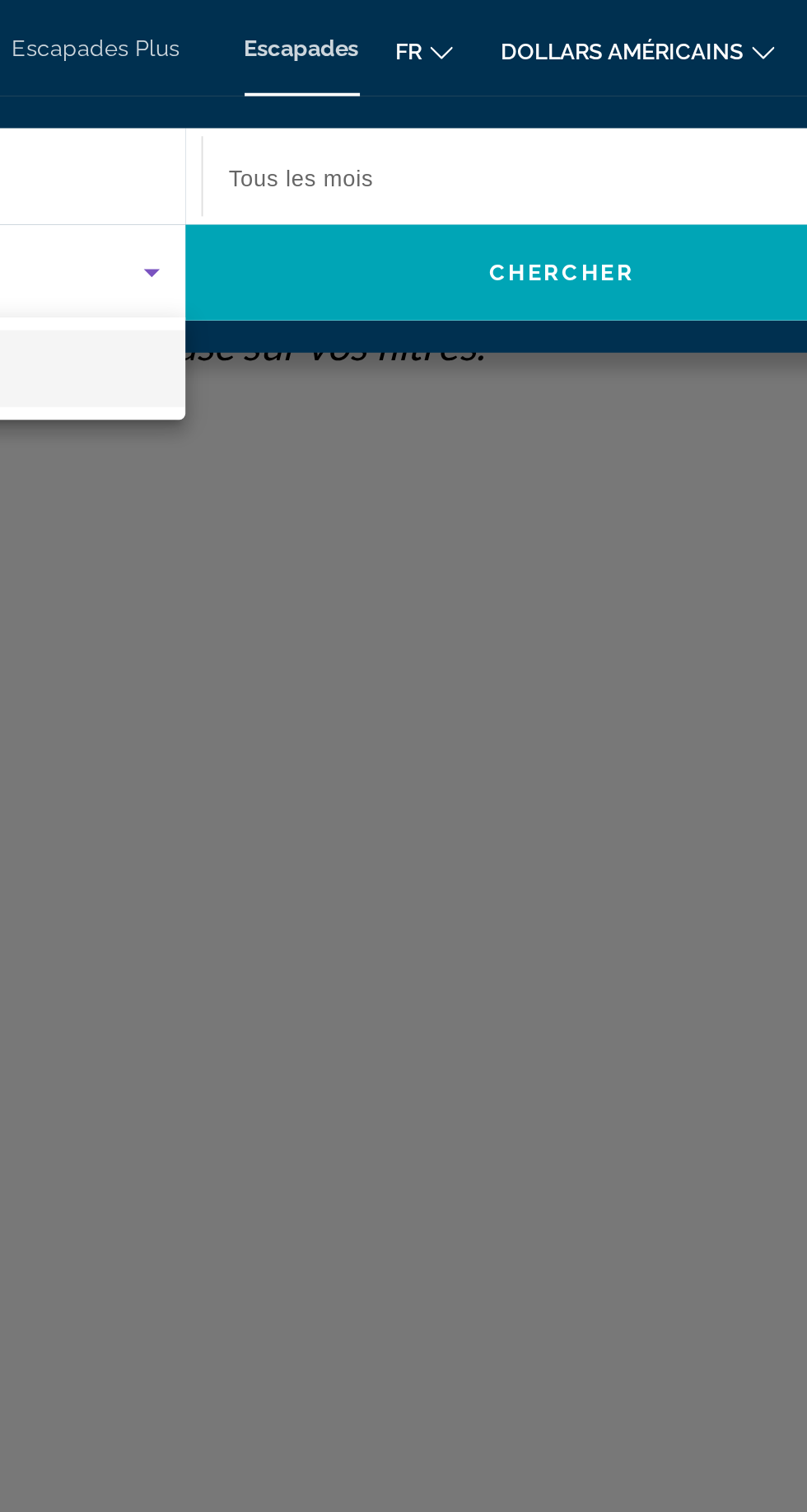
click at [520, 127] on div at bounding box center [404, 756] width 807 height 1512
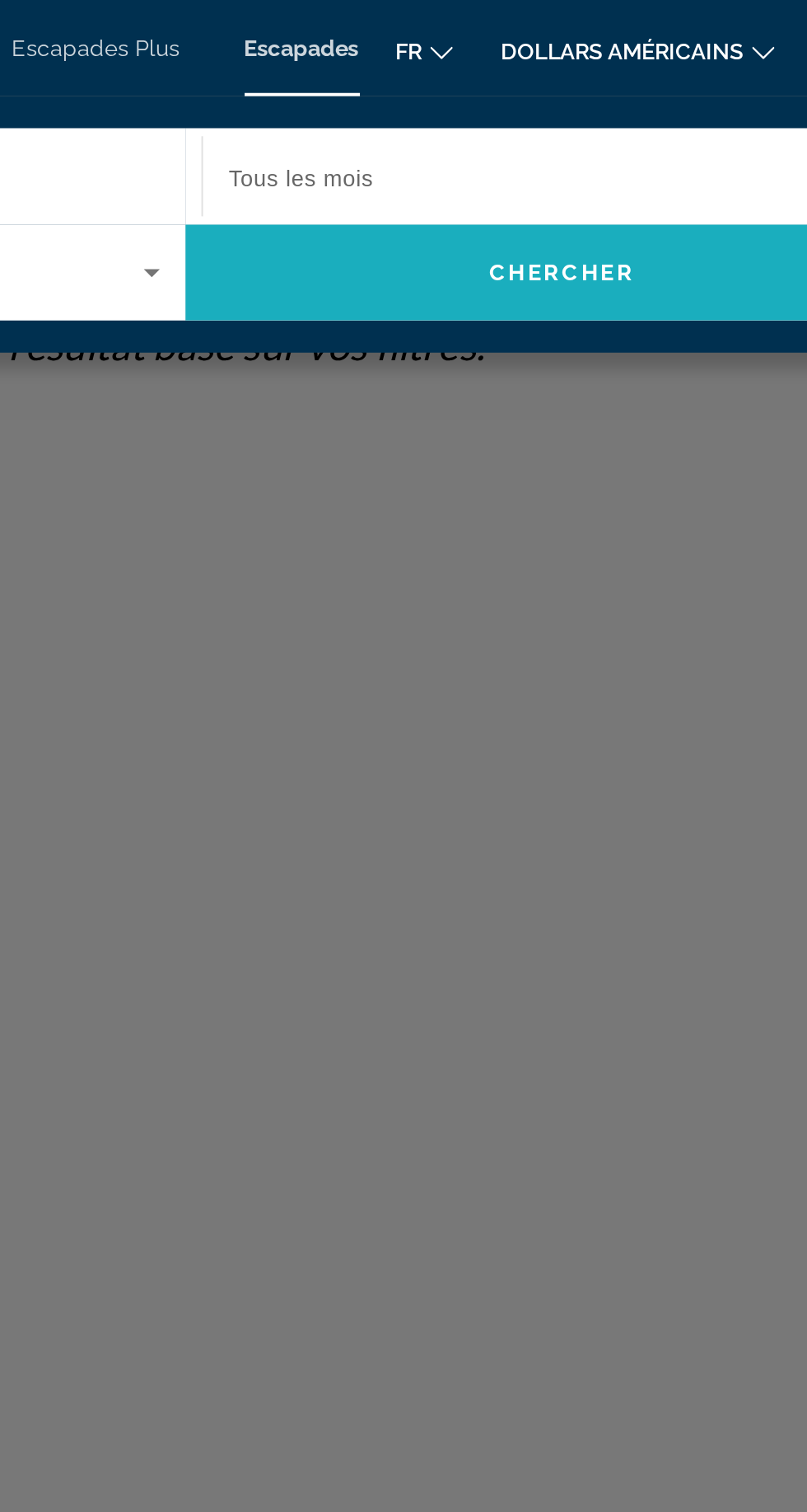
click at [508, 144] on span "Search" at bounding box center [597, 140] width 387 height 39
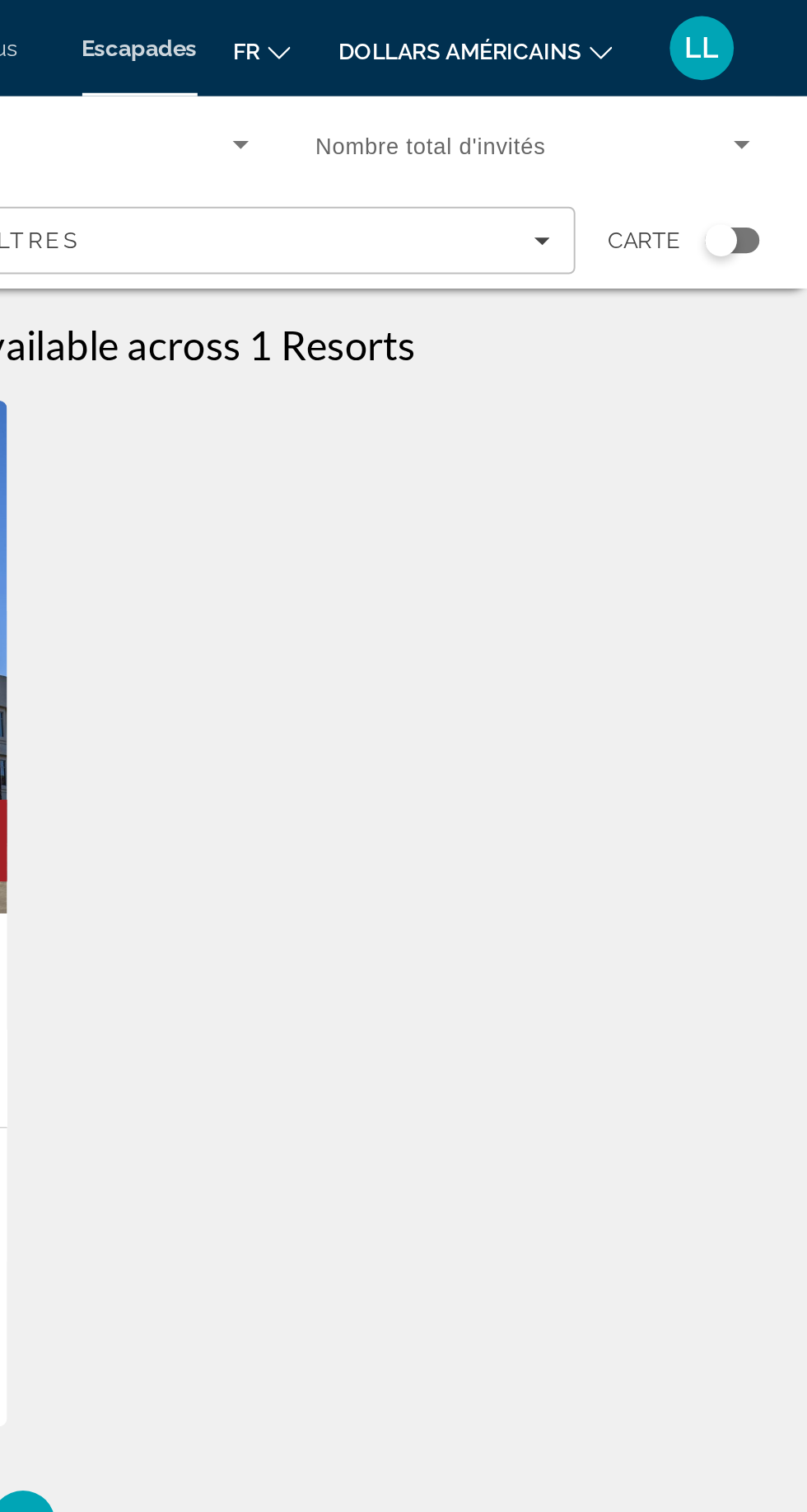
click at [611, 81] on span "Search widget" at bounding box center [662, 74] width 215 height 20
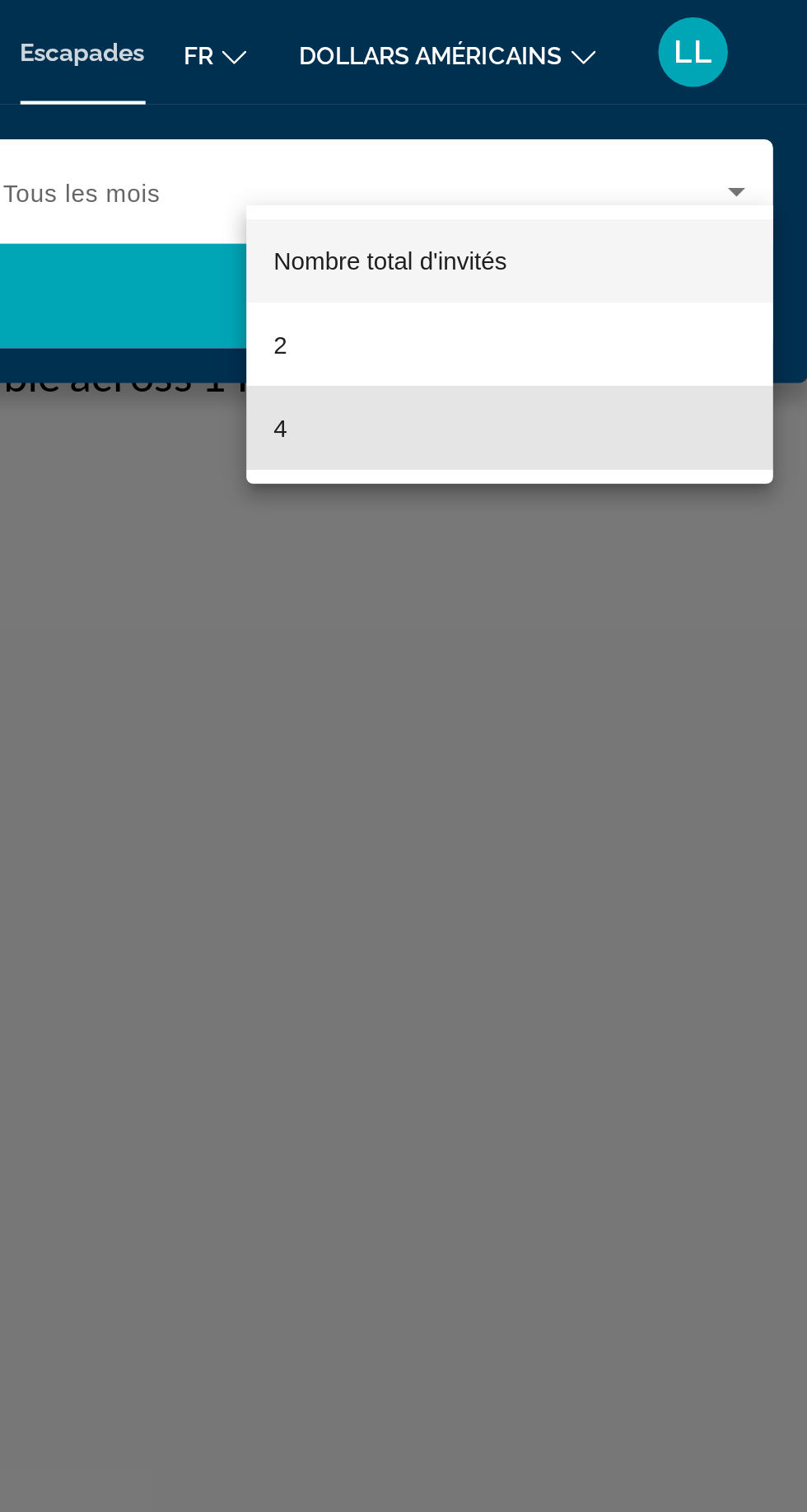
click at [553, 194] on mat-option "4" at bounding box center [666, 202] width 249 height 39
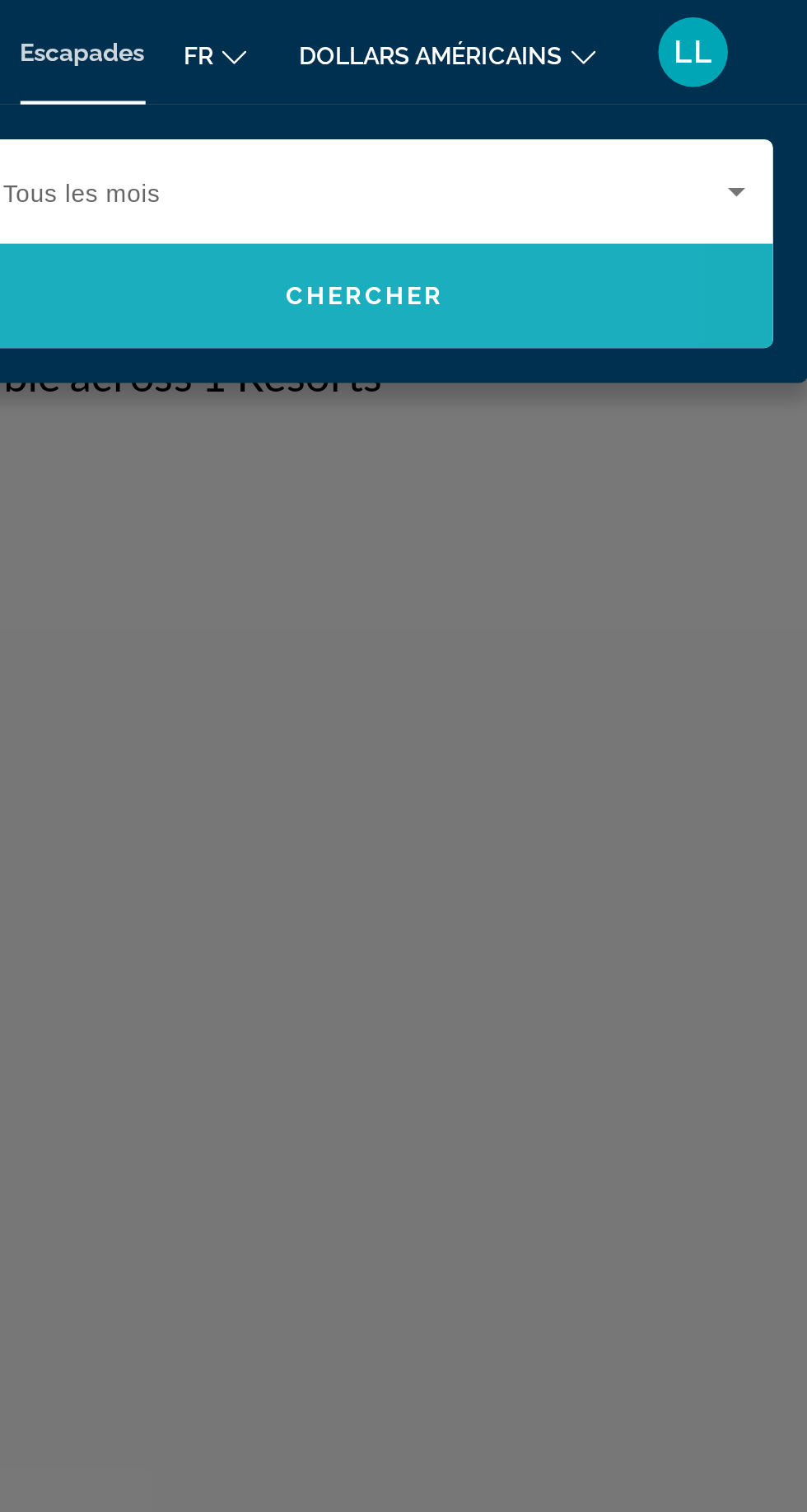
click at [527, 142] on span "Search" at bounding box center [597, 140] width 387 height 39
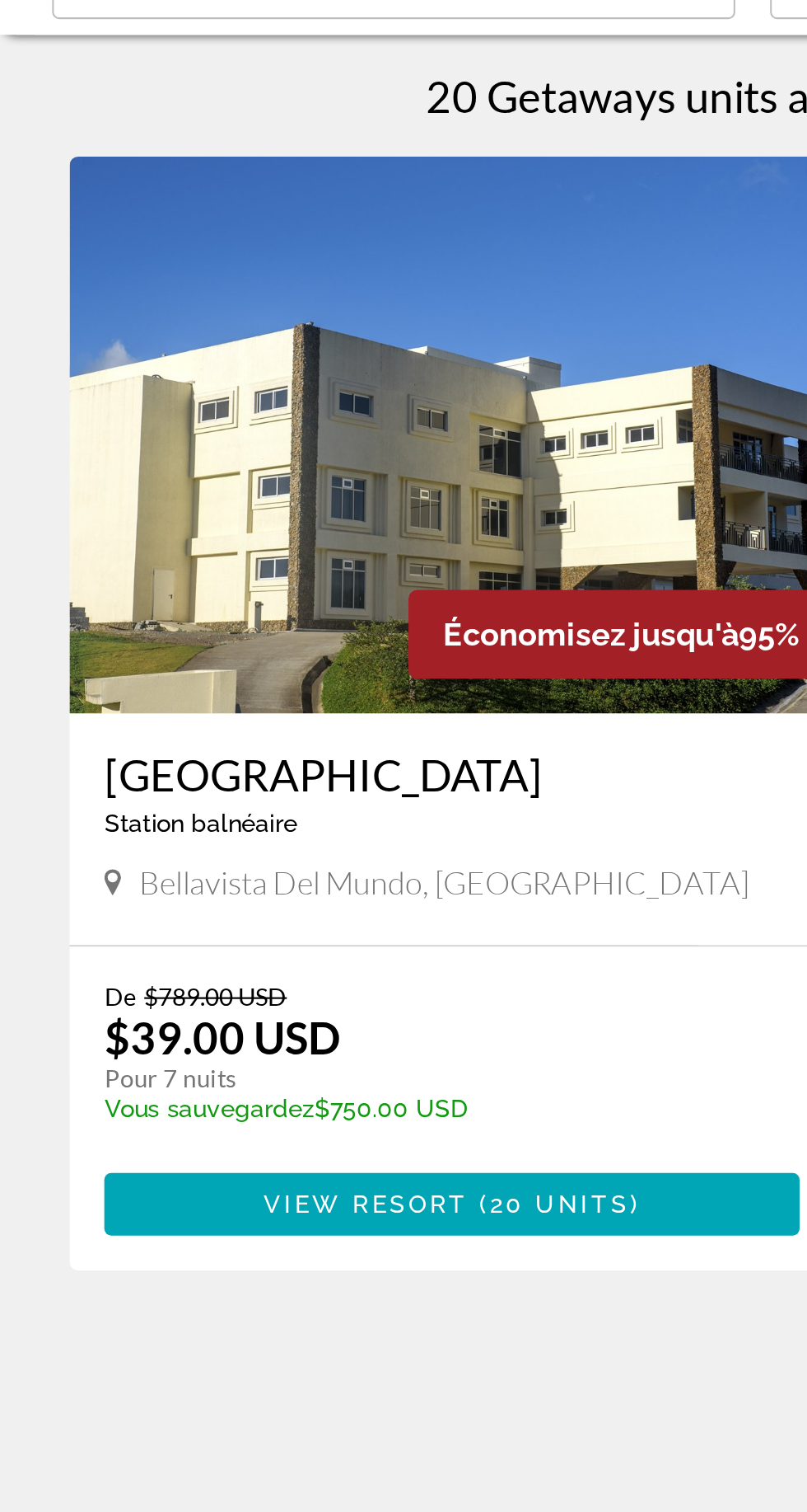
click at [87, 387] on img "Contenu principal" at bounding box center [214, 337] width 362 height 264
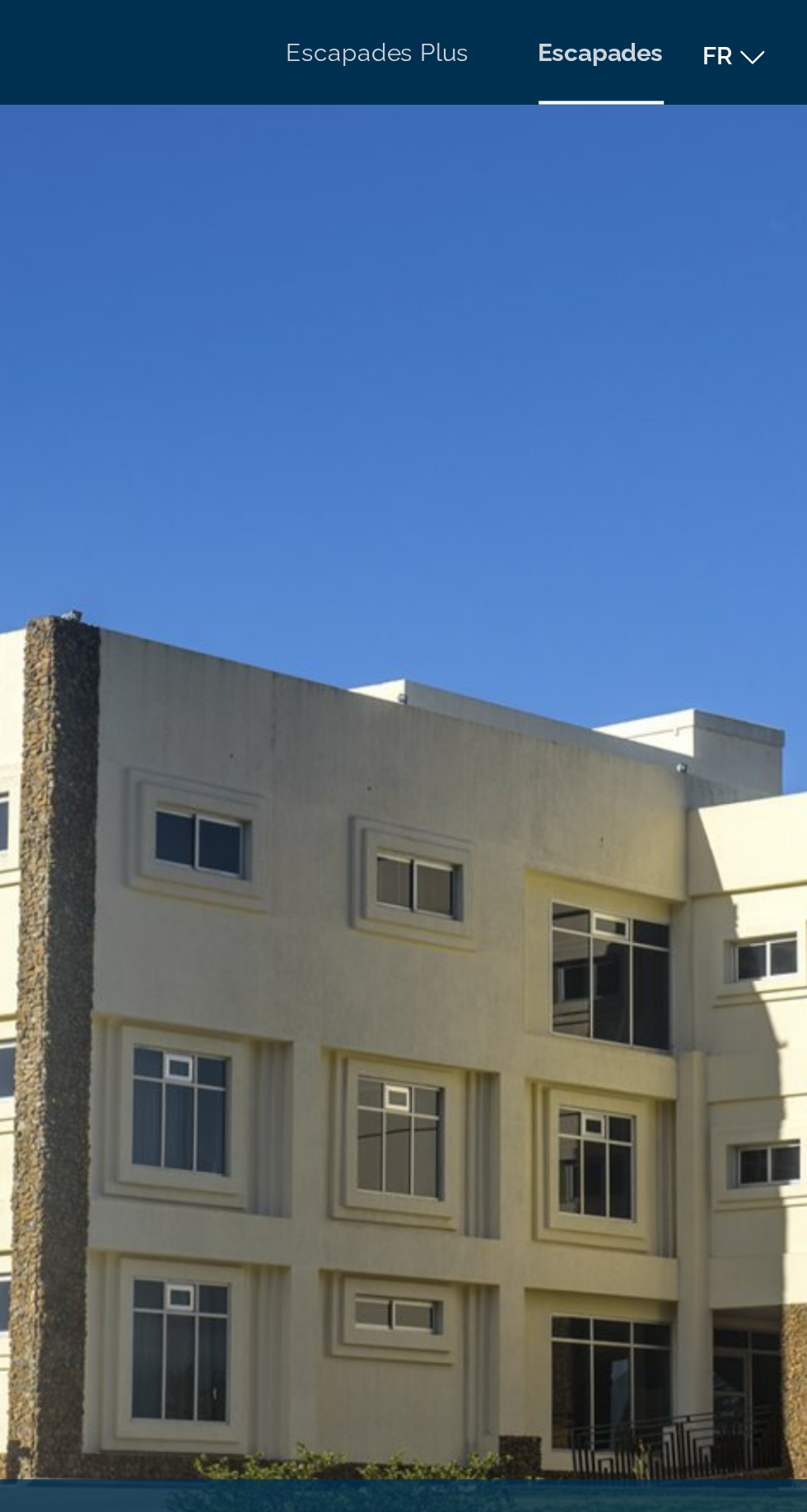
click at [332, 21] on font "Escapades Plus" at bounding box center [357, 25] width 86 height 13
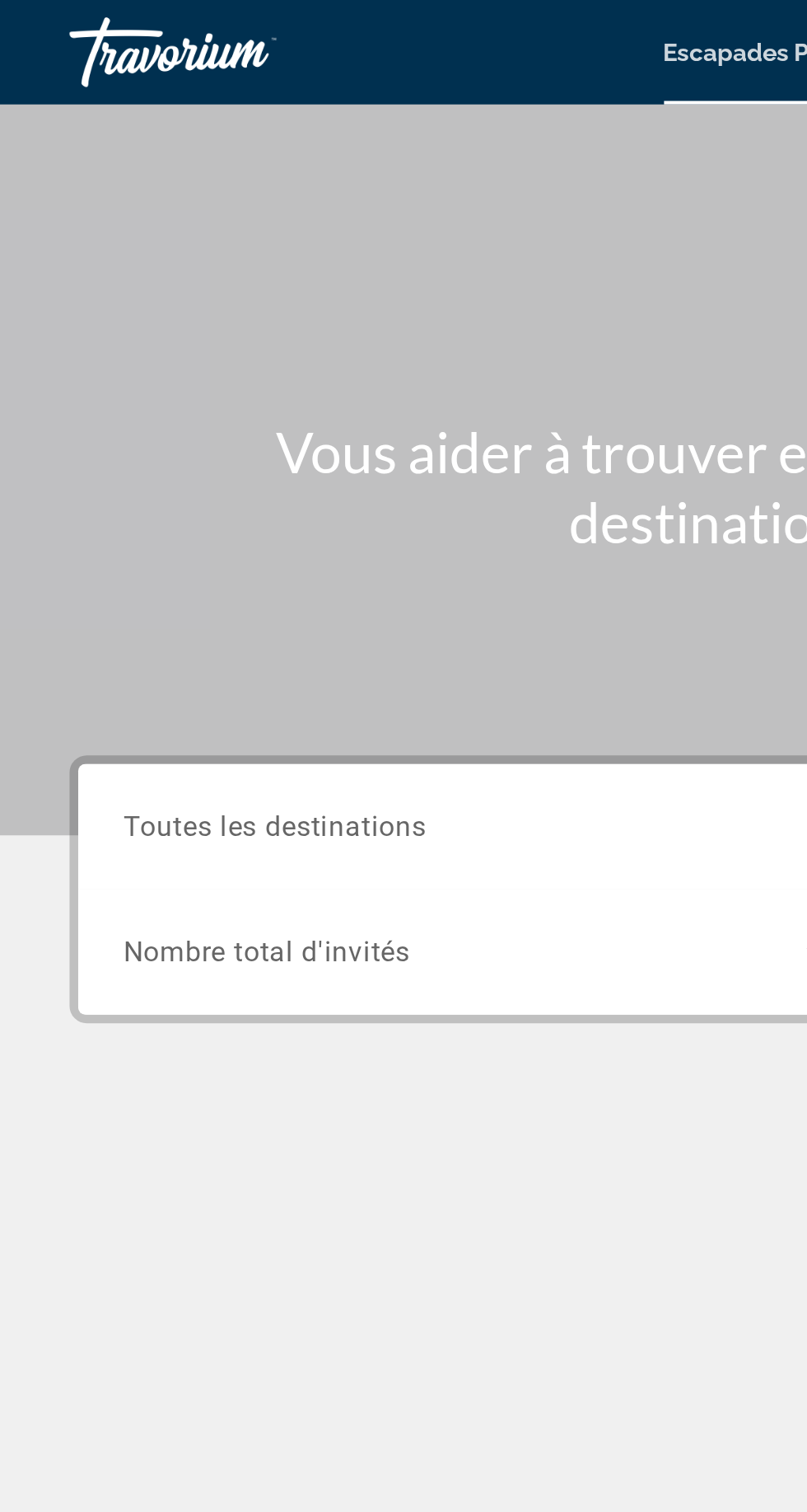
click at [302, 398] on input "Destination Toutes les destinations" at bounding box center [224, 392] width 332 height 20
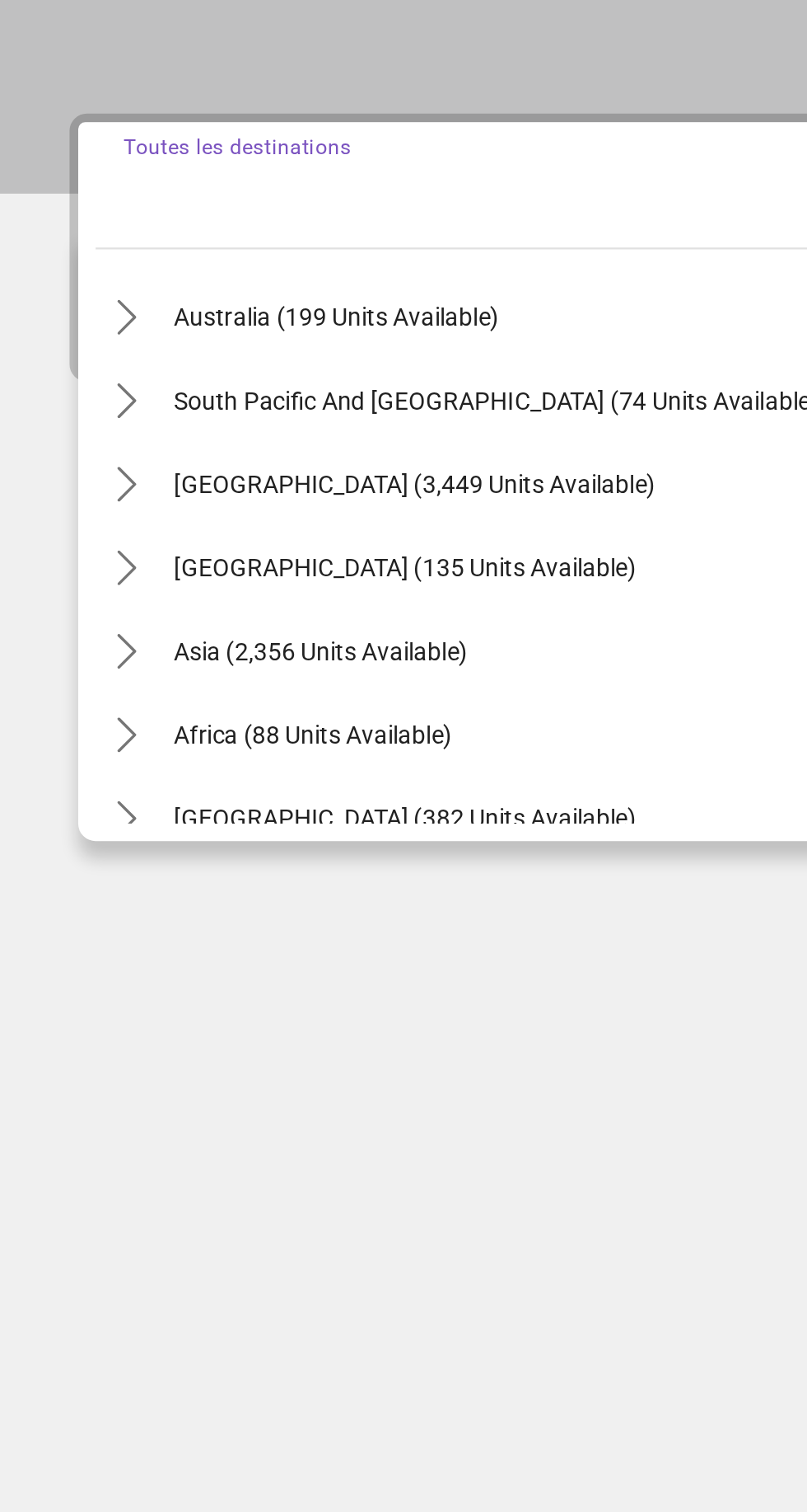
scroll to position [268, 0]
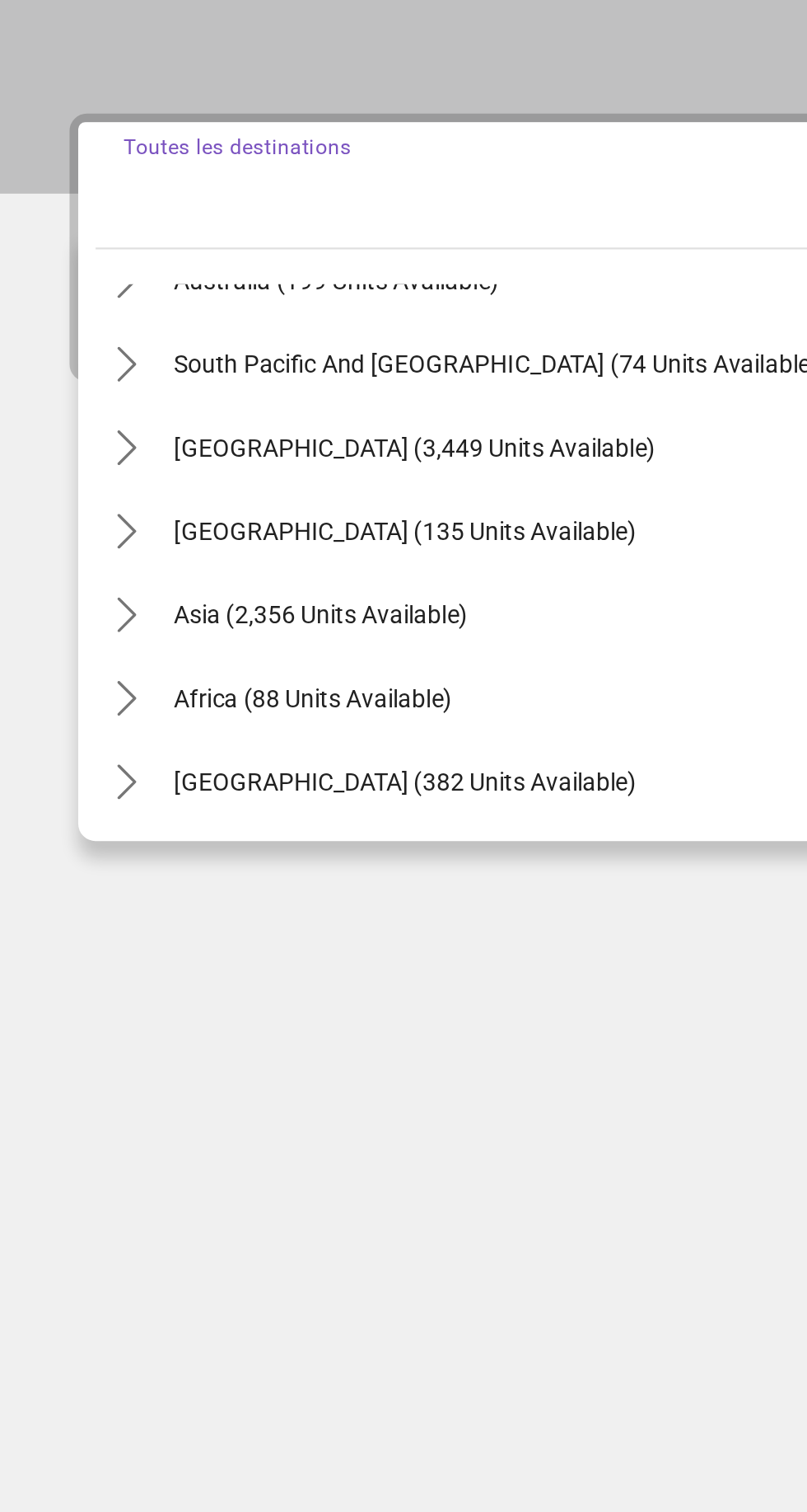
click at [67, 475] on icon "Toggle South Pacific and Oceania (74 units available) submenu" at bounding box center [59, 476] width 16 height 16
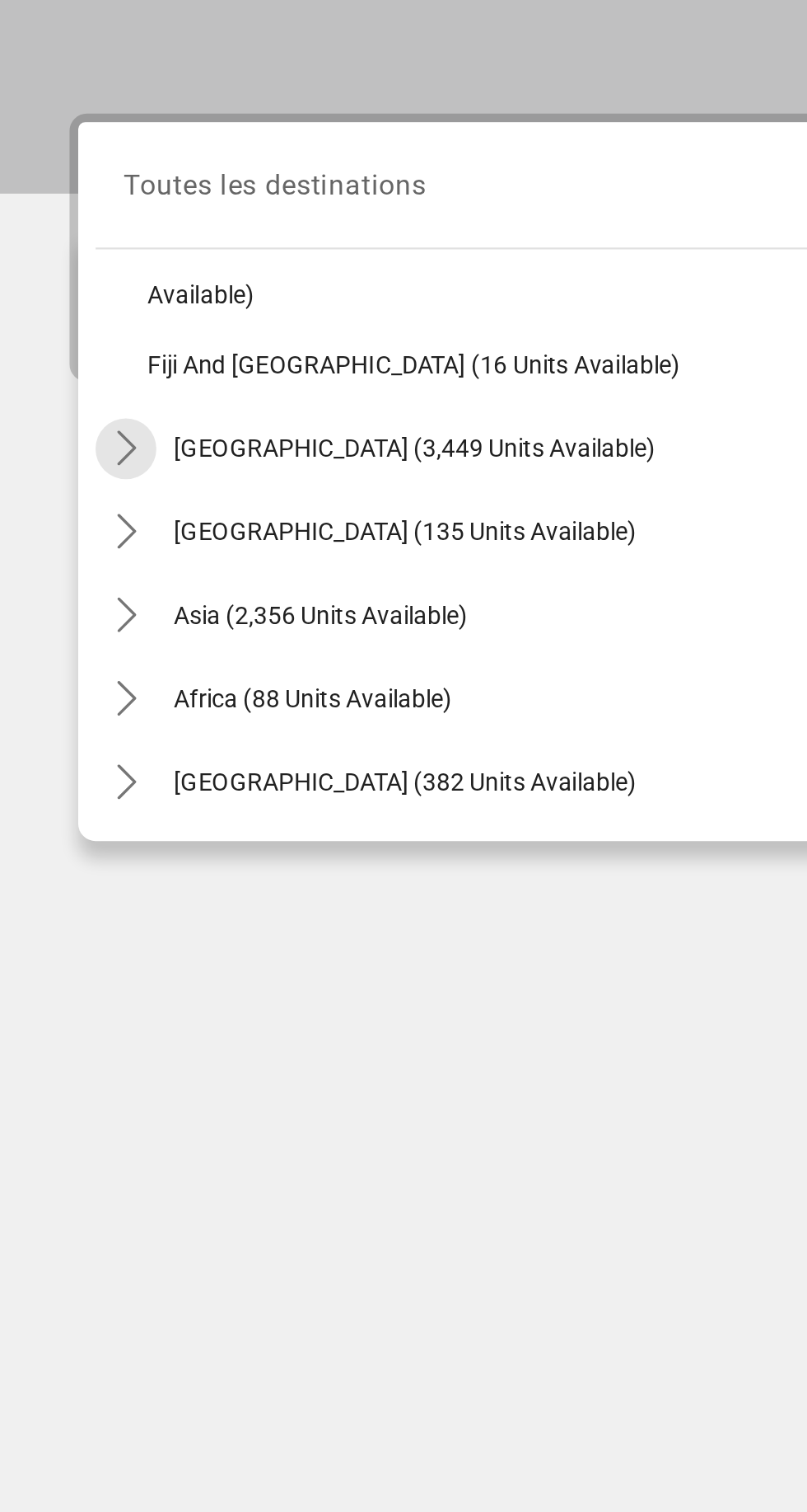
click at [61, 508] on icon "Toggle South America (3,449 units available) submenu" at bounding box center [59, 516] width 16 height 16
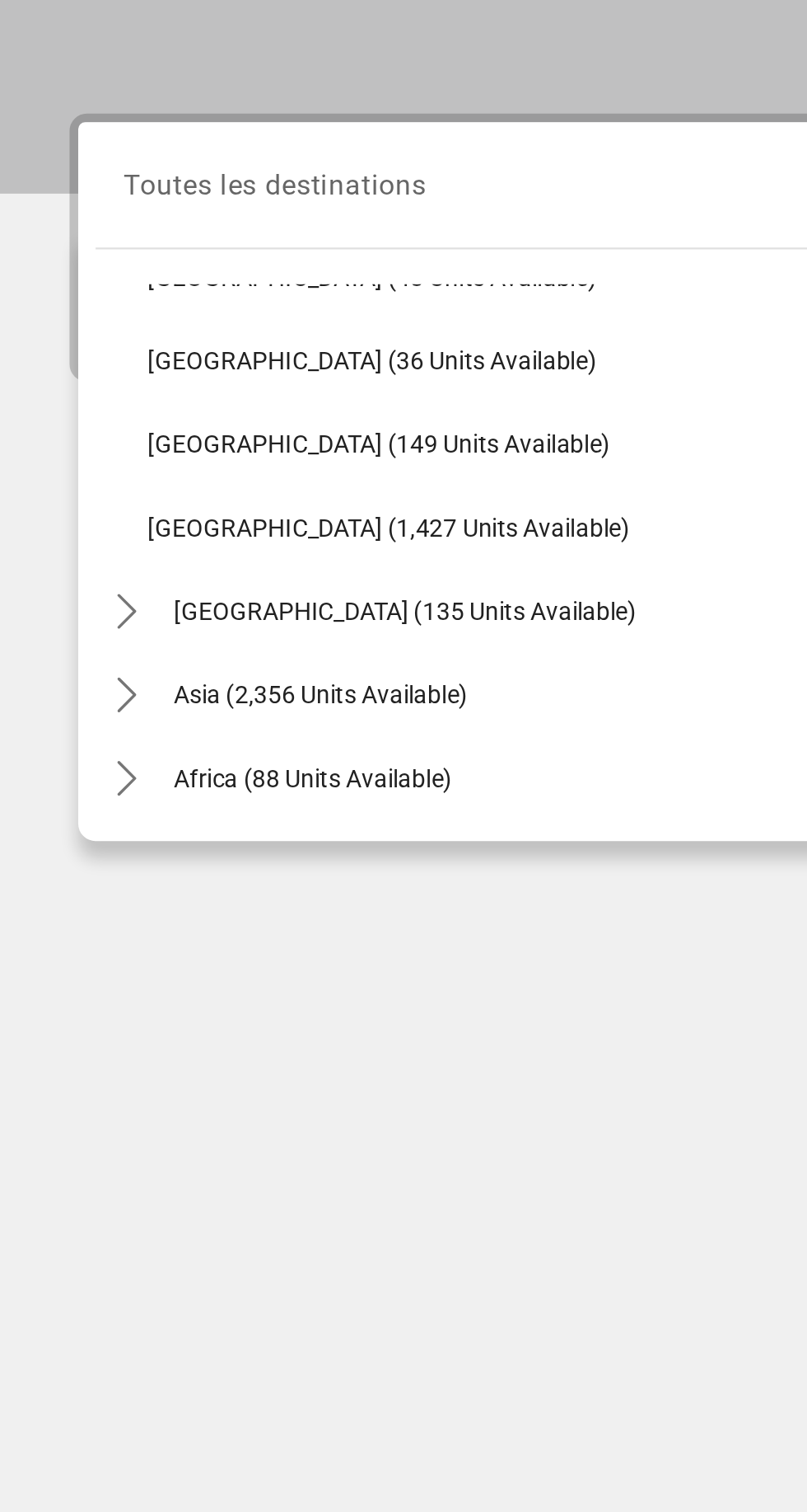
click at [54, 593] on icon "Toggle Central America (135 units available) submenu" at bounding box center [59, 593] width 16 height 16
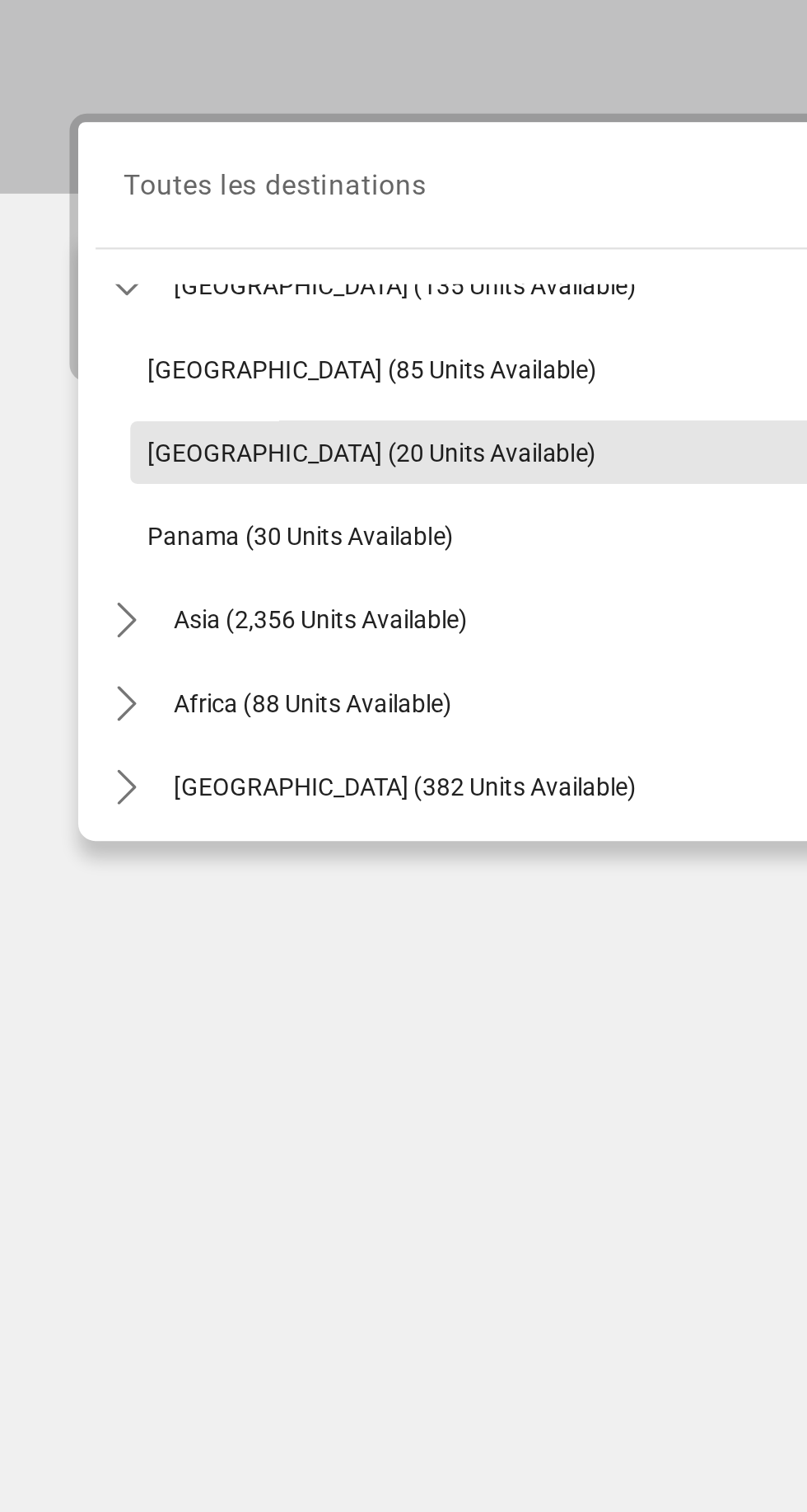
scroll to position [821, 0]
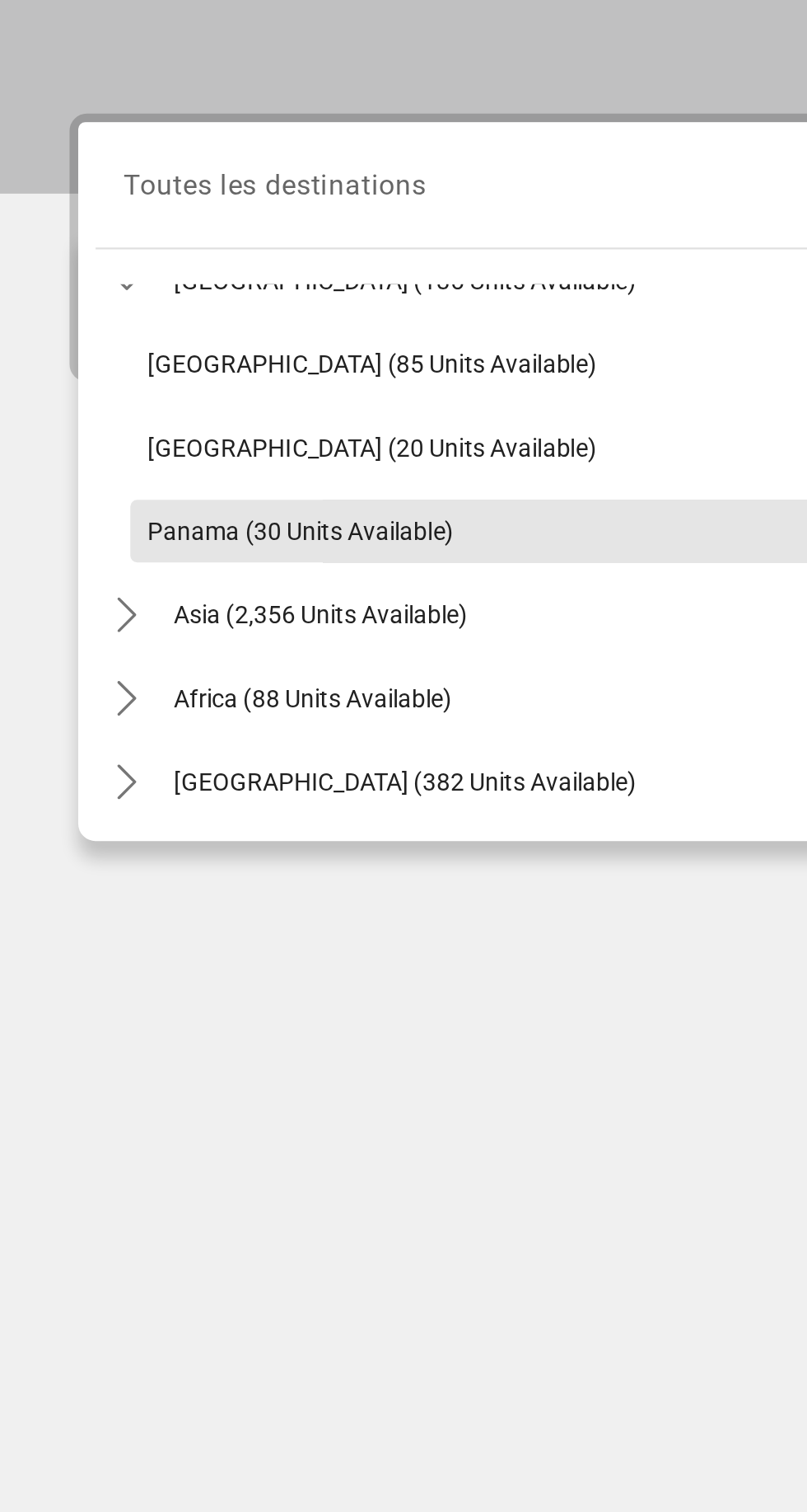
click at [80, 549] on span "Panama (30 units available)" at bounding box center [142, 556] width 145 height 13
type input "**********"
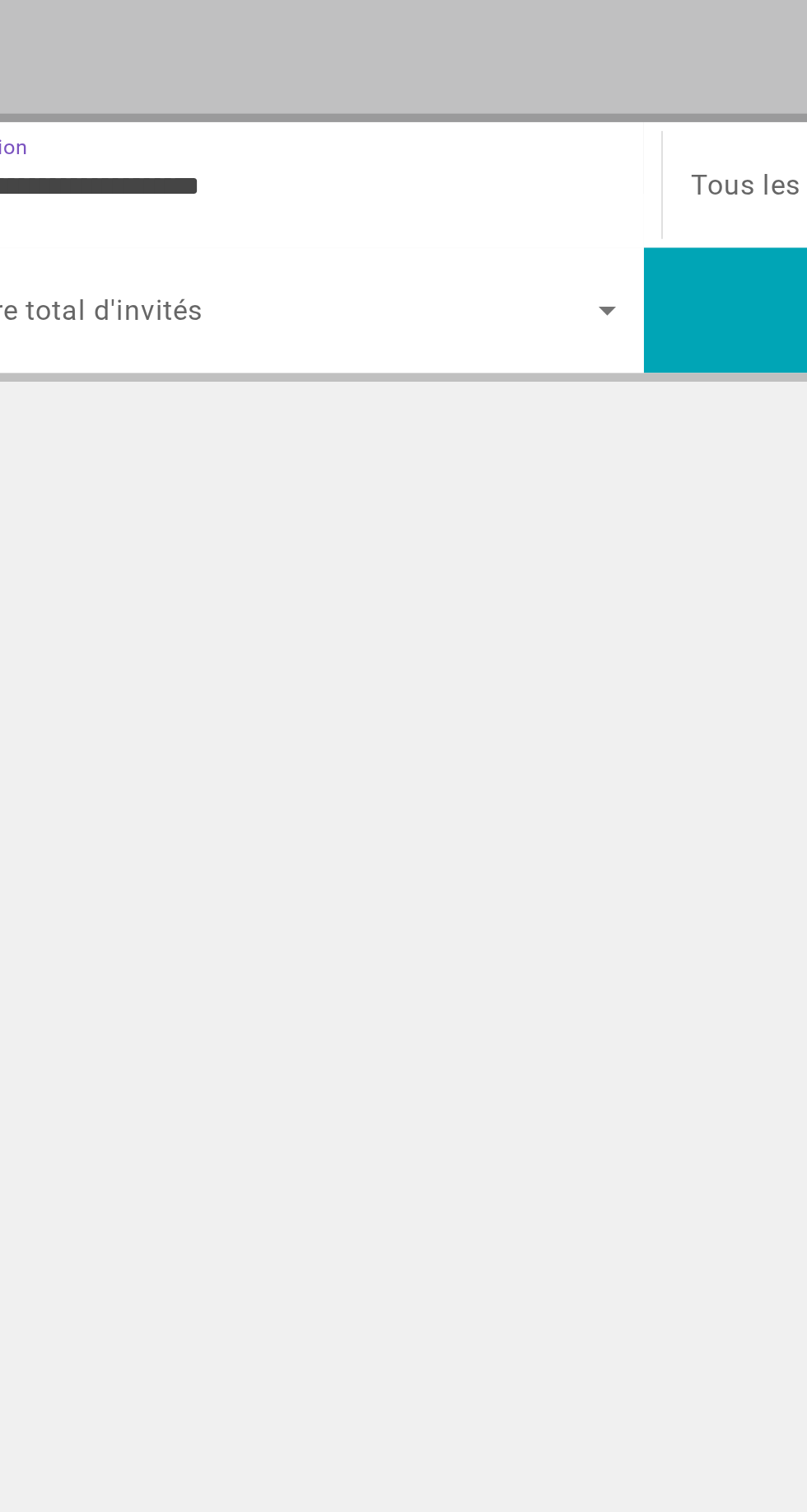
click at [227, 450] on span "Search widget" at bounding box center [220, 451] width 324 height 20
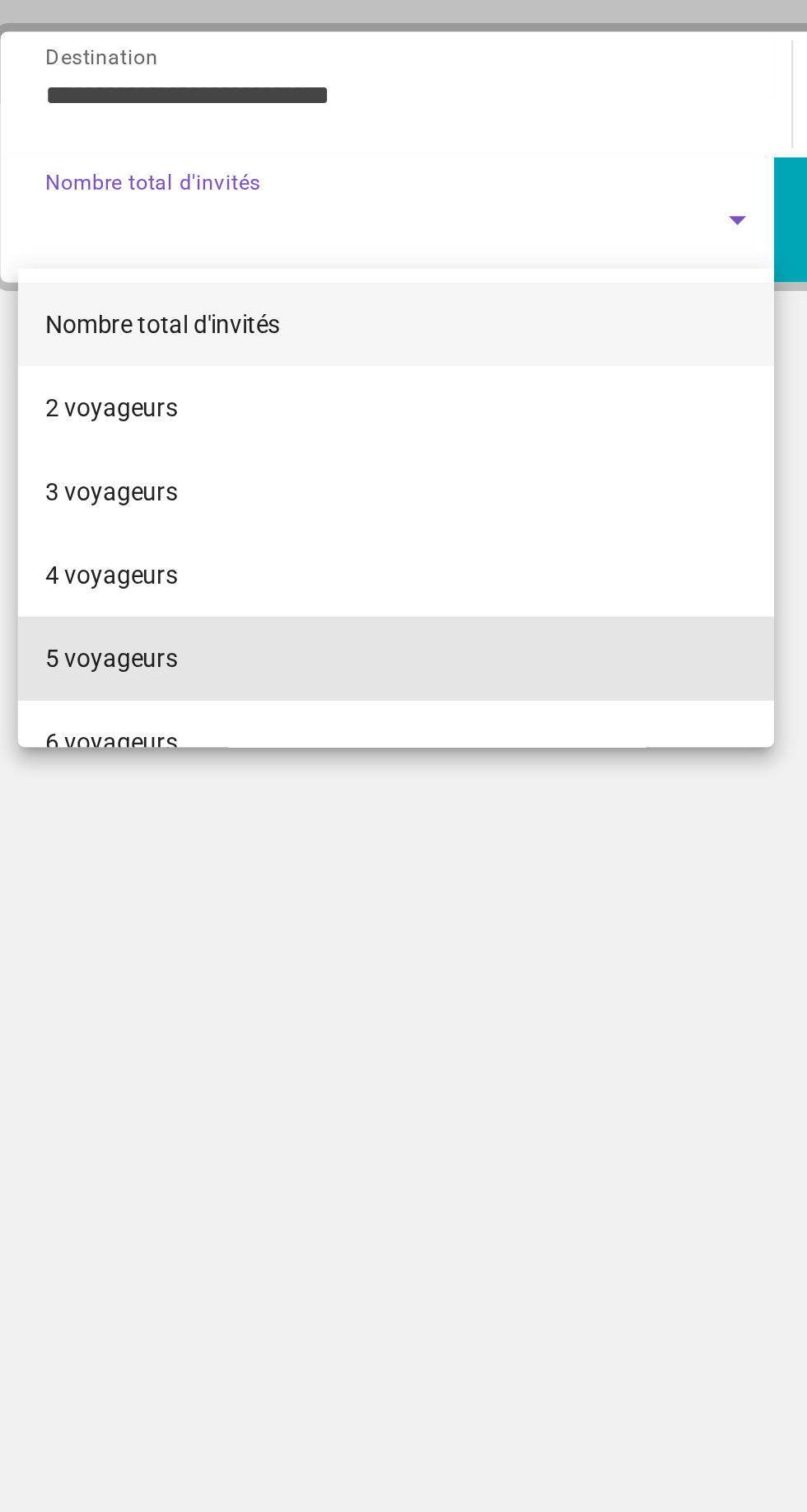
click at [95, 661] on font "5 voyageurs" at bounding box center [89, 659] width 62 height 13
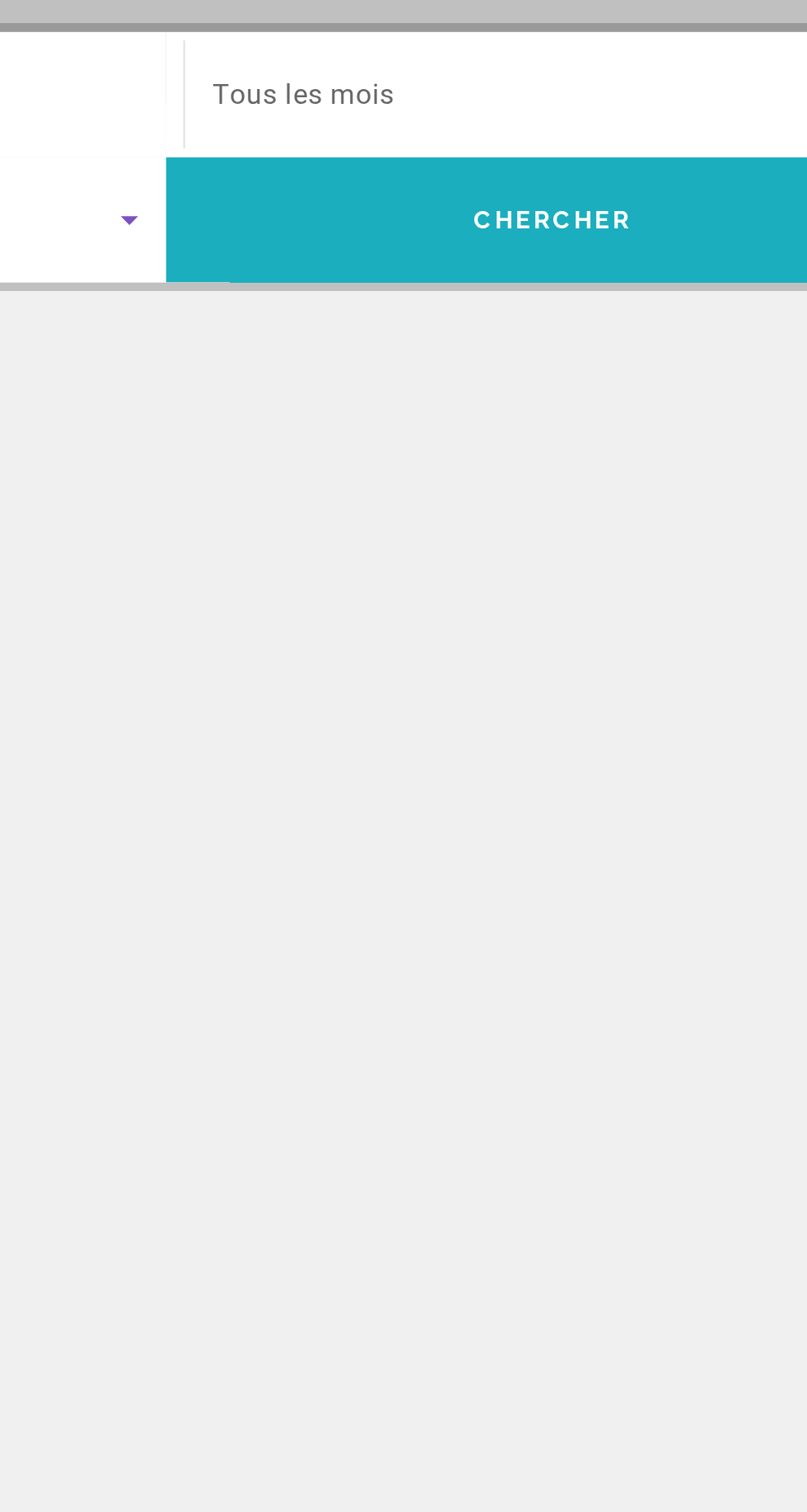
click at [503, 449] on span "Search" at bounding box center [587, 451] width 367 height 39
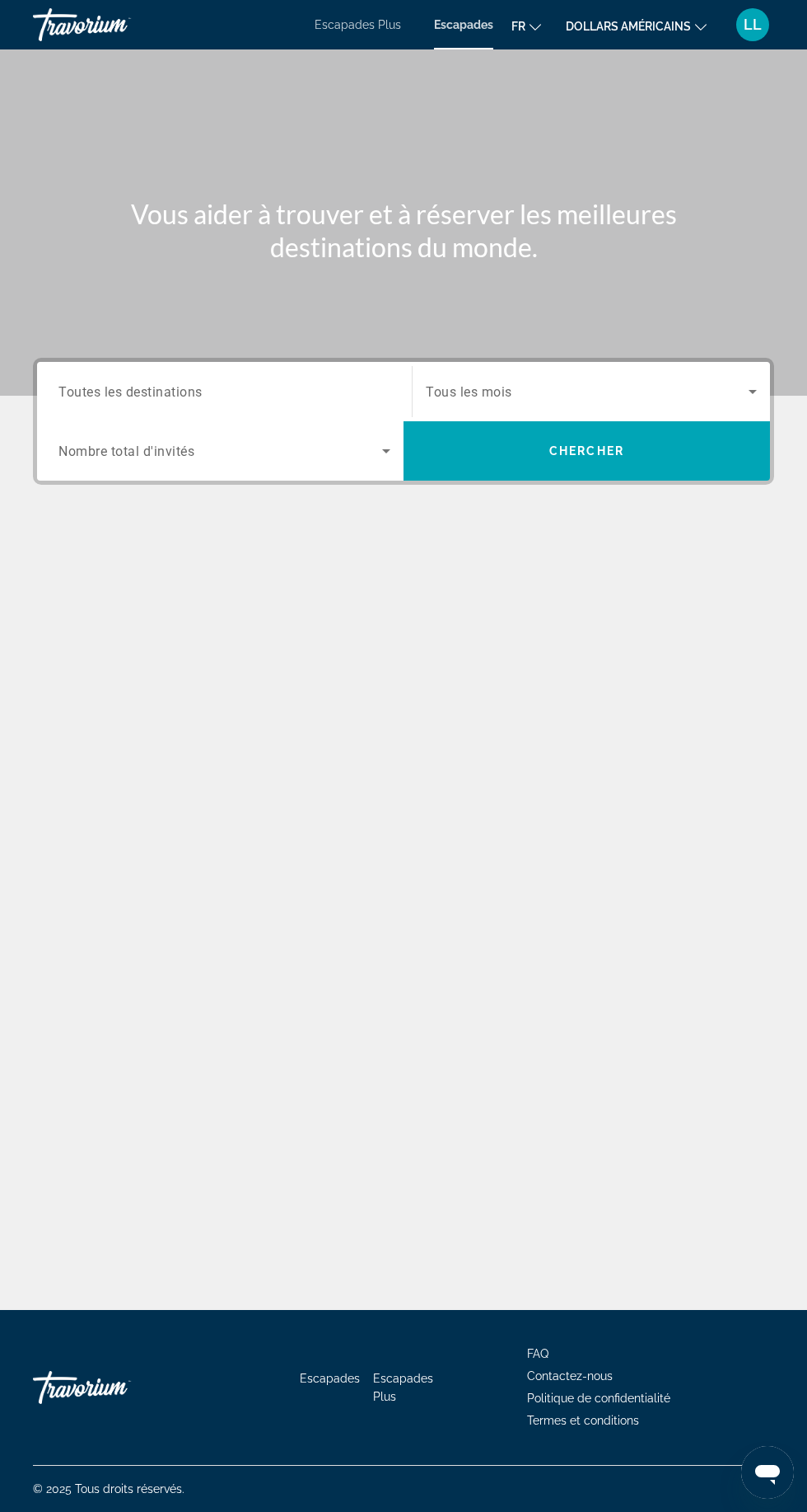
click at [71, 23] on div "Travorium" at bounding box center [115, 24] width 165 height 43
click at [443, 20] on font "Escapades" at bounding box center [463, 25] width 60 height 13
click at [129, 392] on span "Toutes les destinations" at bounding box center [129, 391] width 143 height 14
click at [129, 392] on input "Destination Toutes les destinations" at bounding box center [224, 392] width 332 height 20
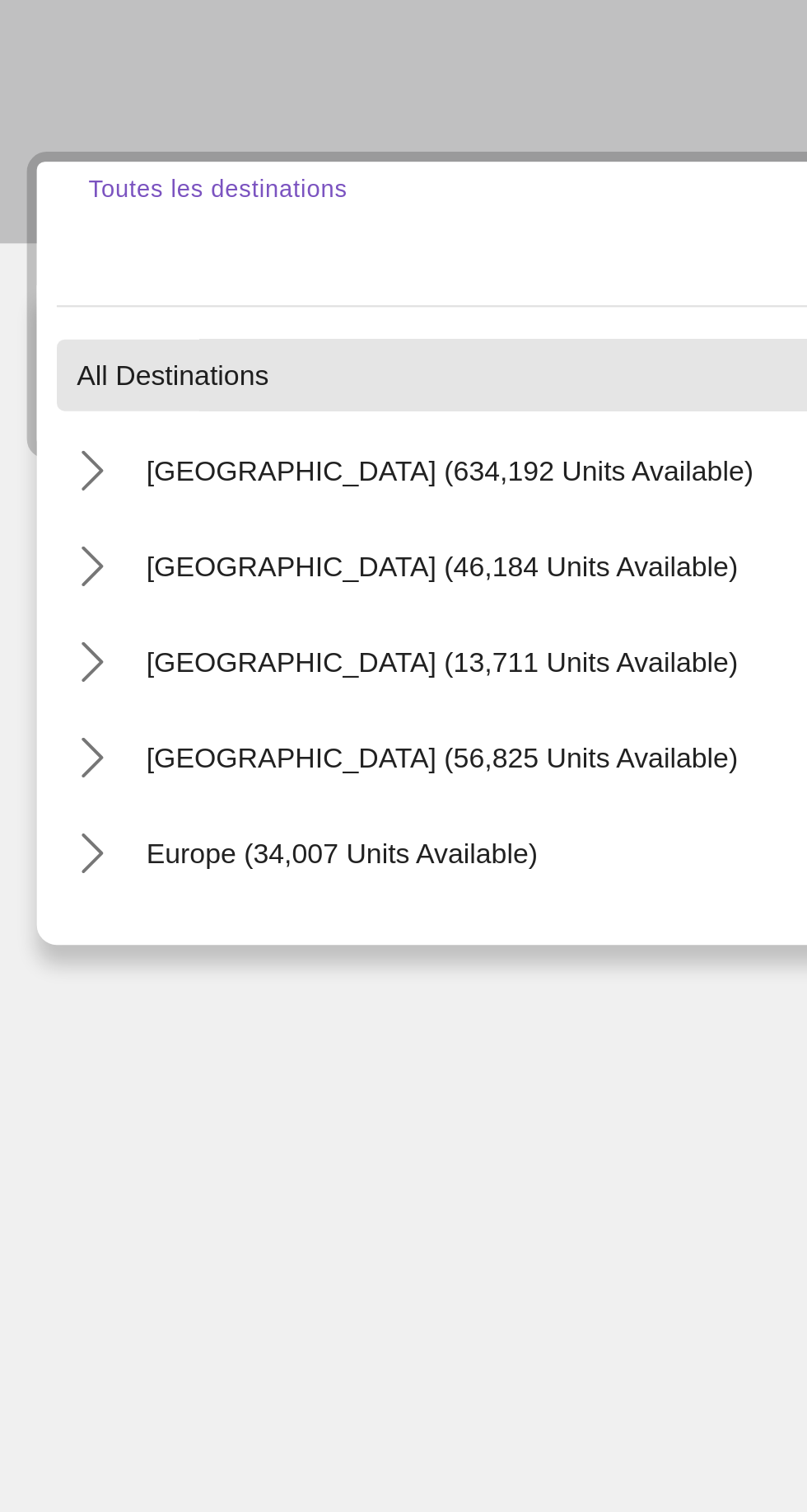
scroll to position [111, 0]
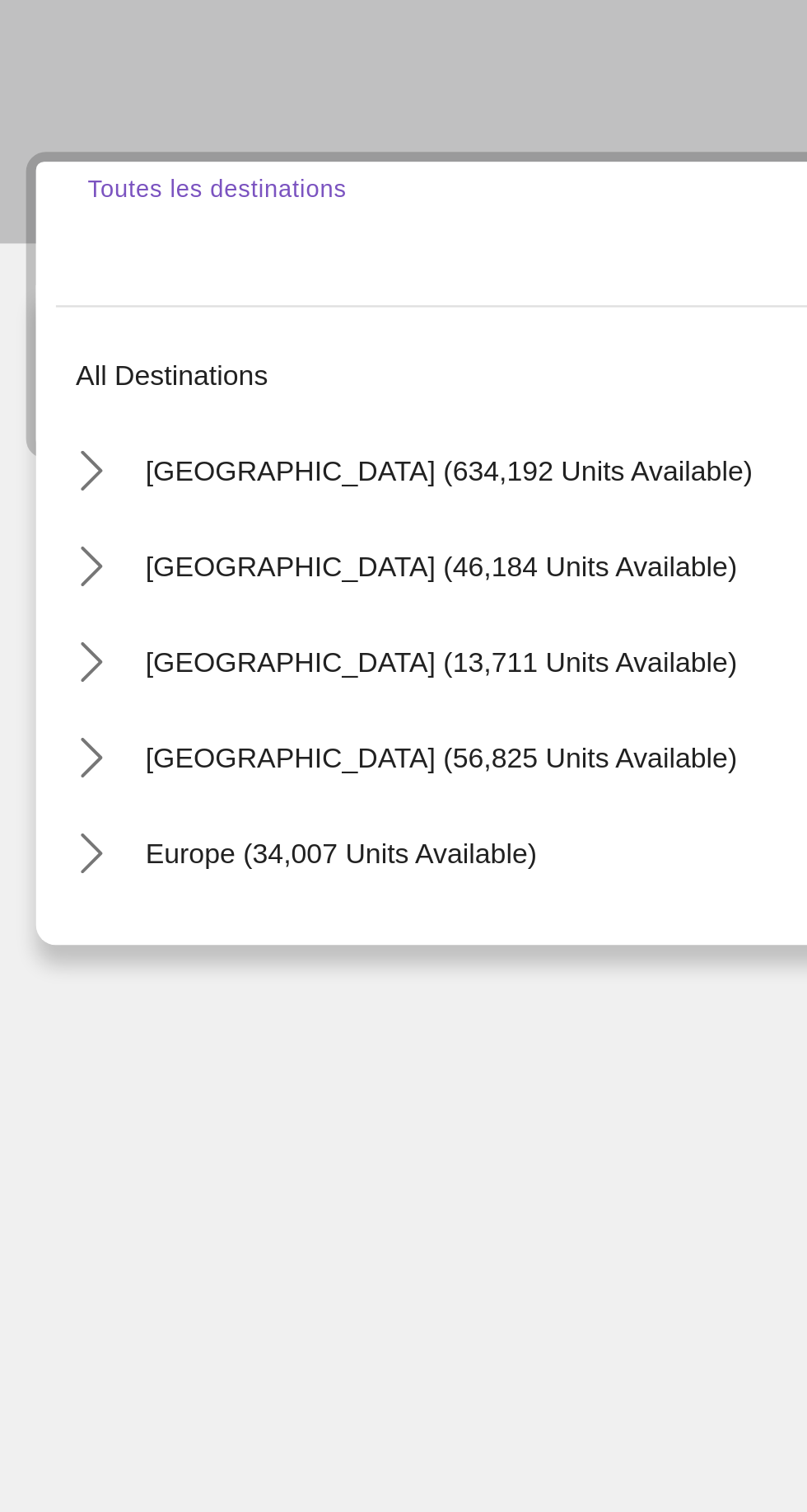
click at [62, 600] on icon "Toggle Caribbean & Atlantic Islands (56,825 units available) submenu" at bounding box center [59, 608] width 16 height 16
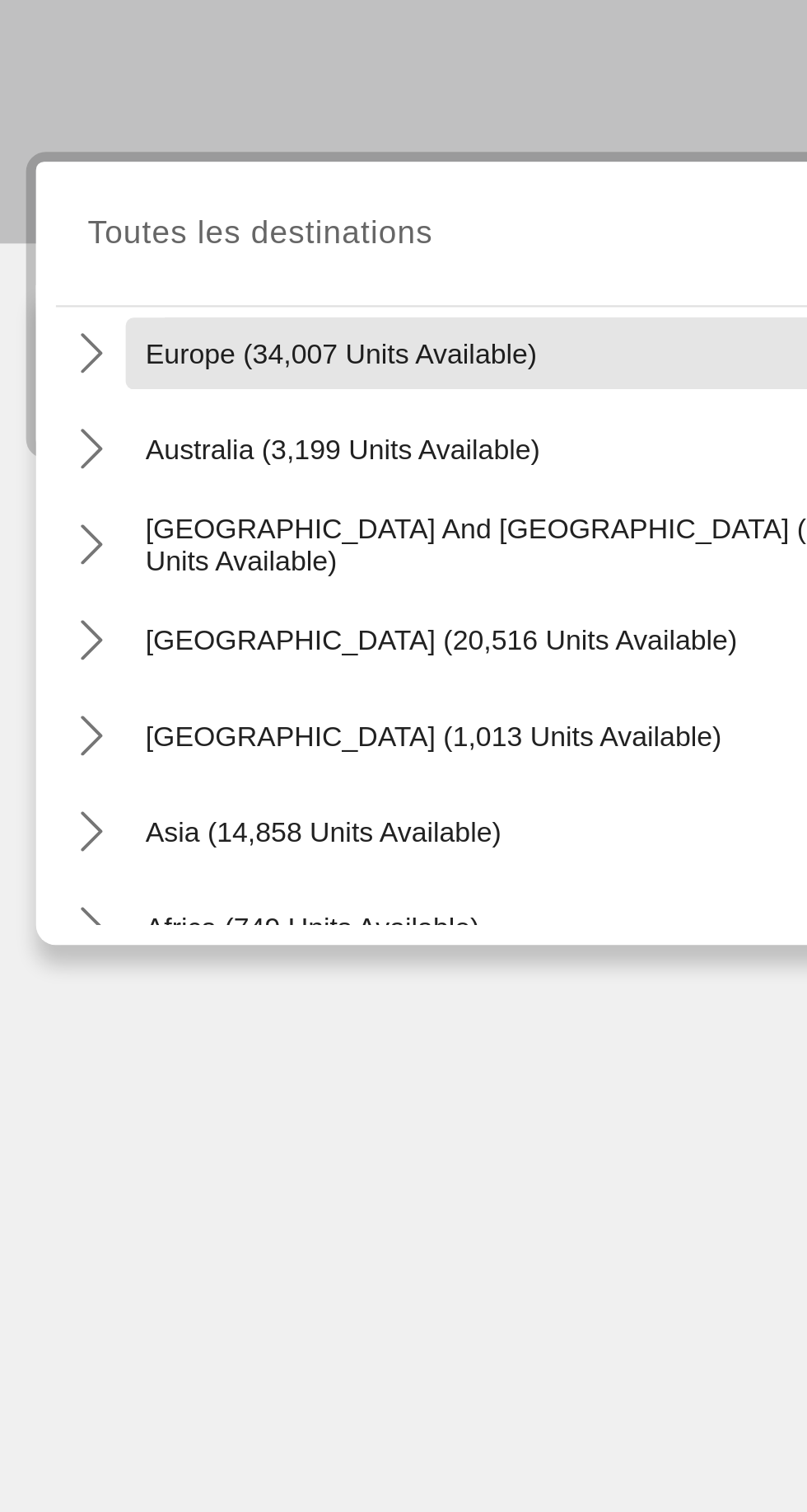
scroll to position [760, 0]
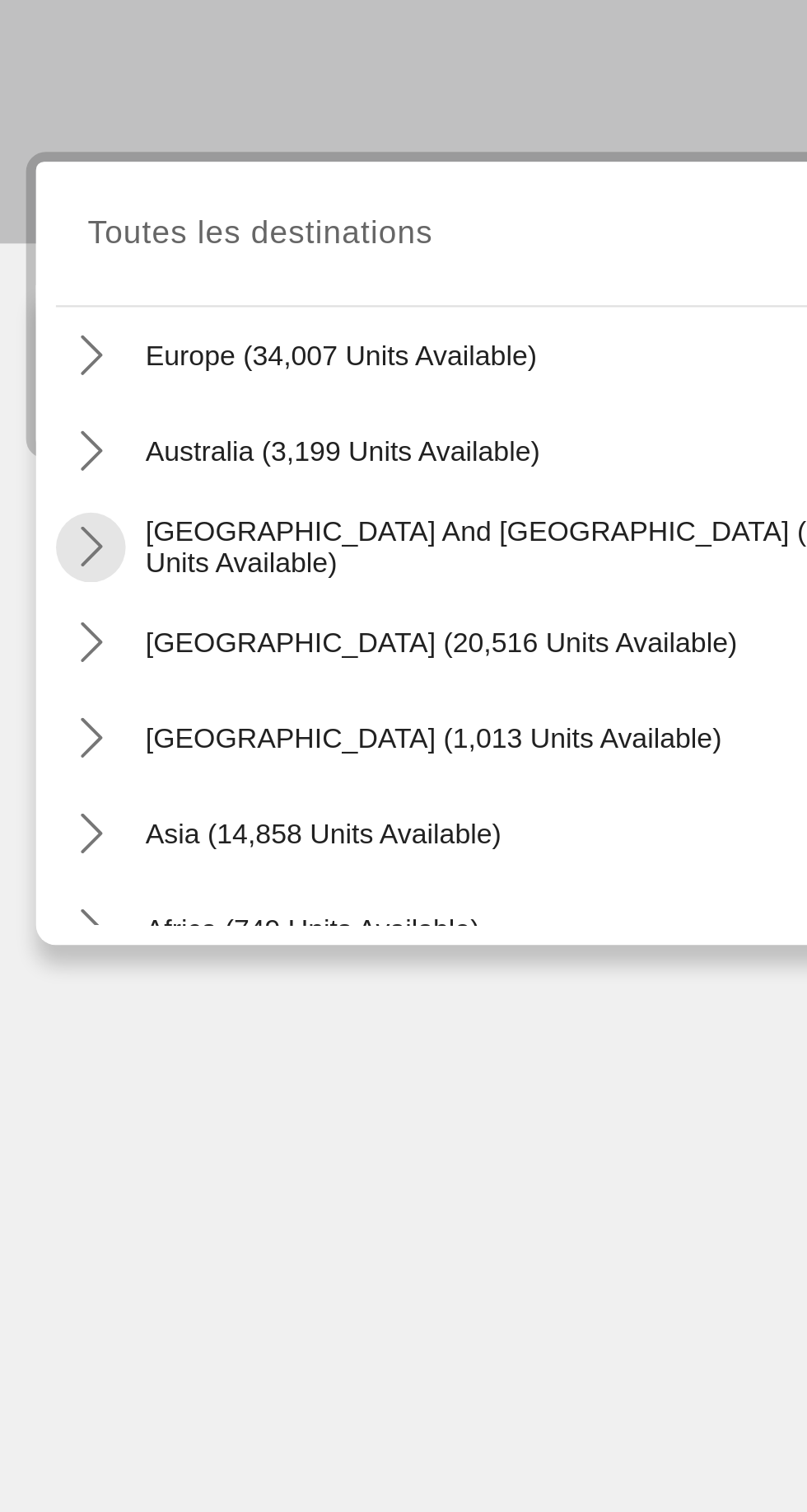
click at [66, 507] on mat-icon "Toggle South Pacific and Oceania (837 units available) submenu" at bounding box center [59, 522] width 29 height 29
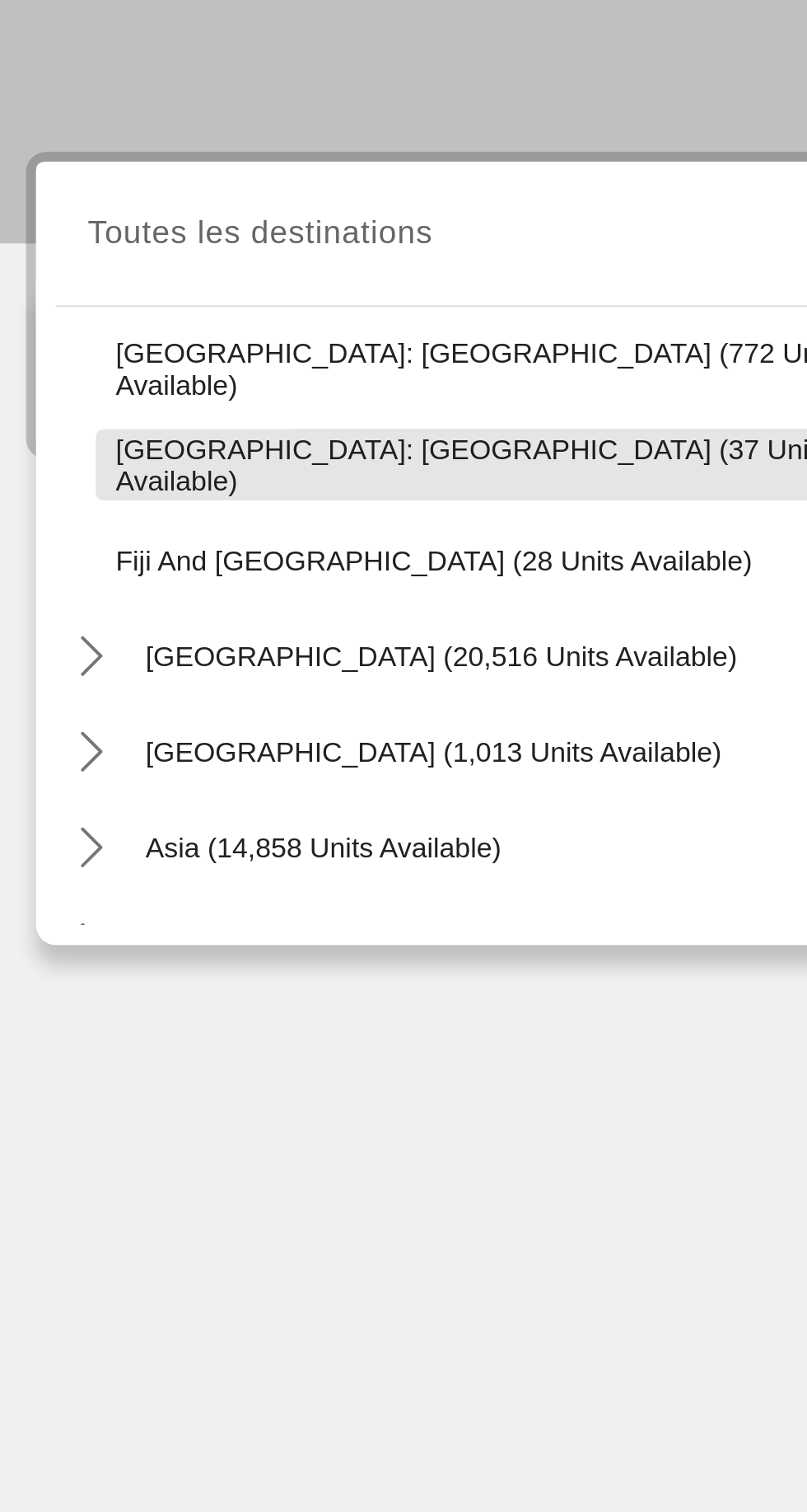
scroll to position [877, 0]
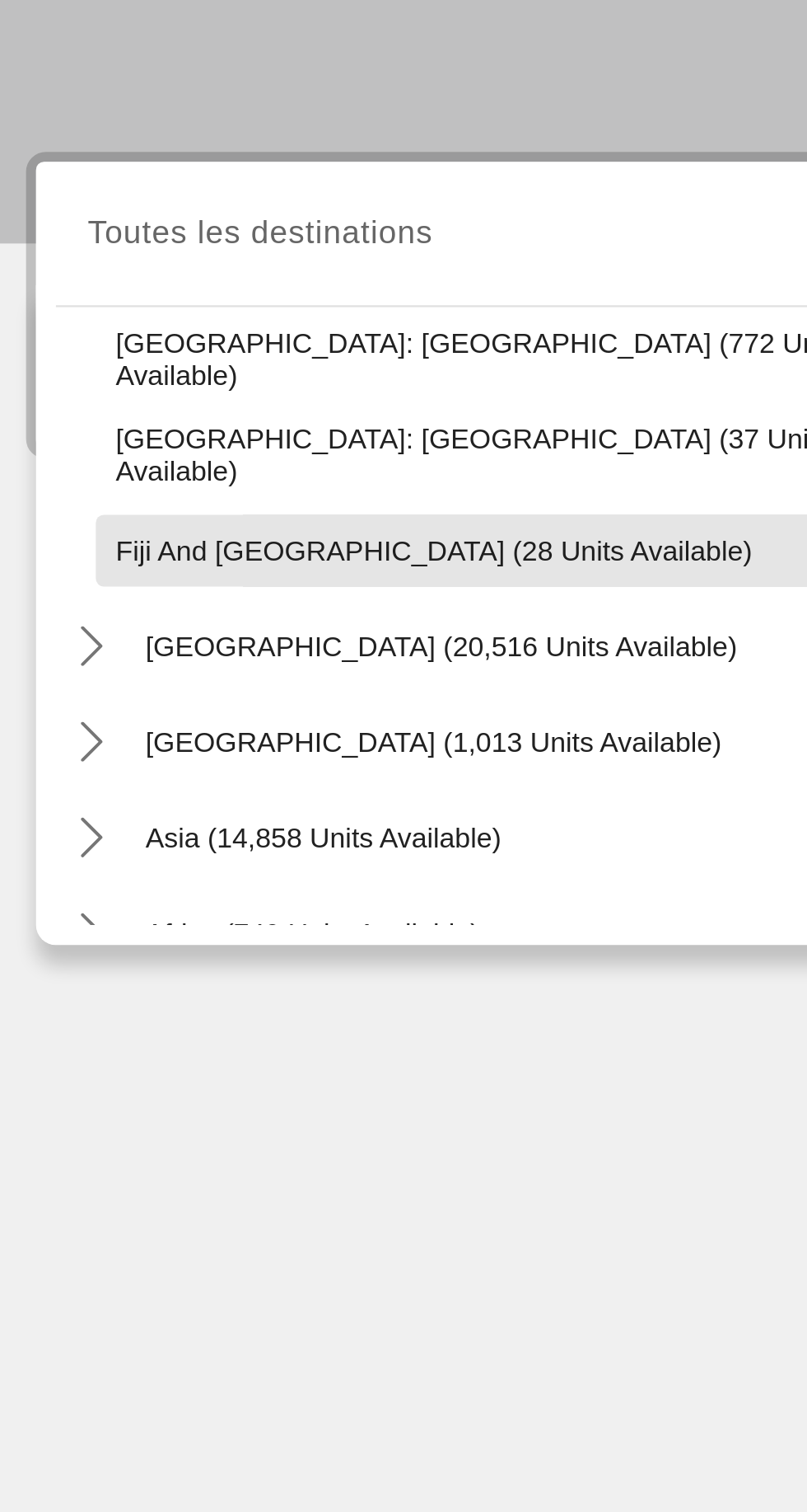
click at [90, 516] on span "Fiji and [GEOGRAPHIC_DATA] (28 units available)" at bounding box center [201, 523] width 264 height 13
type input "**********"
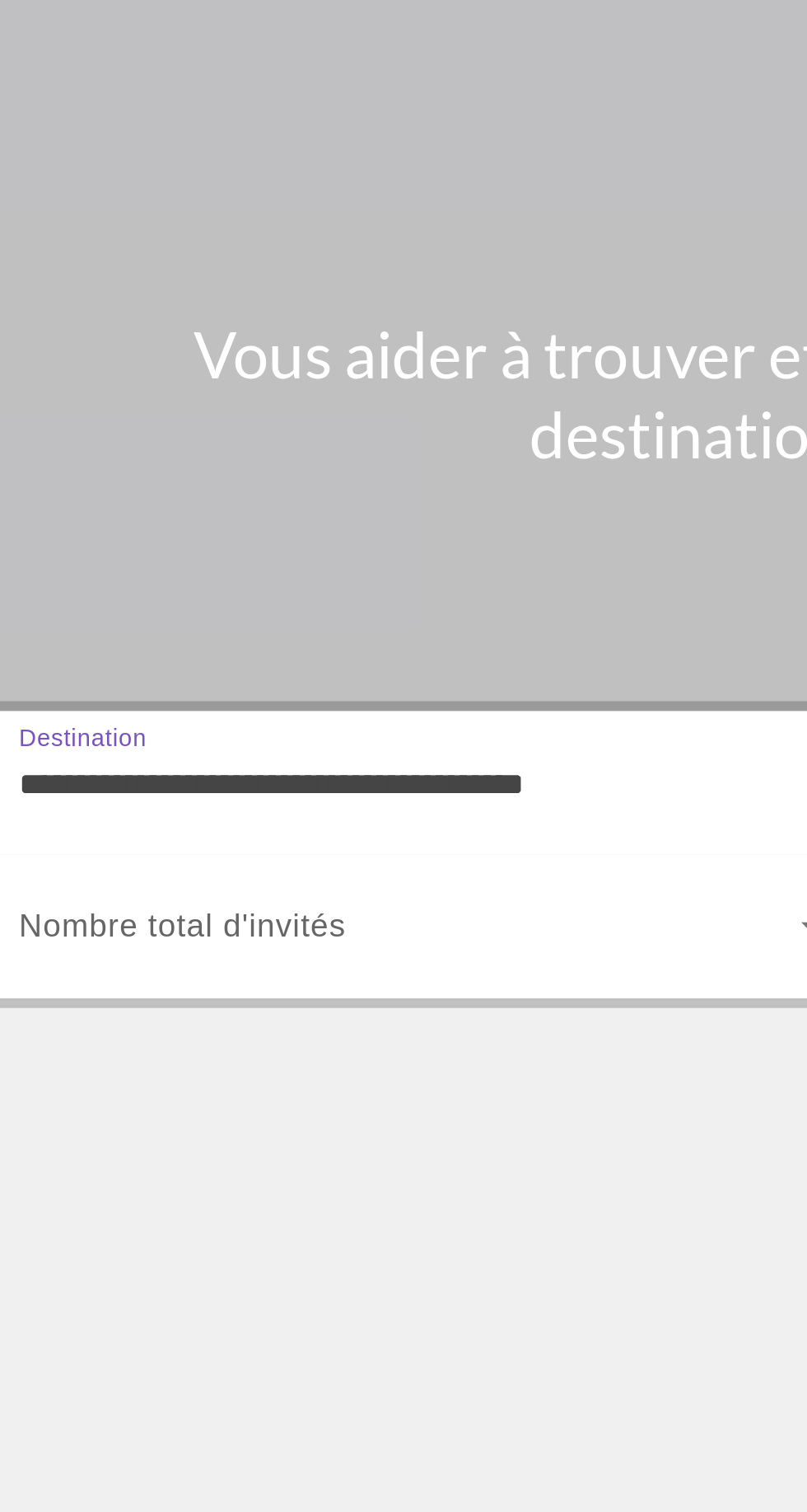
scroll to position [79, 0]
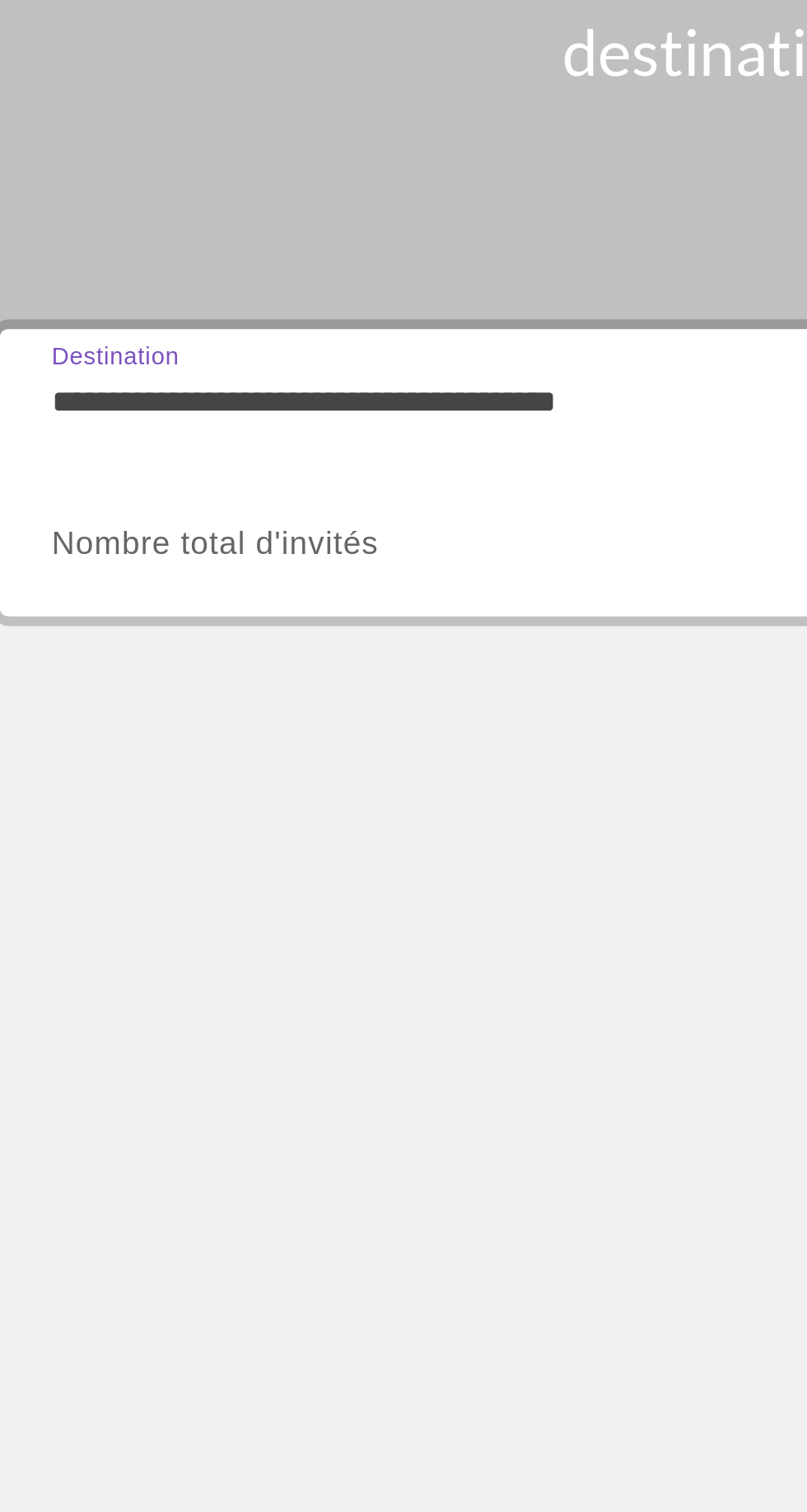
click at [140, 441] on span "Search widget" at bounding box center [220, 451] width 324 height 20
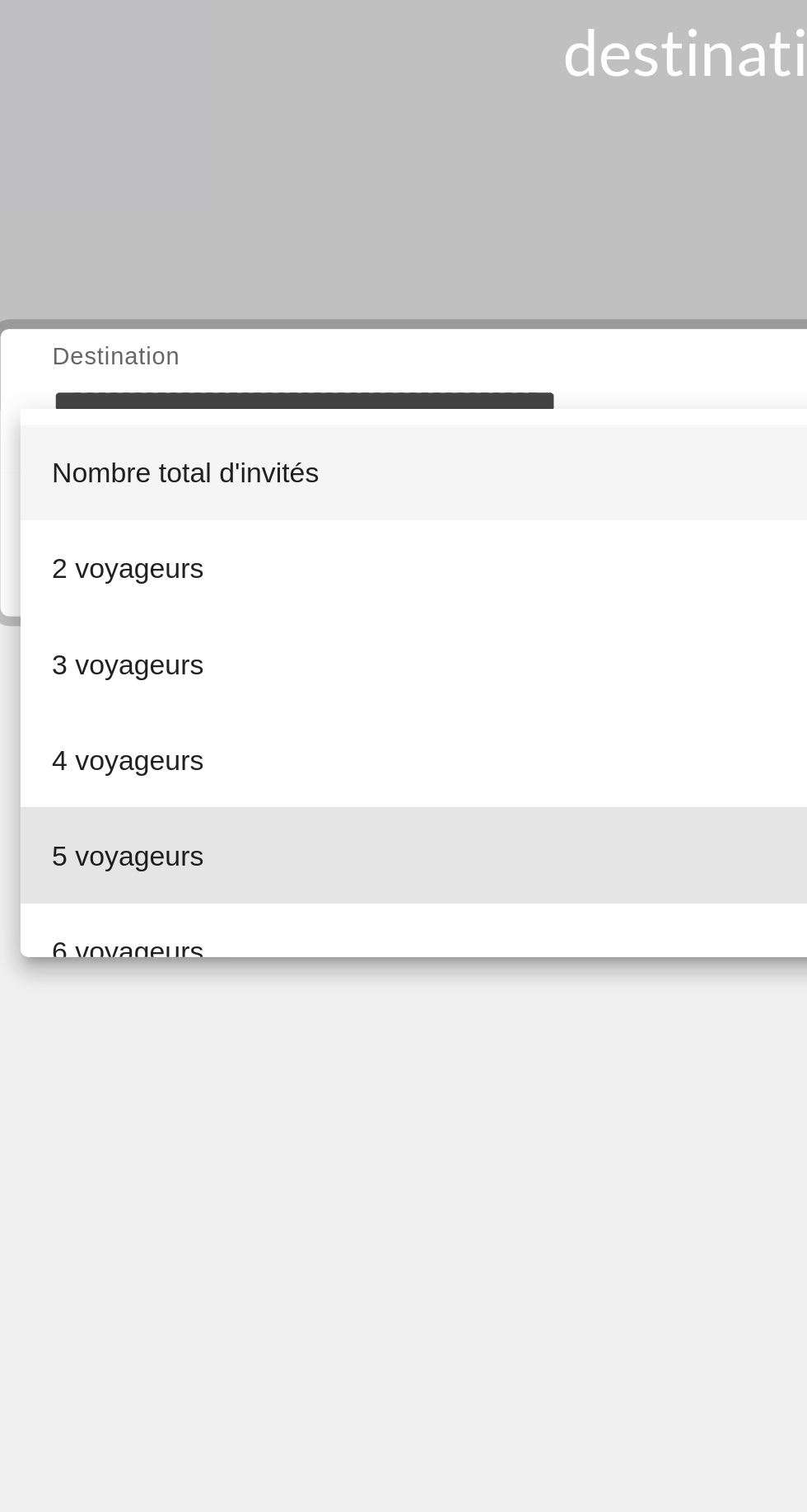
click at [103, 576] on font "5 voyageurs" at bounding box center [89, 579] width 62 height 13
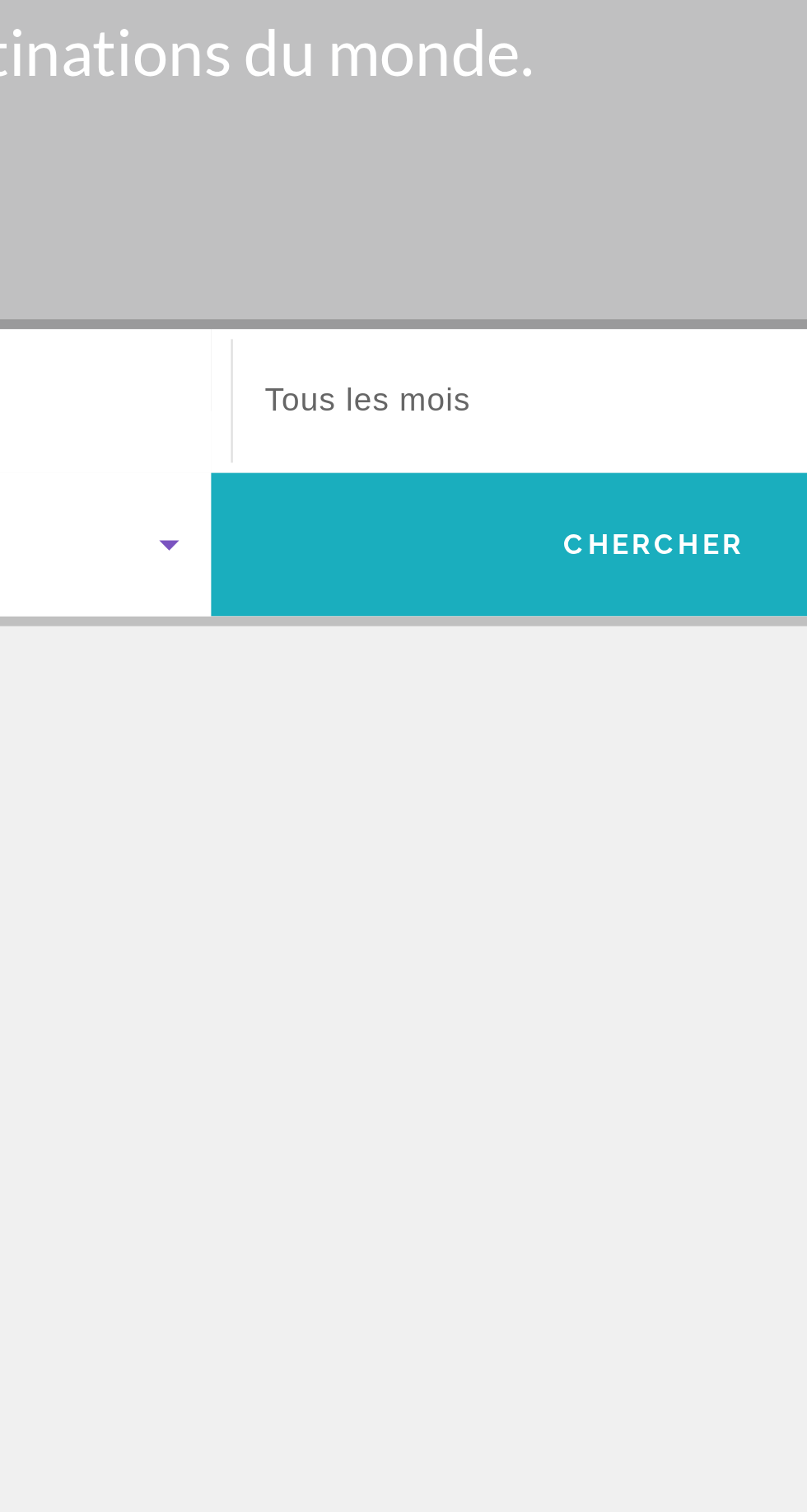
click at [468, 431] on span "Search" at bounding box center [587, 451] width 367 height 39
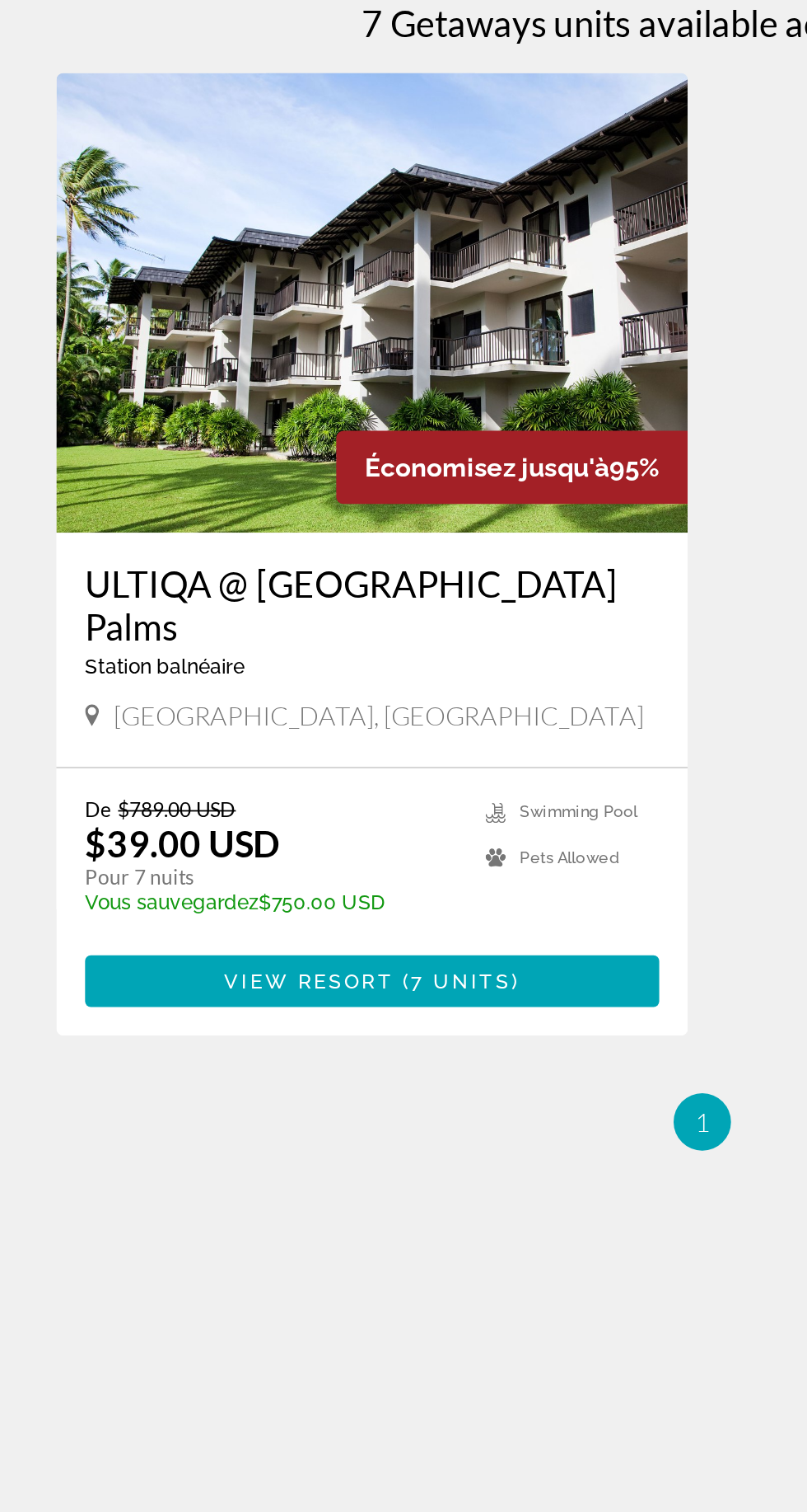
click at [147, 385] on img "Contenu principal" at bounding box center [214, 337] width 362 height 264
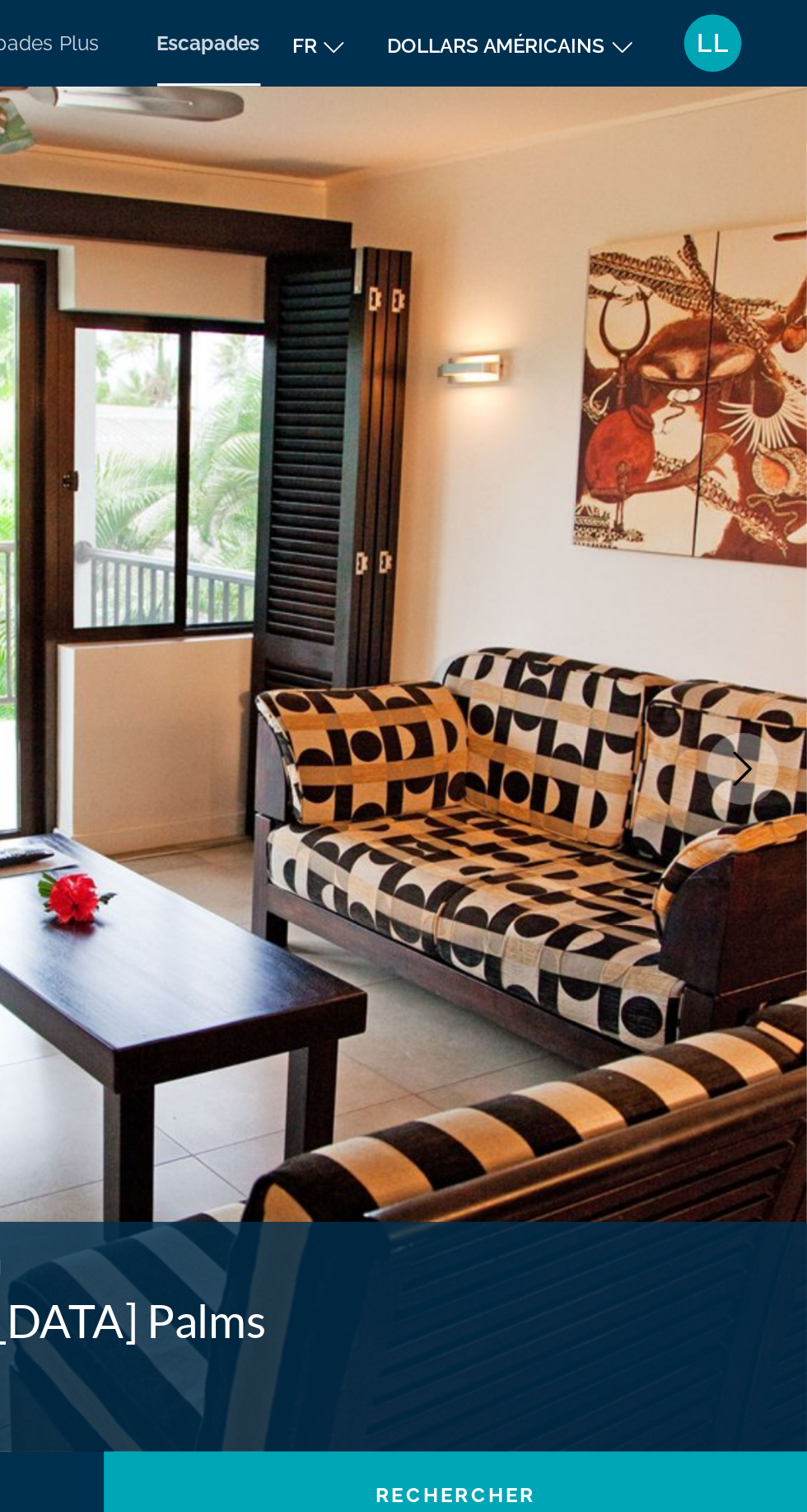
click at [660, 31] on font "dollars américains" at bounding box center [629, 27] width 126 height 13
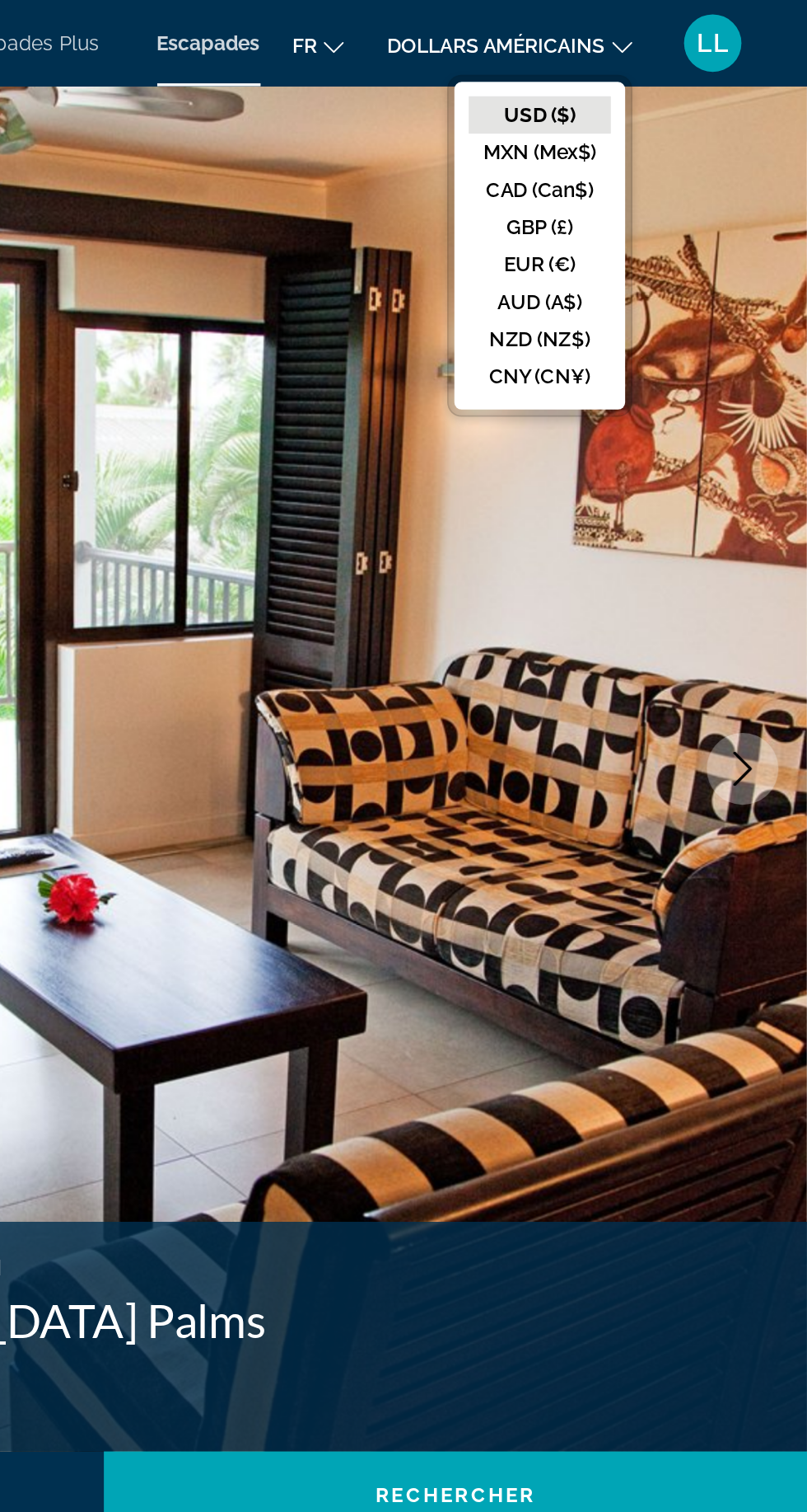
click at [627, 151] on button "EUR (€)" at bounding box center [654, 151] width 81 height 21
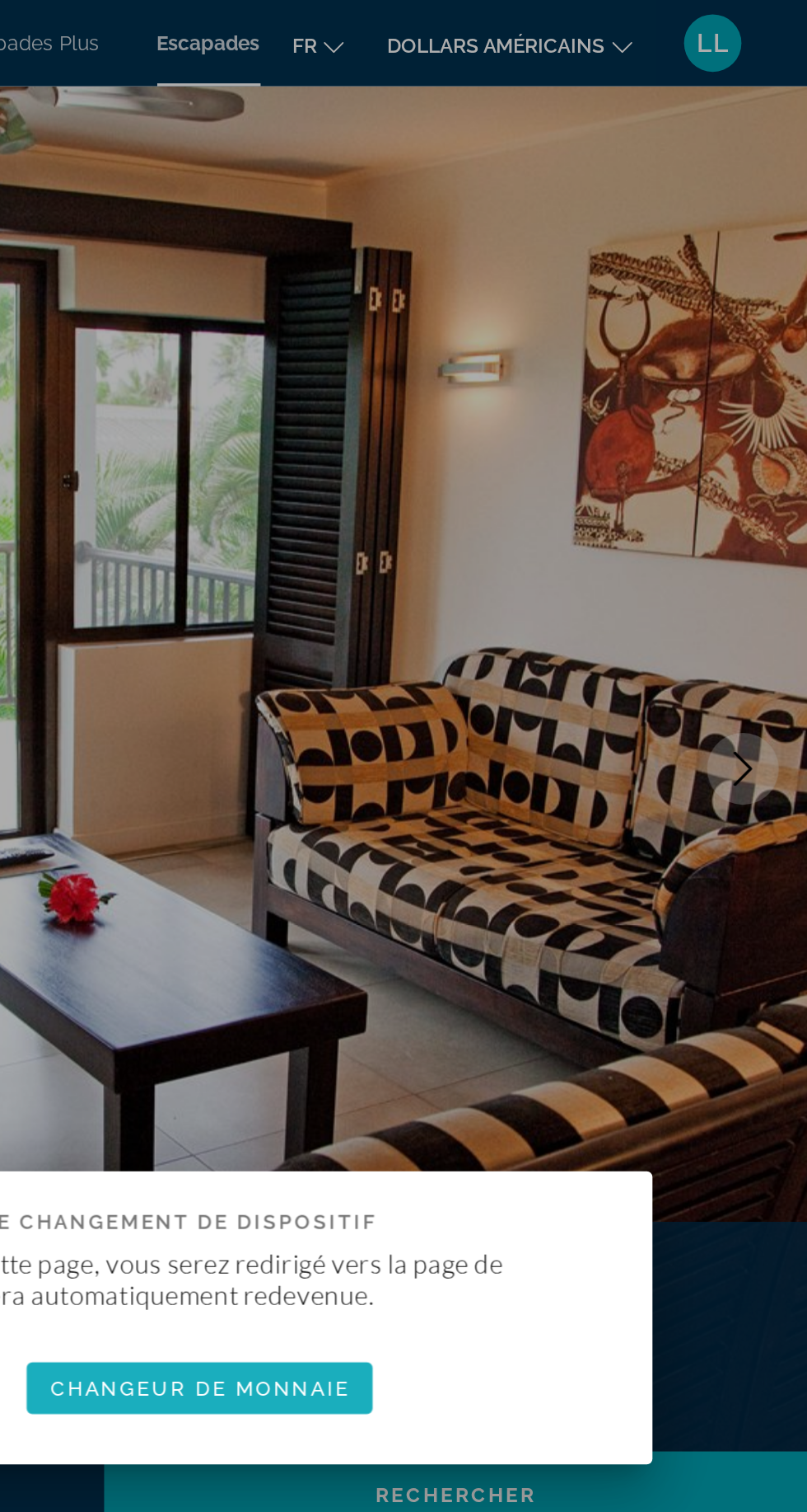
click at [400, 792] on font "Changeur de monnaie" at bounding box center [459, 797] width 173 height 13
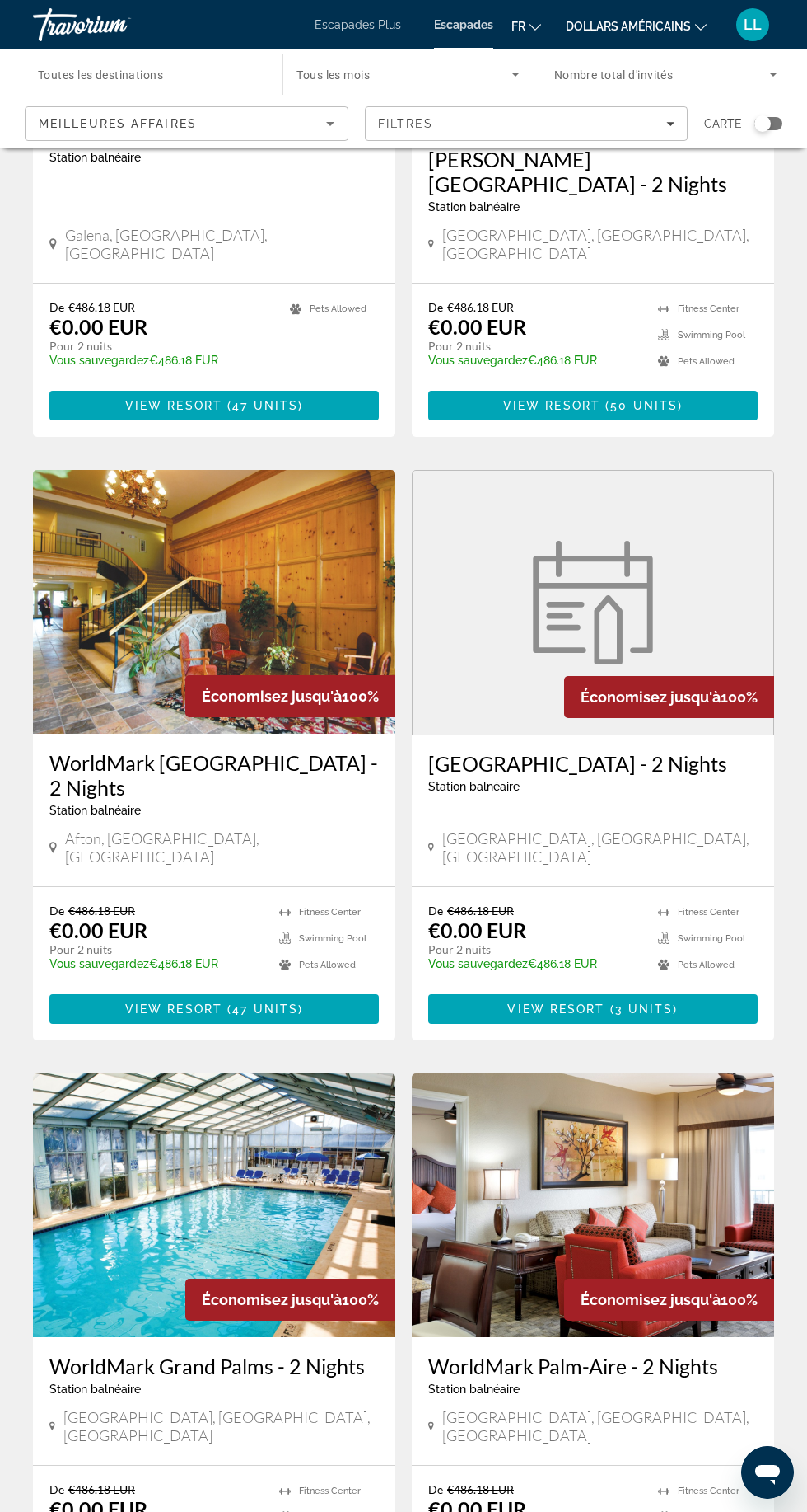
scroll to position [2308, 0]
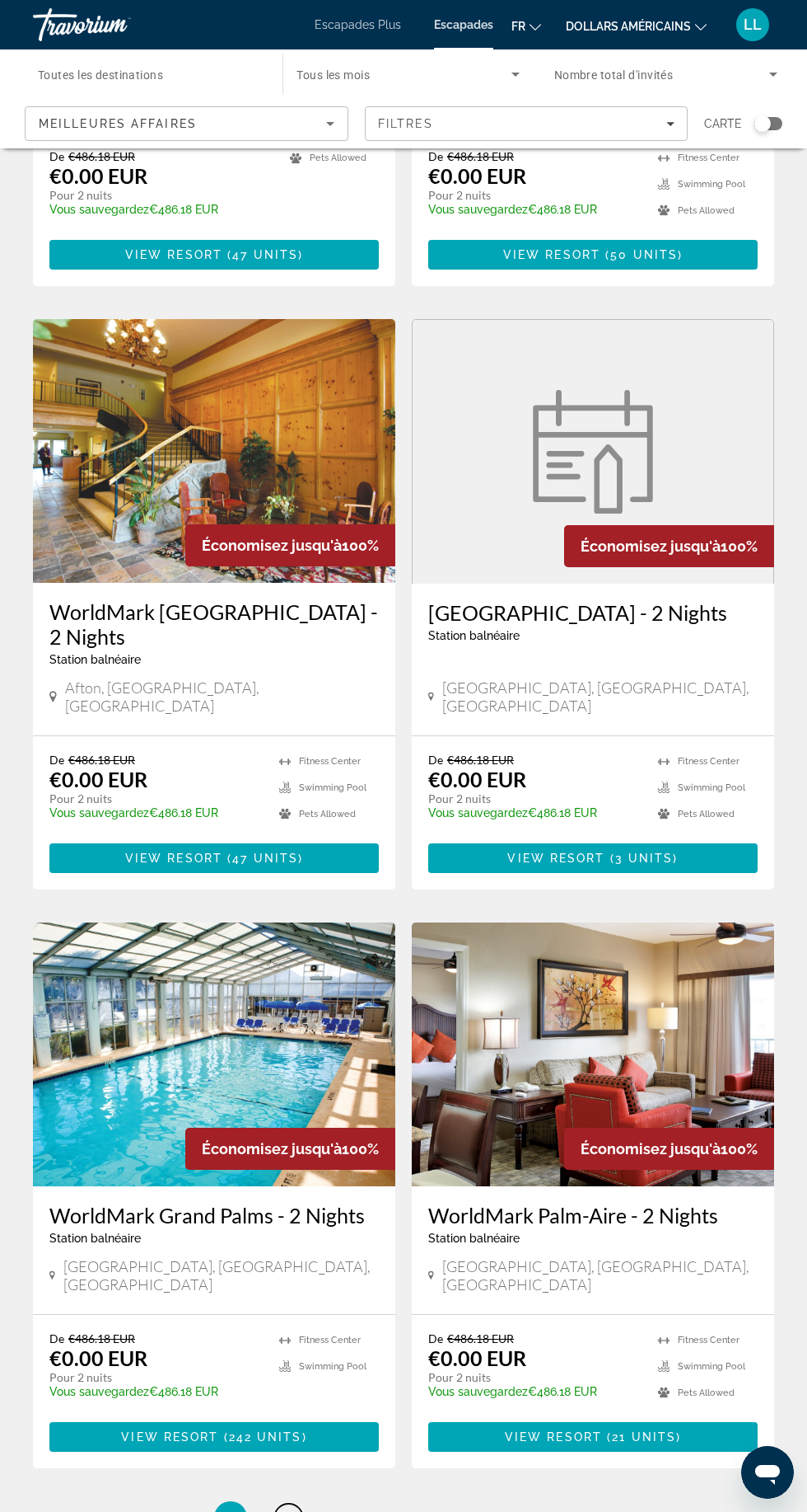
click at [288, 1508] on span "2" at bounding box center [288, 1517] width 9 height 18
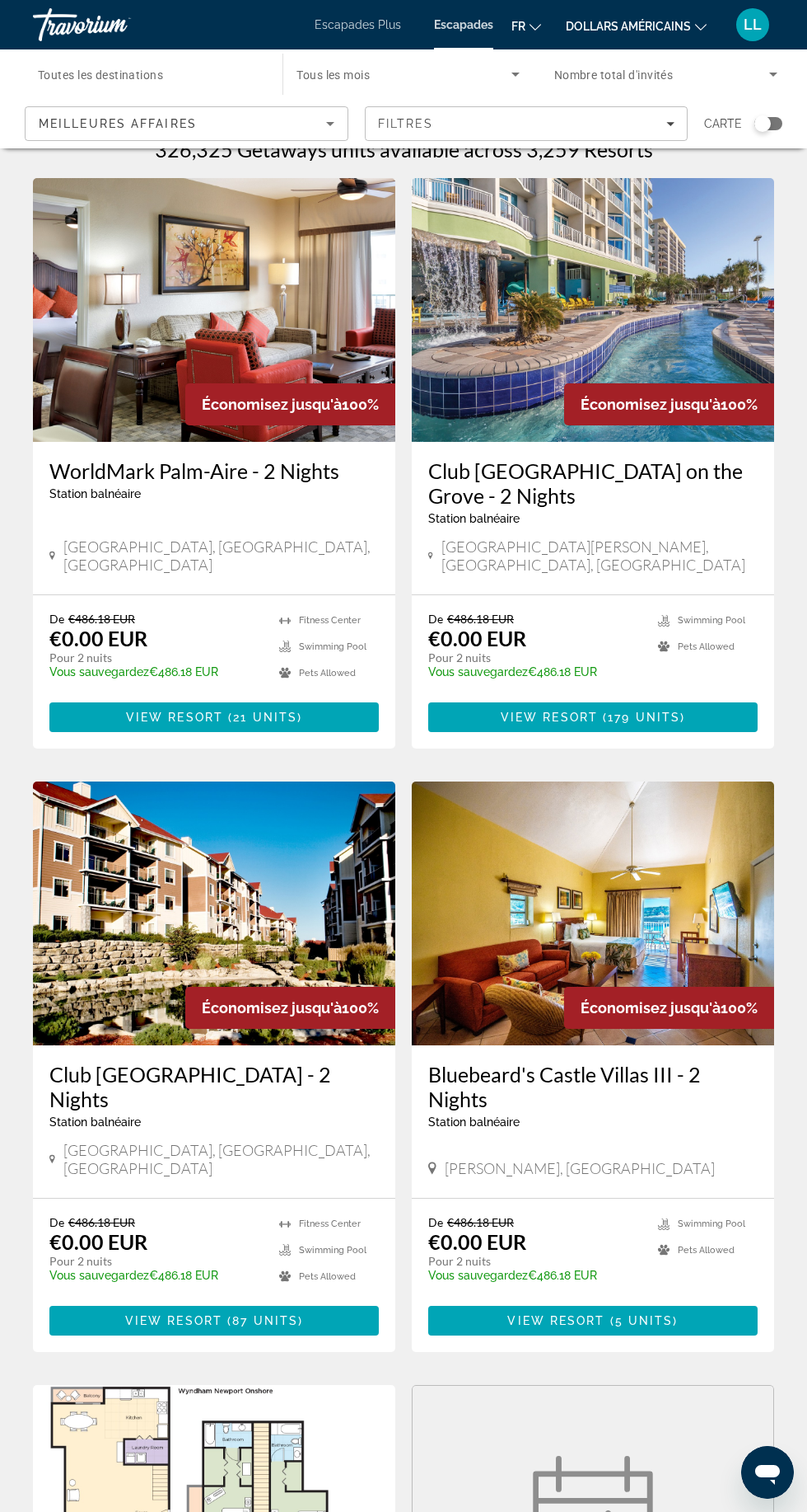
scroll to position [51, 0]
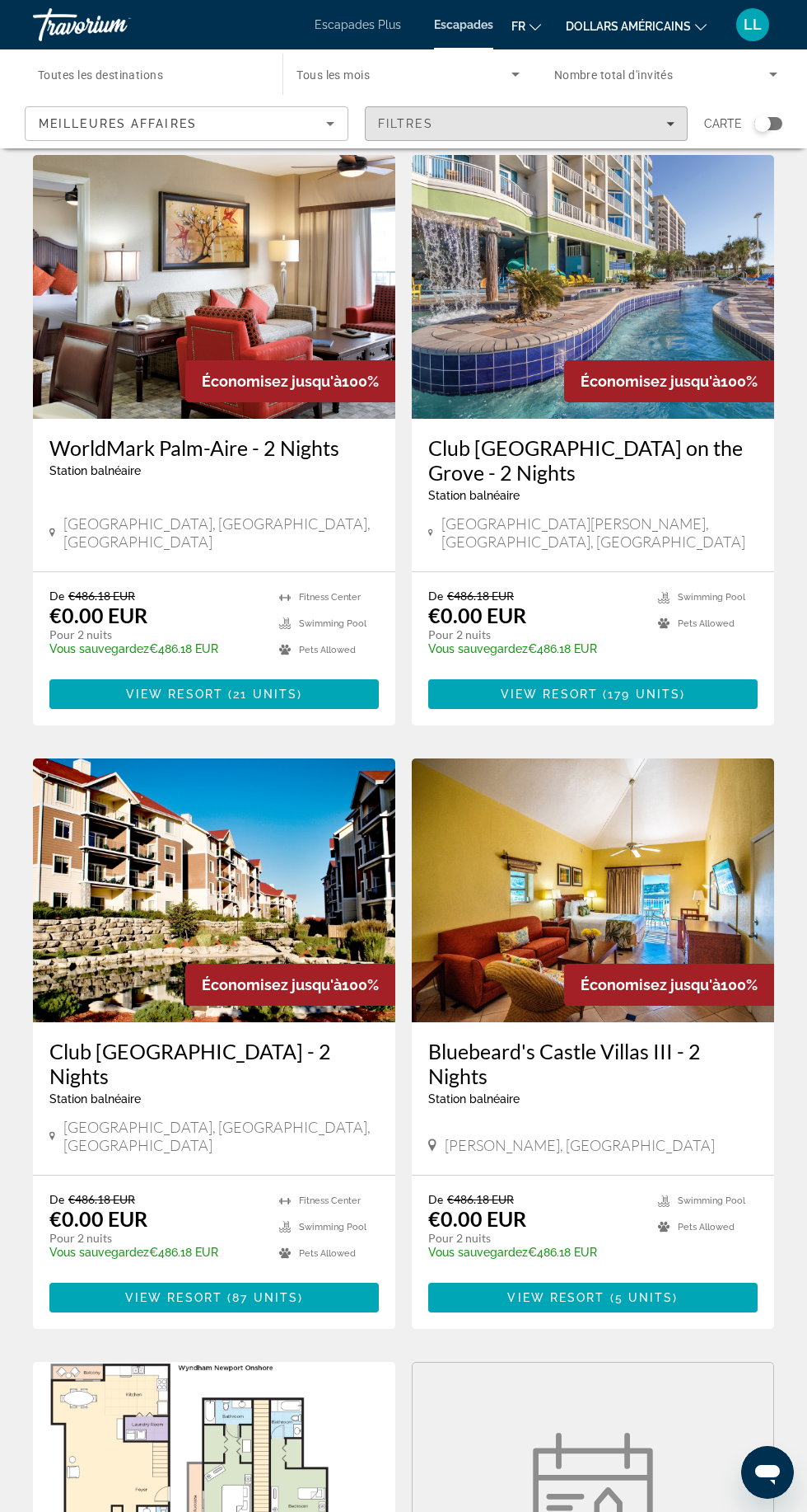
click at [420, 124] on span "Filtres" at bounding box center [406, 124] width 56 height 13
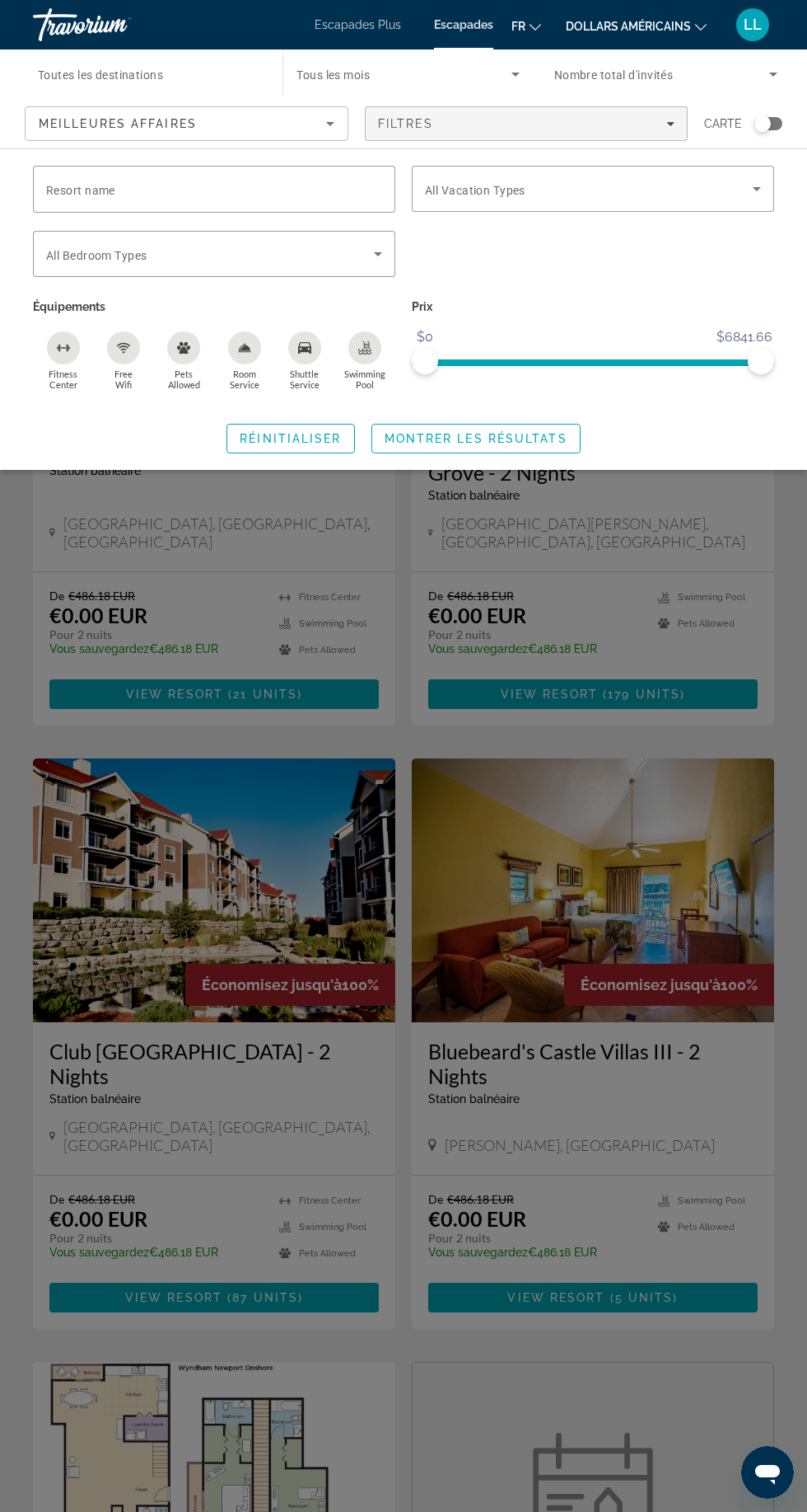
click at [80, 117] on span "Meilleures affaires" at bounding box center [117, 124] width 158 height 13
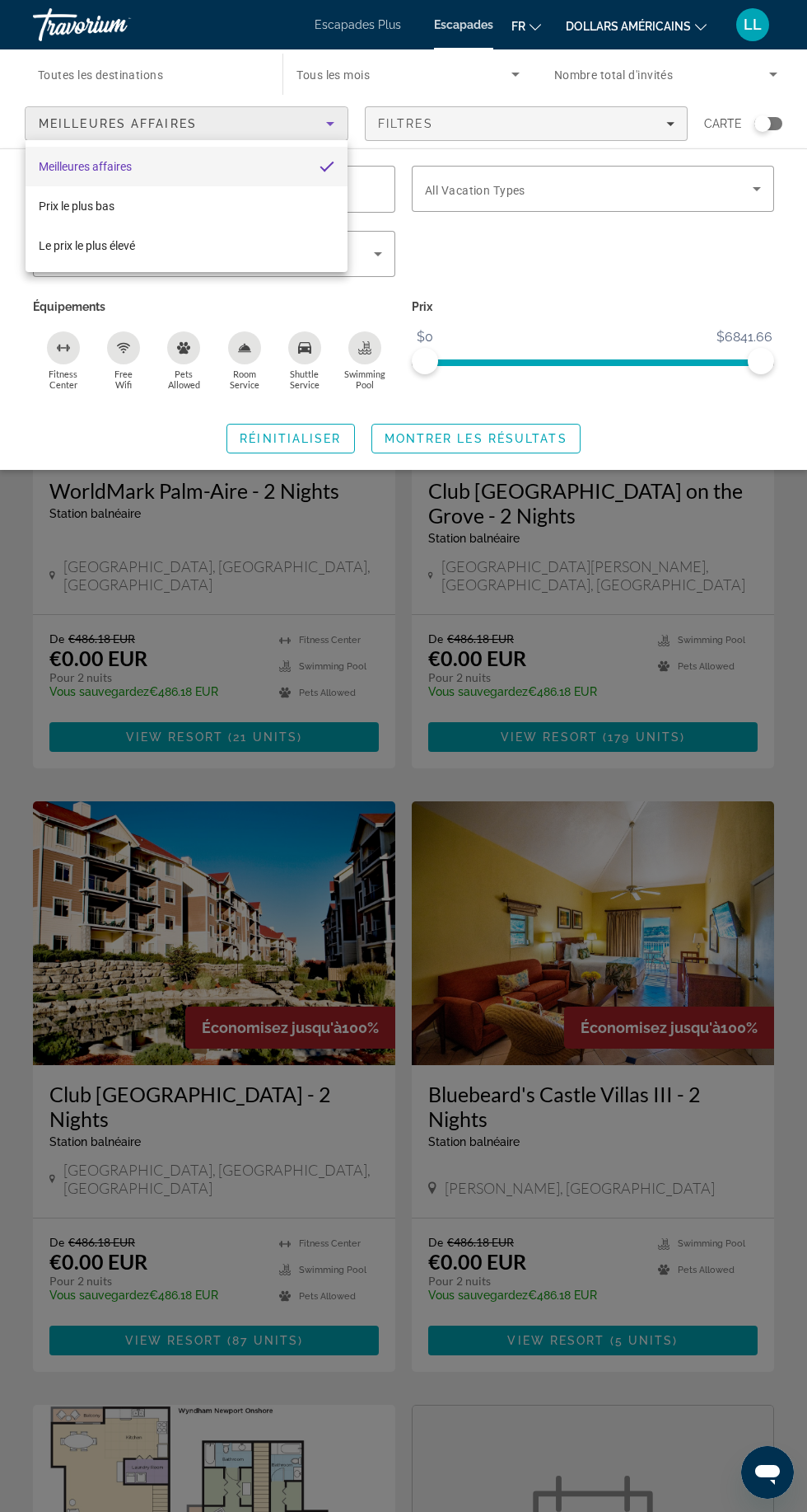
scroll to position [0, 0]
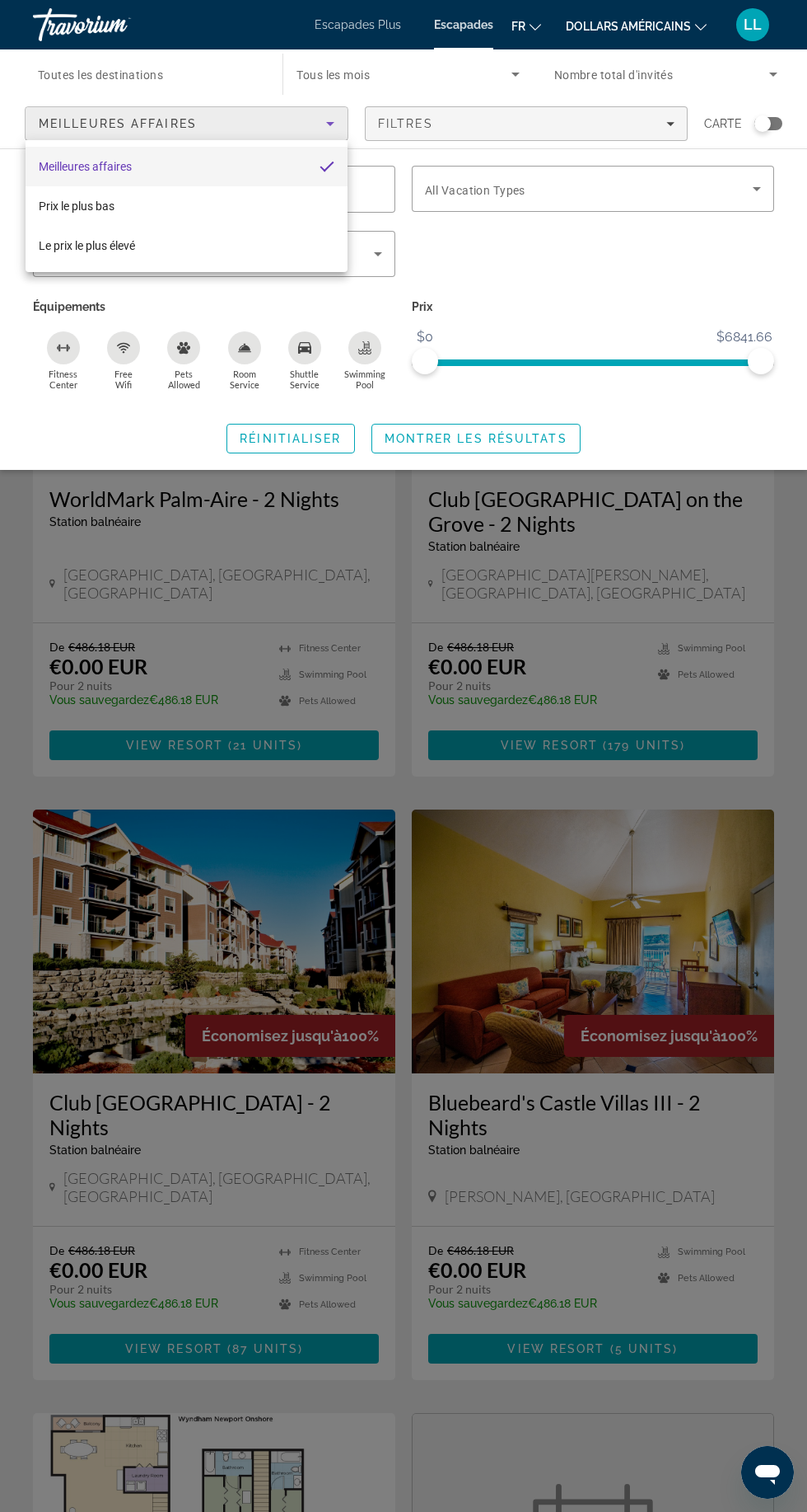
click at [460, 189] on div at bounding box center [404, 756] width 807 height 1512
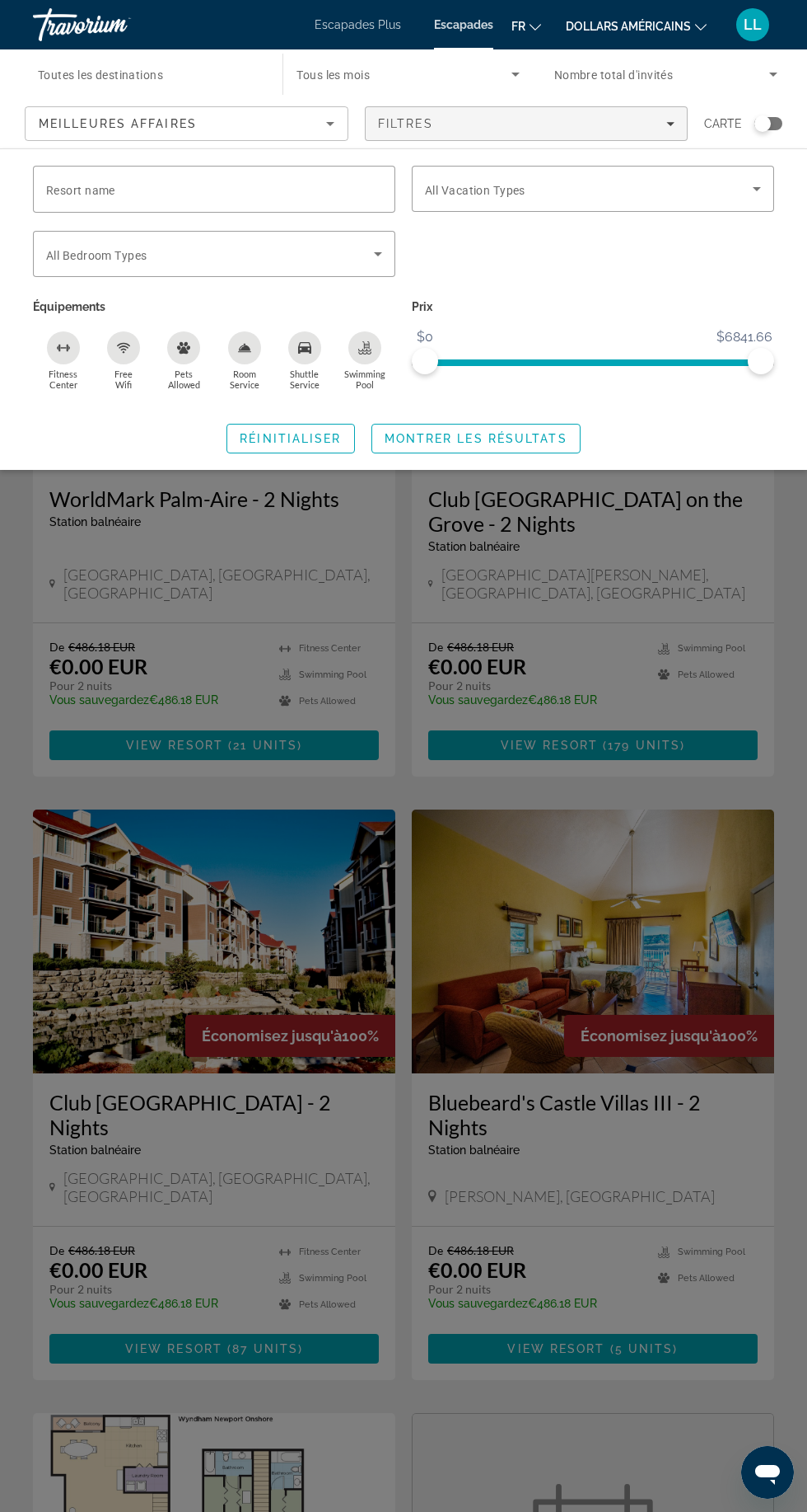
click at [460, 191] on span "All Vacation Types" at bounding box center [475, 191] width 101 height 13
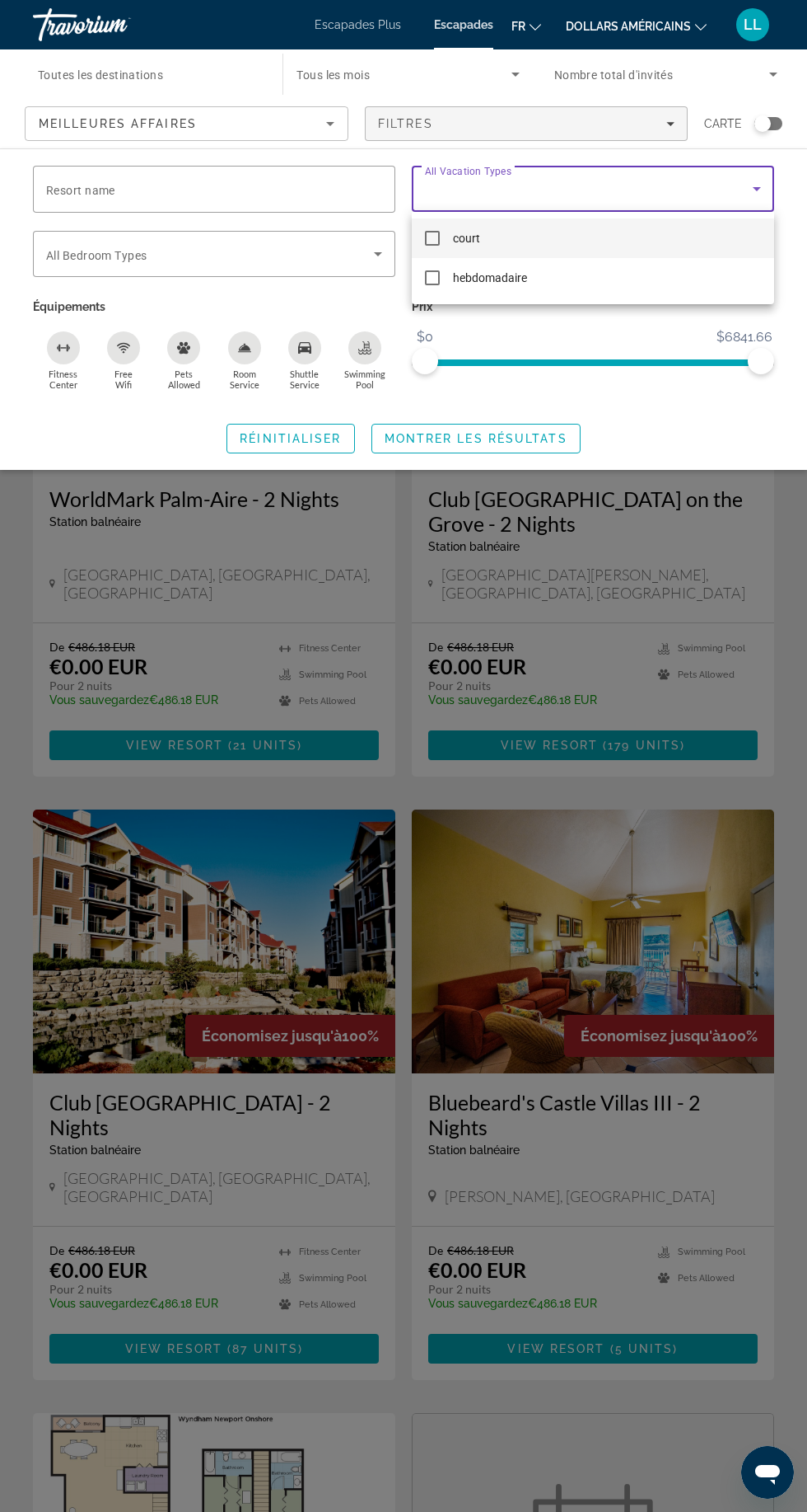
click at [421, 271] on mat-option "hebdomadaire" at bounding box center [593, 277] width 362 height 39
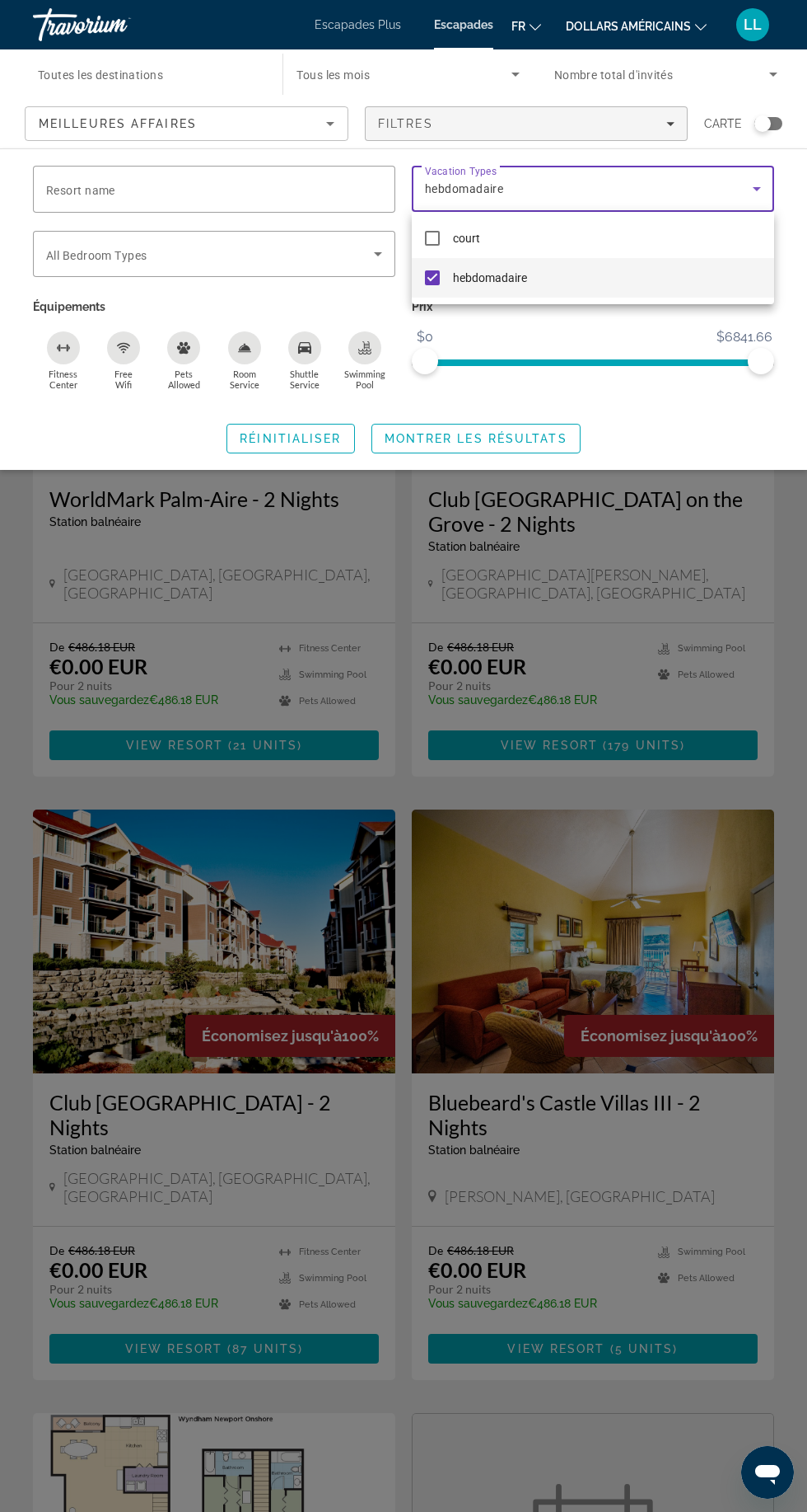
click at [702, 407] on div at bounding box center [404, 756] width 807 height 1512
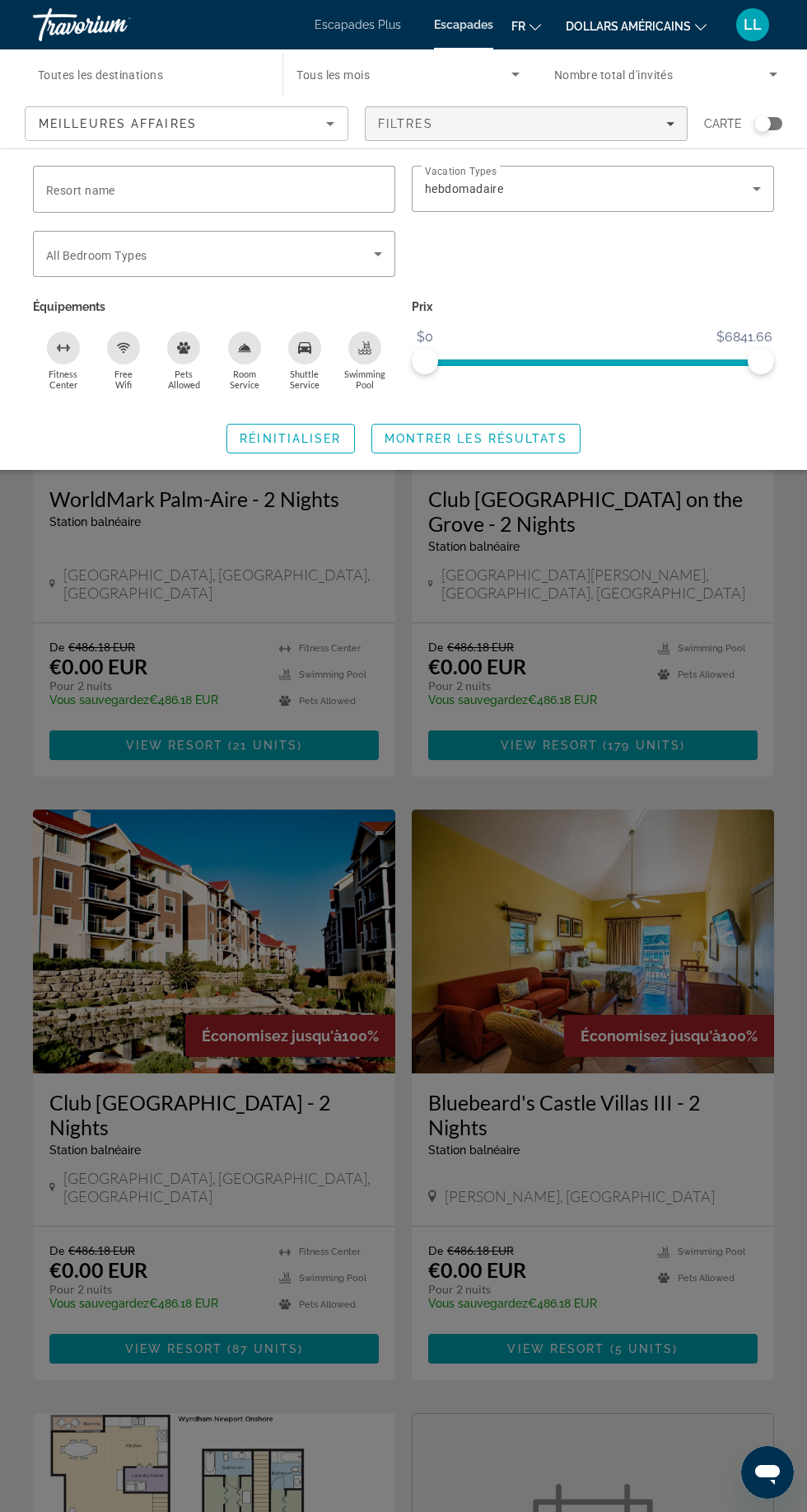
click at [407, 437] on span "Montrer les résultats" at bounding box center [475, 438] width 183 height 13
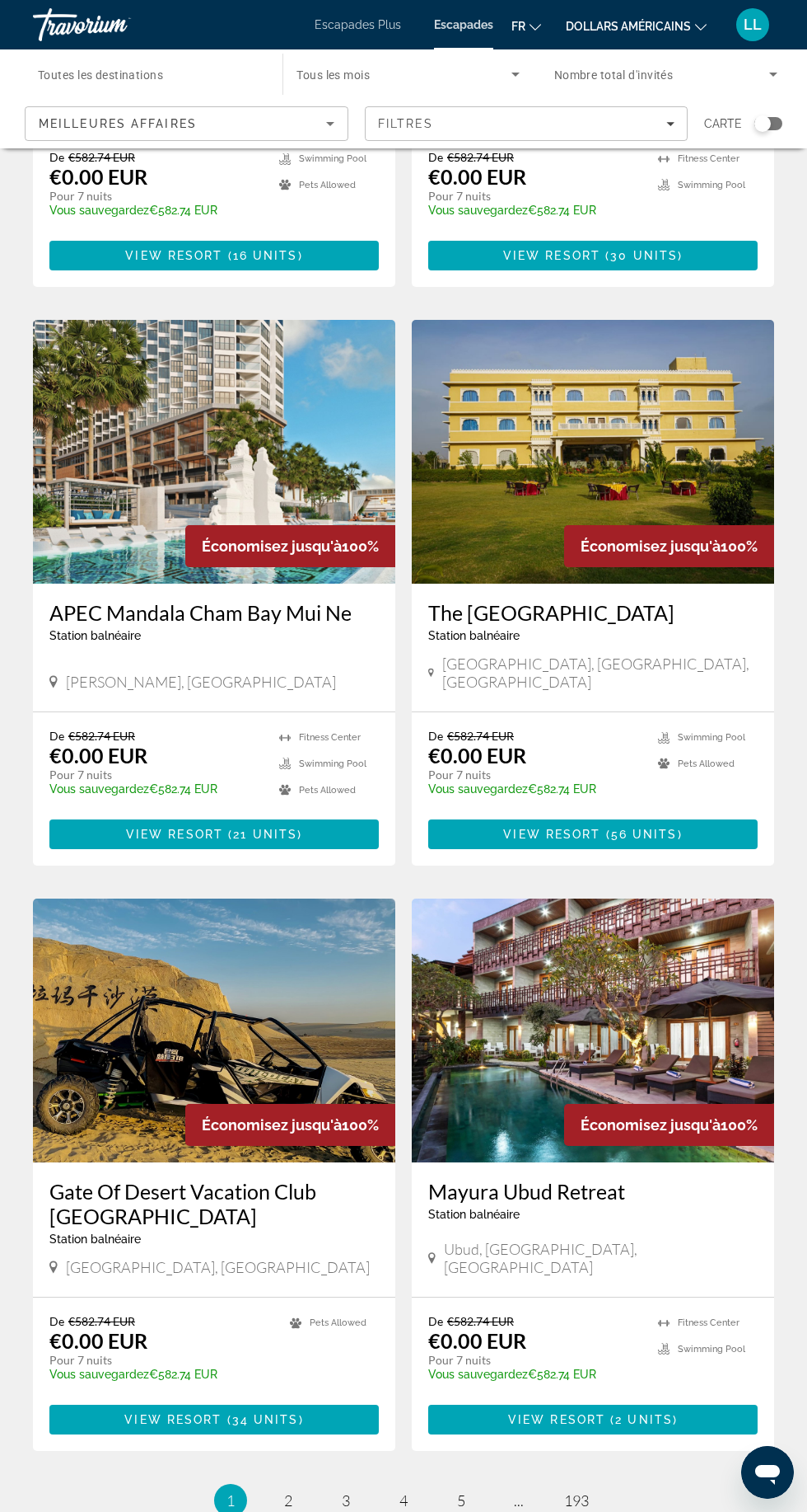
scroll to position [2232, 0]
click at [288, 1491] on span "2" at bounding box center [288, 1500] width 9 height 18
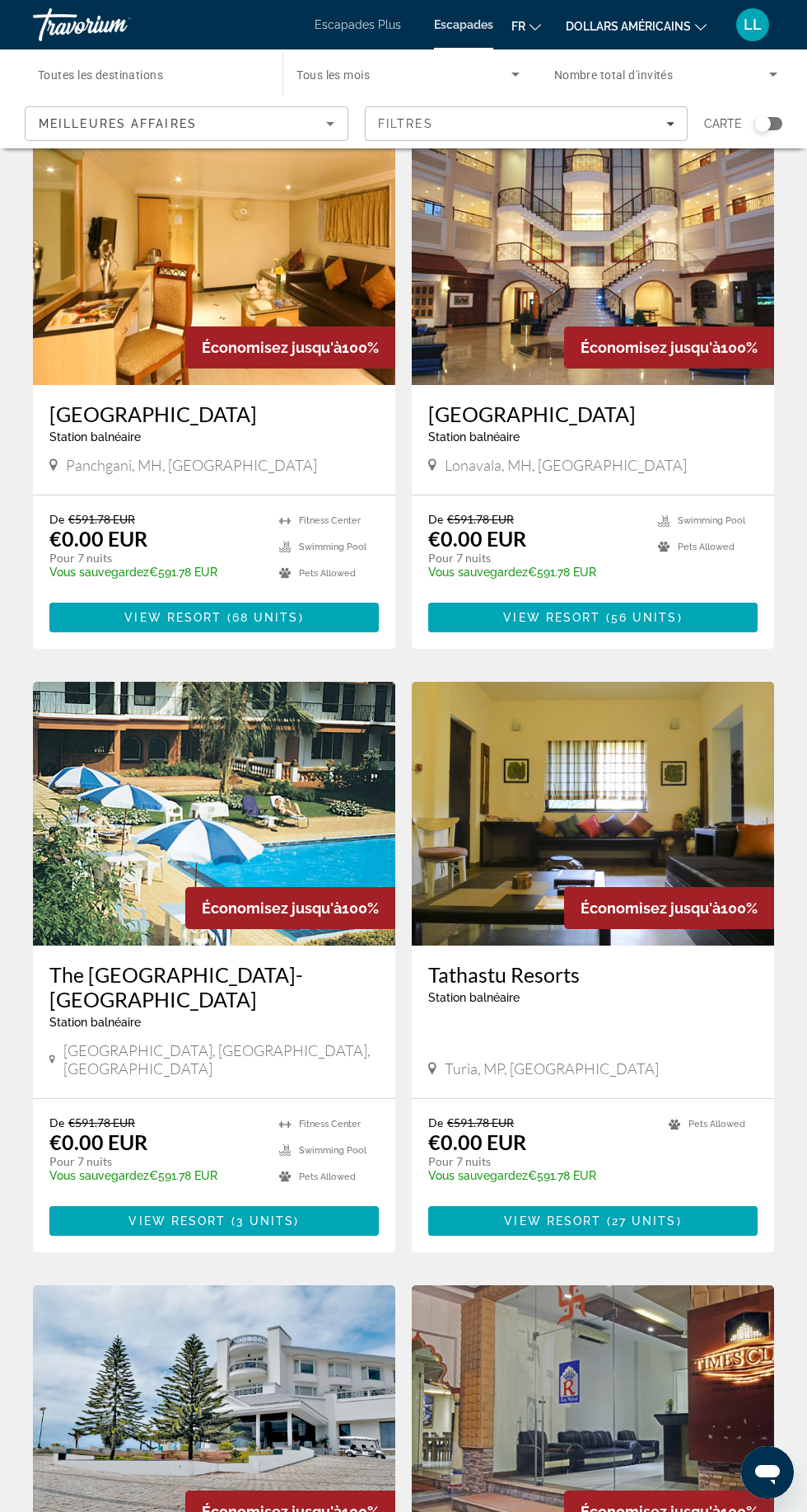
scroll to position [2232, 0]
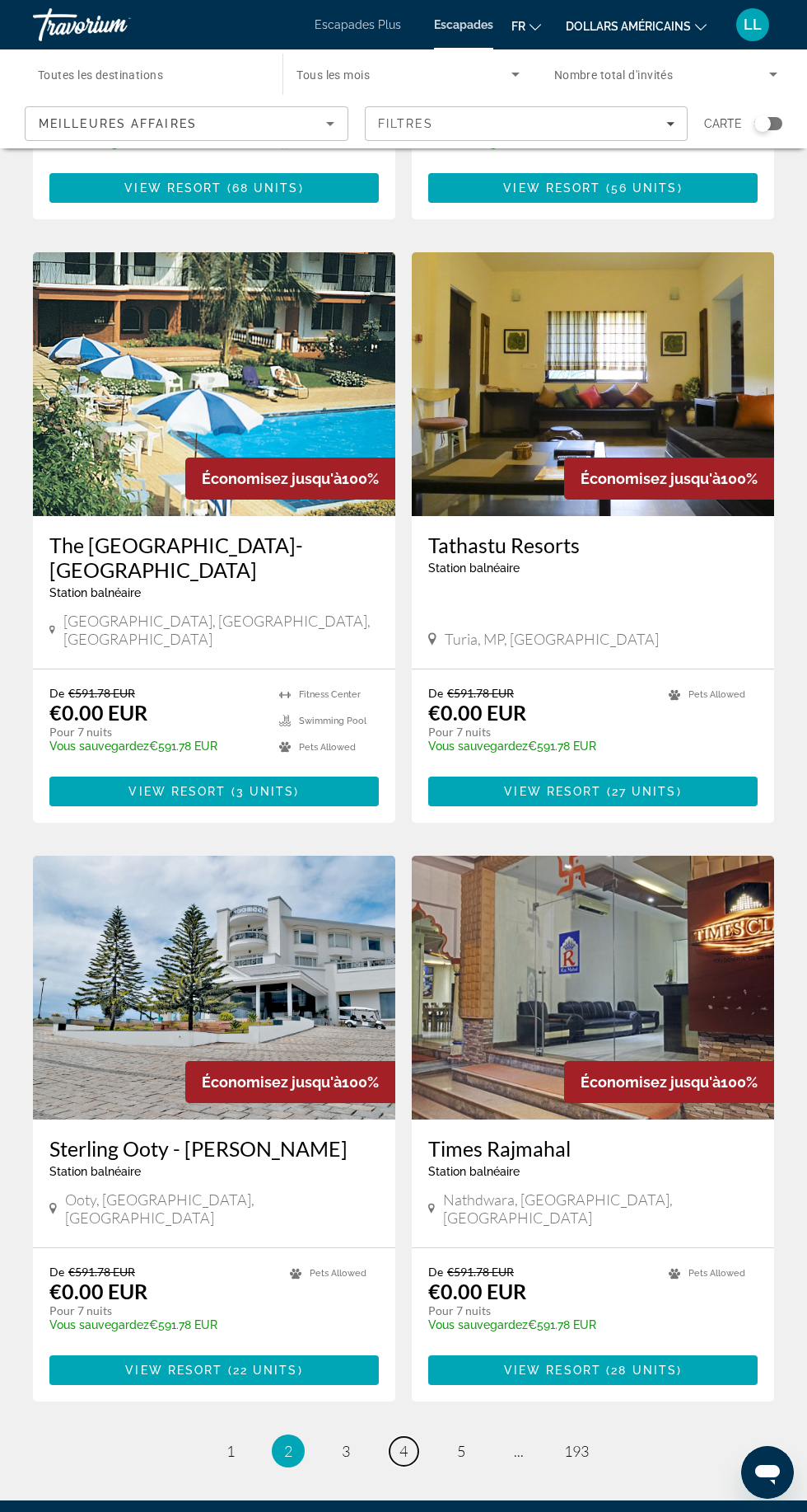
click at [403, 1442] on span "4" at bounding box center [404, 1451] width 9 height 18
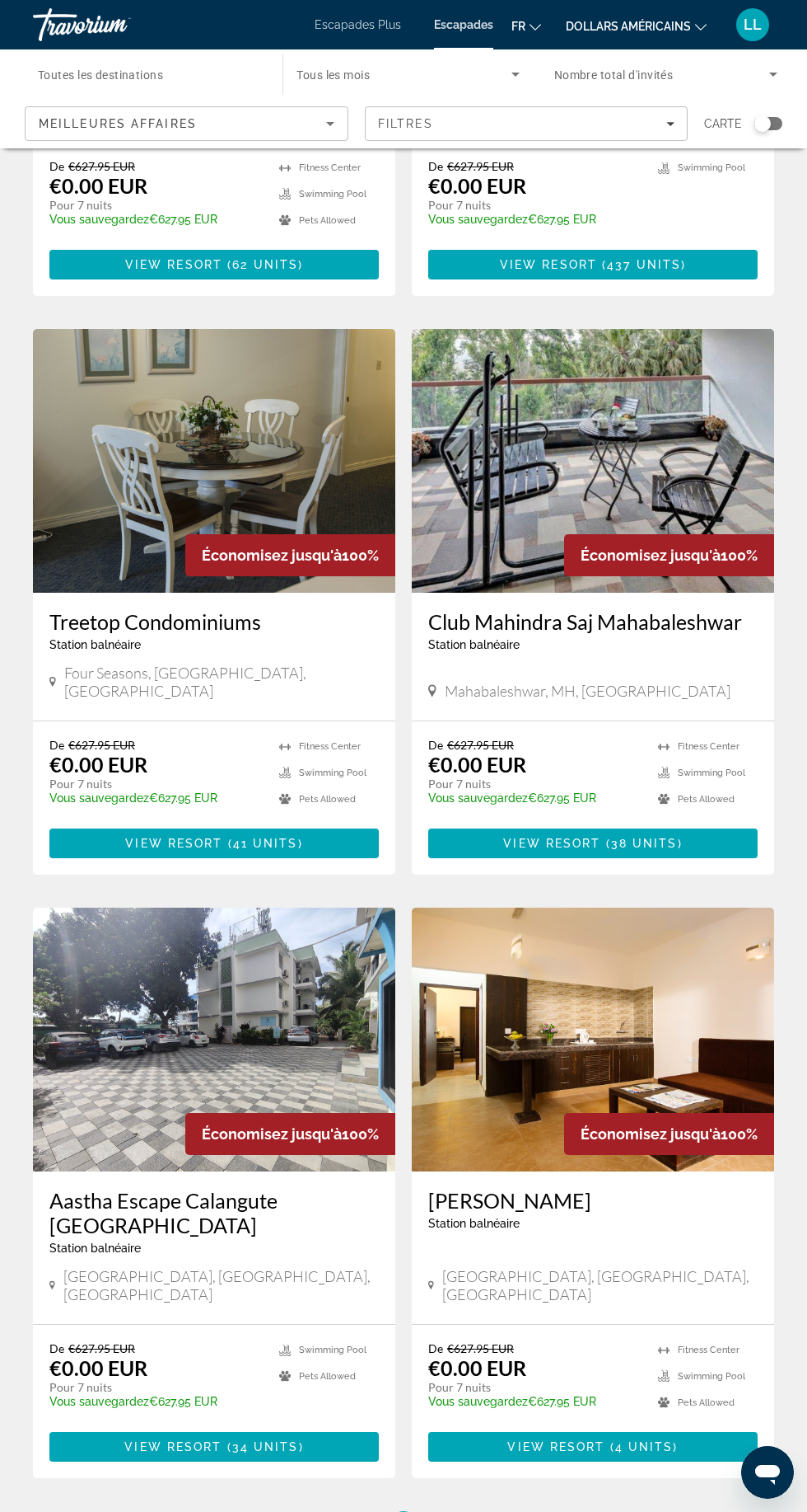
scroll to position [2208, 0]
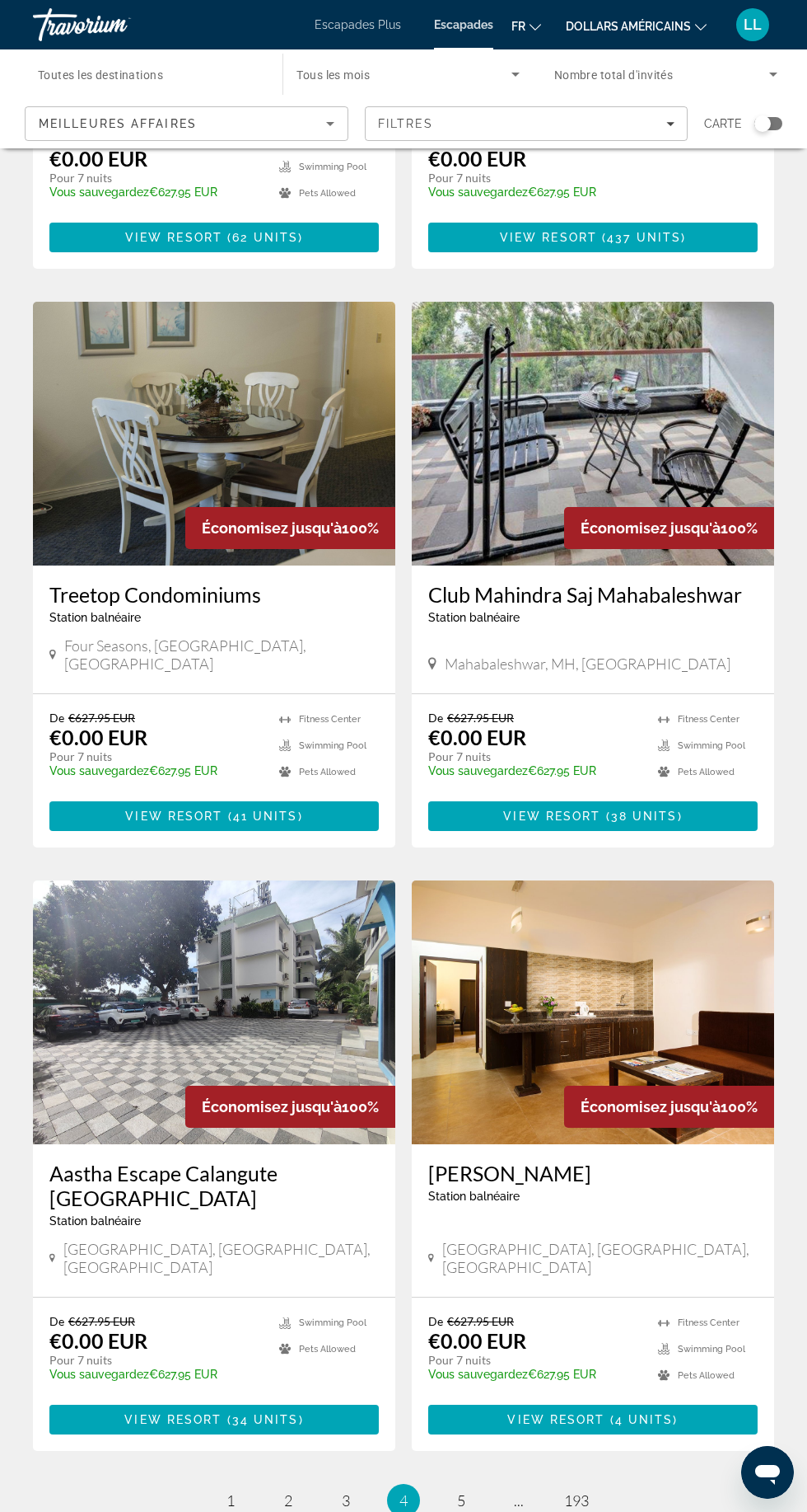
click at [435, 1483] on ul "4 / 193 page 1 page 2 page 3 You're on page 4 page 5 page ... page 193" at bounding box center [404, 1500] width 742 height 33
click at [461, 1491] on span "5" at bounding box center [461, 1500] width 9 height 18
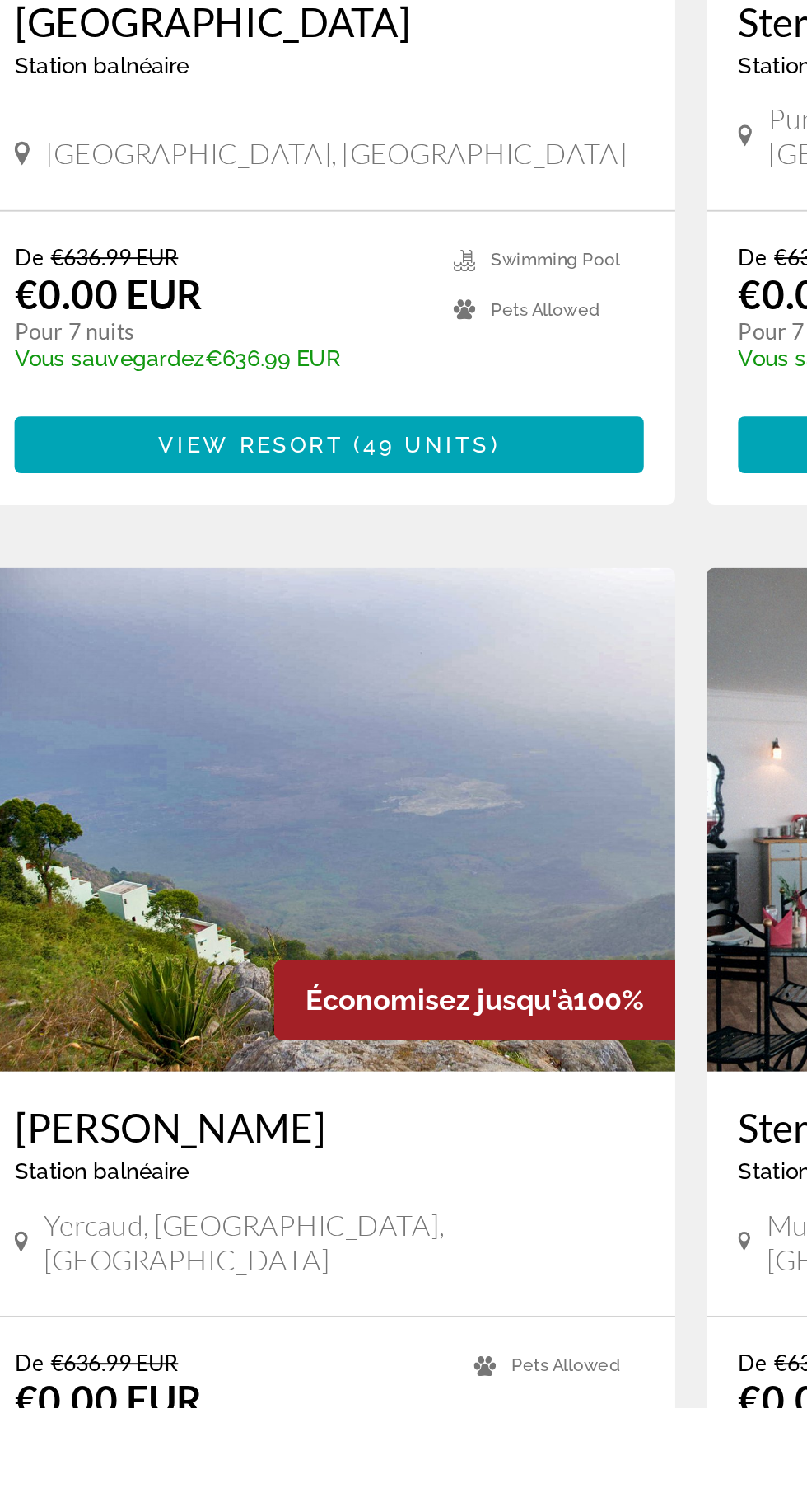
scroll to position [2077, 0]
